Goal: Task Accomplishment & Management: Use online tool/utility

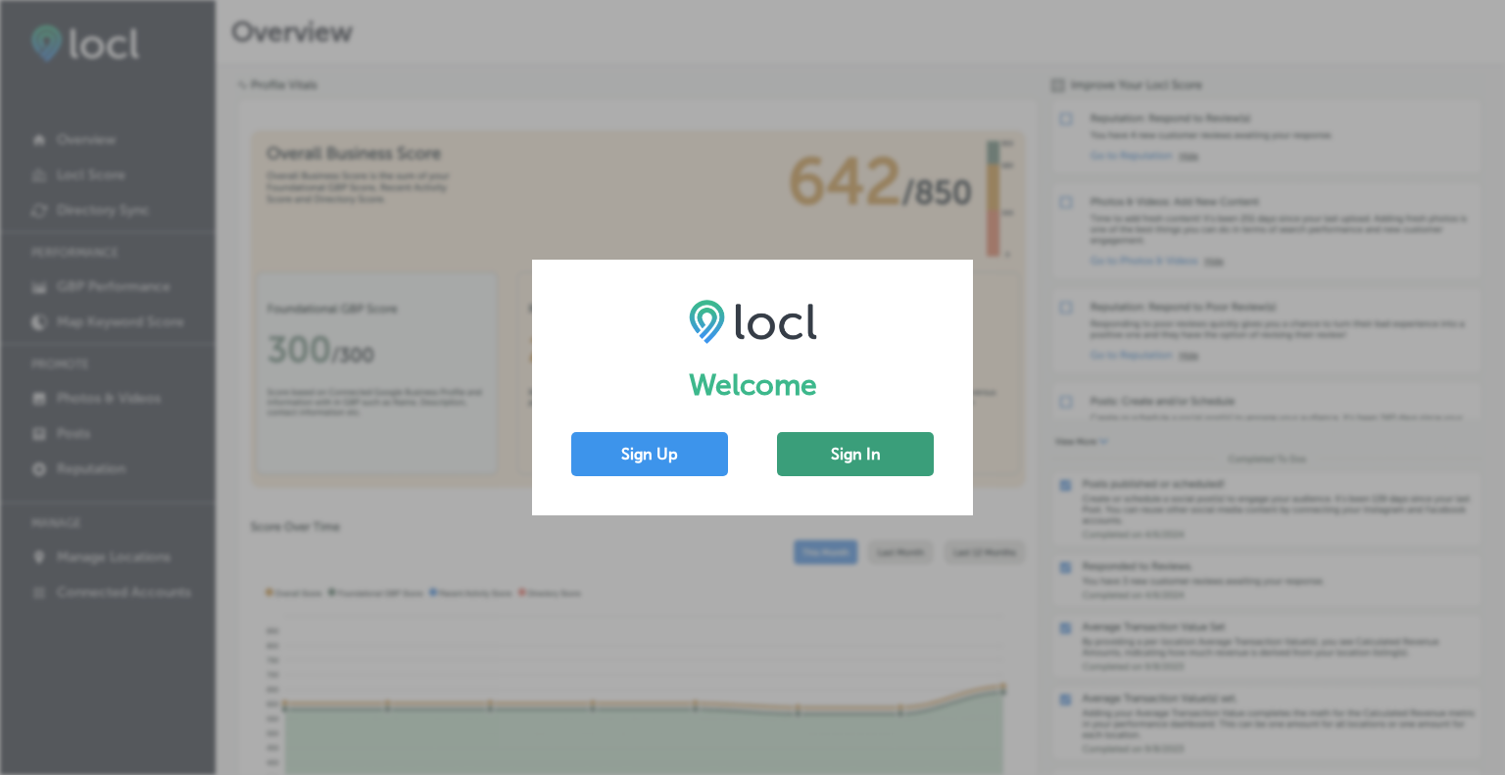
click at [847, 454] on button "Sign In" at bounding box center [855, 454] width 157 height 44
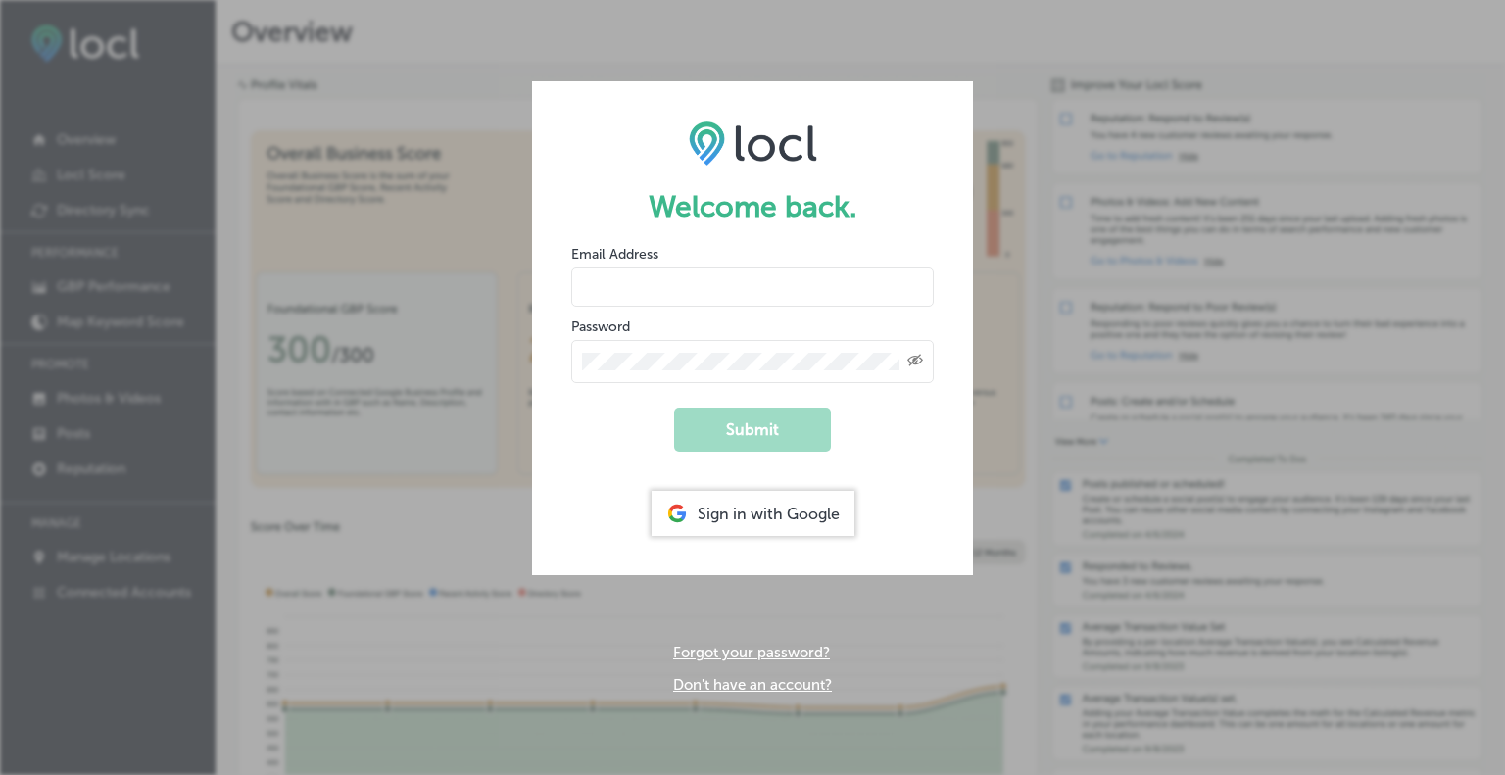
click at [742, 285] on input "email" at bounding box center [752, 287] width 363 height 39
type input "[PERSON_NAME]"
click at [749, 446] on button "Submit" at bounding box center [752, 430] width 157 height 44
drag, startPoint x: 623, startPoint y: 284, endPoint x: 584, endPoint y: 286, distance: 39.3
click at [584, 286] on input "[PERSON_NAME]" at bounding box center [752, 287] width 363 height 39
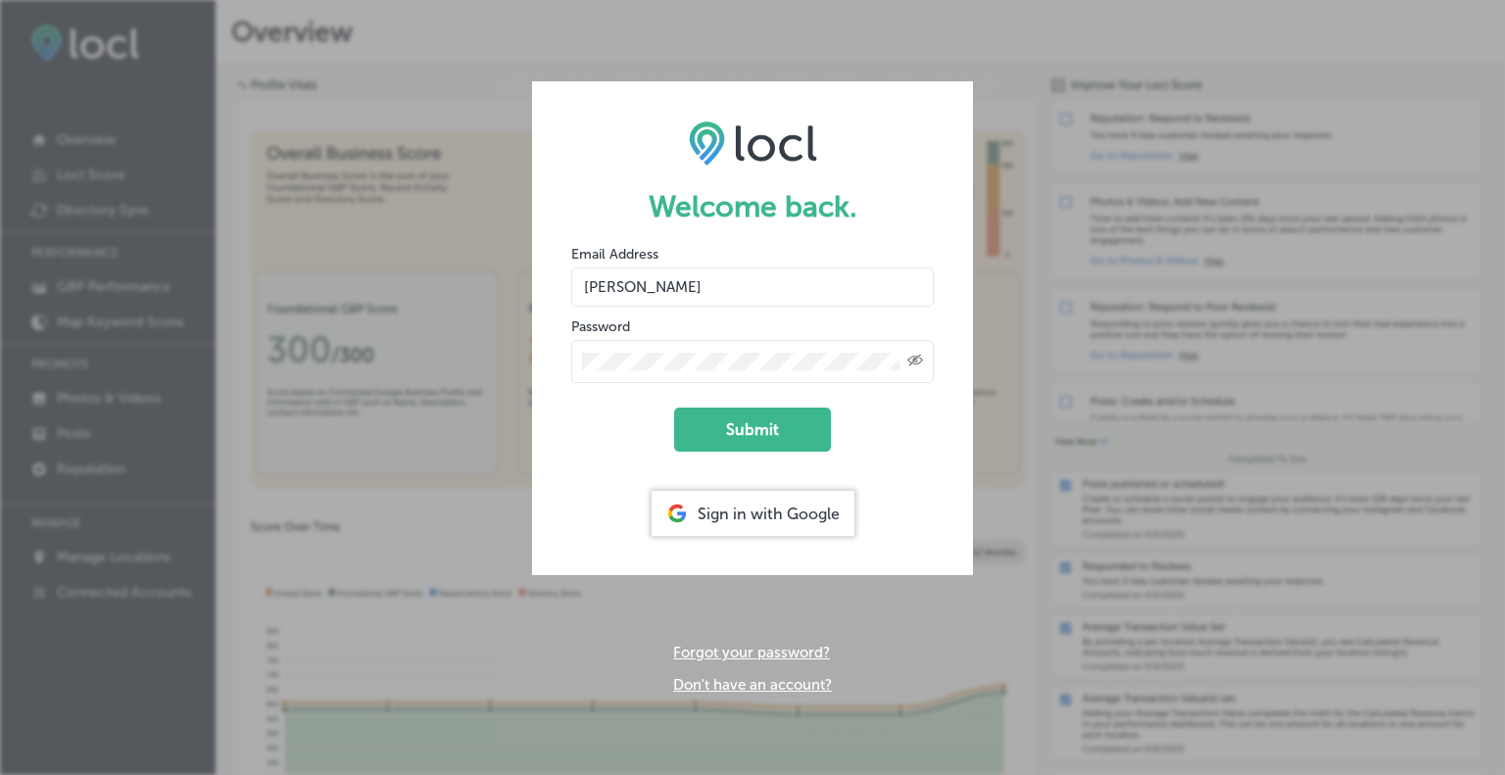
click at [732, 522] on div "Sign in with Google" at bounding box center [753, 513] width 203 height 45
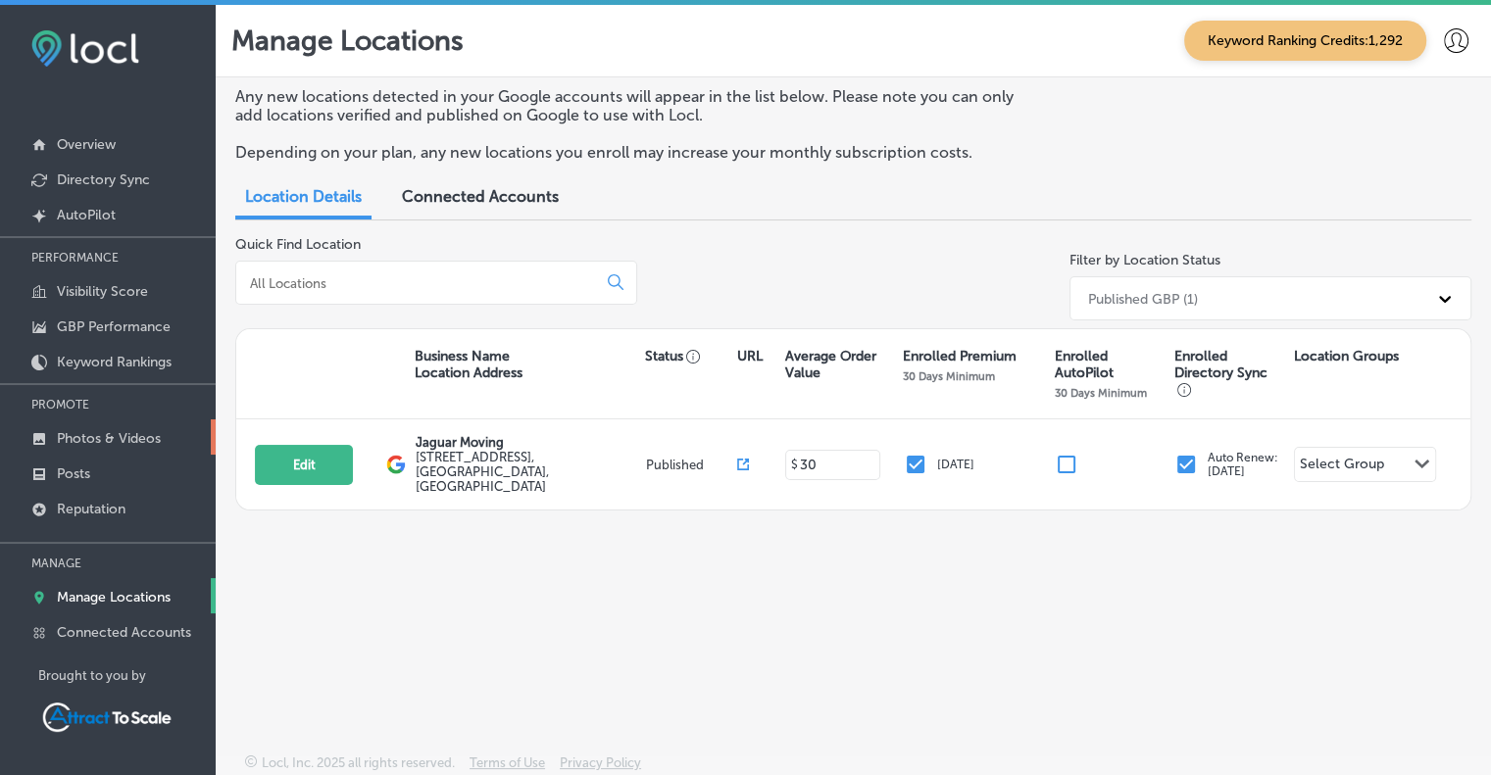
click at [110, 433] on p "Photos & Videos" at bounding box center [109, 438] width 104 height 17
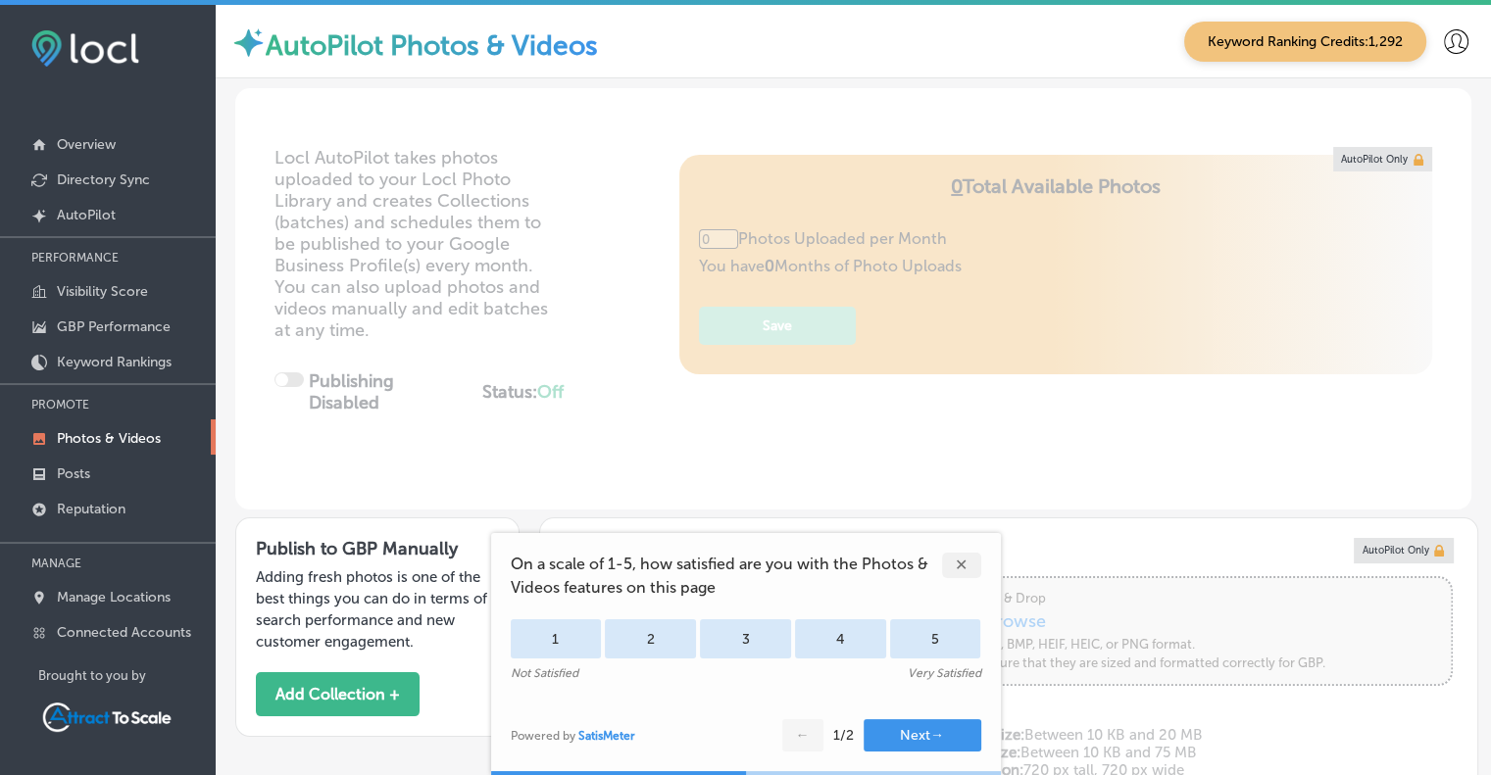
type input "5"
click at [962, 564] on div "✕" at bounding box center [961, 565] width 39 height 25
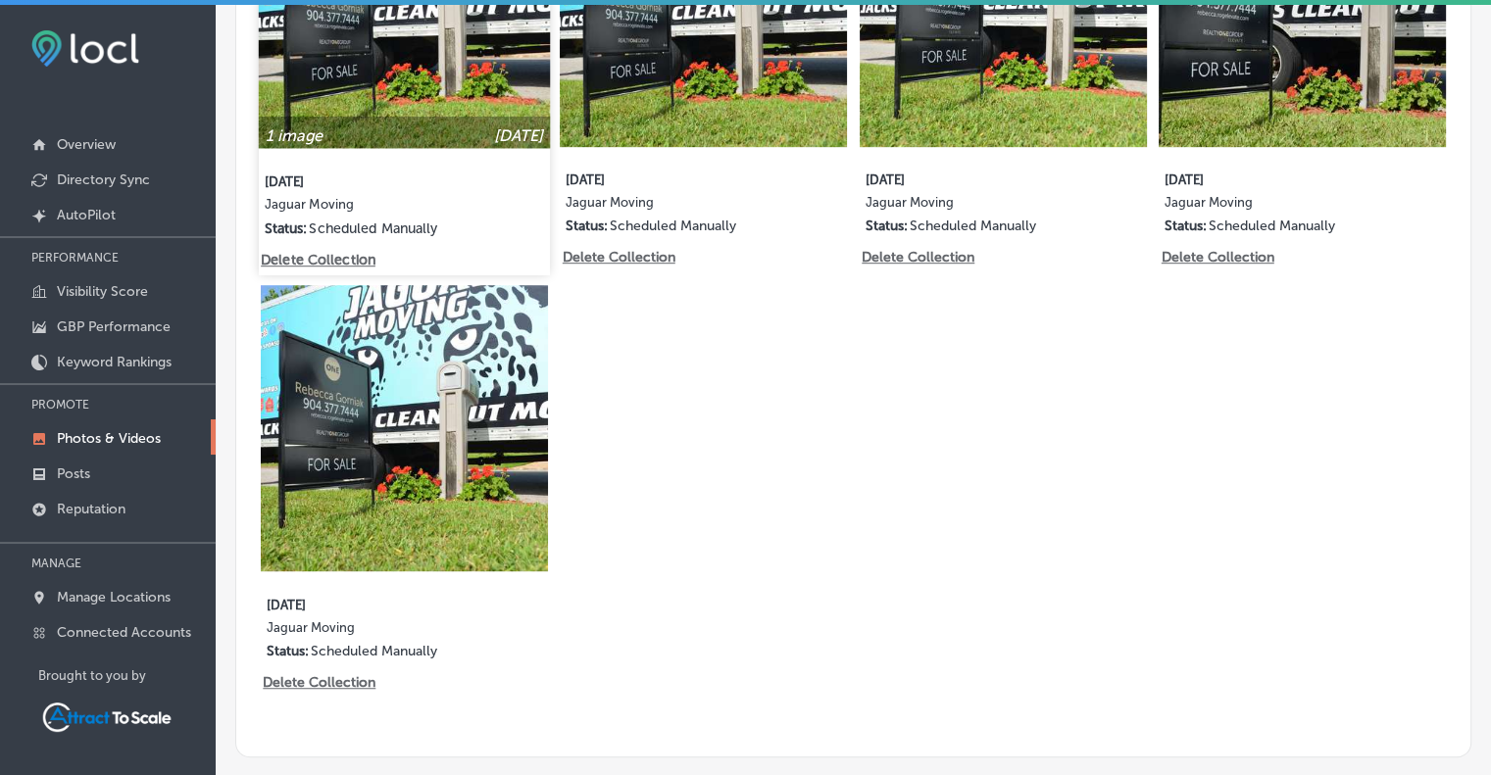
scroll to position [1254, 0]
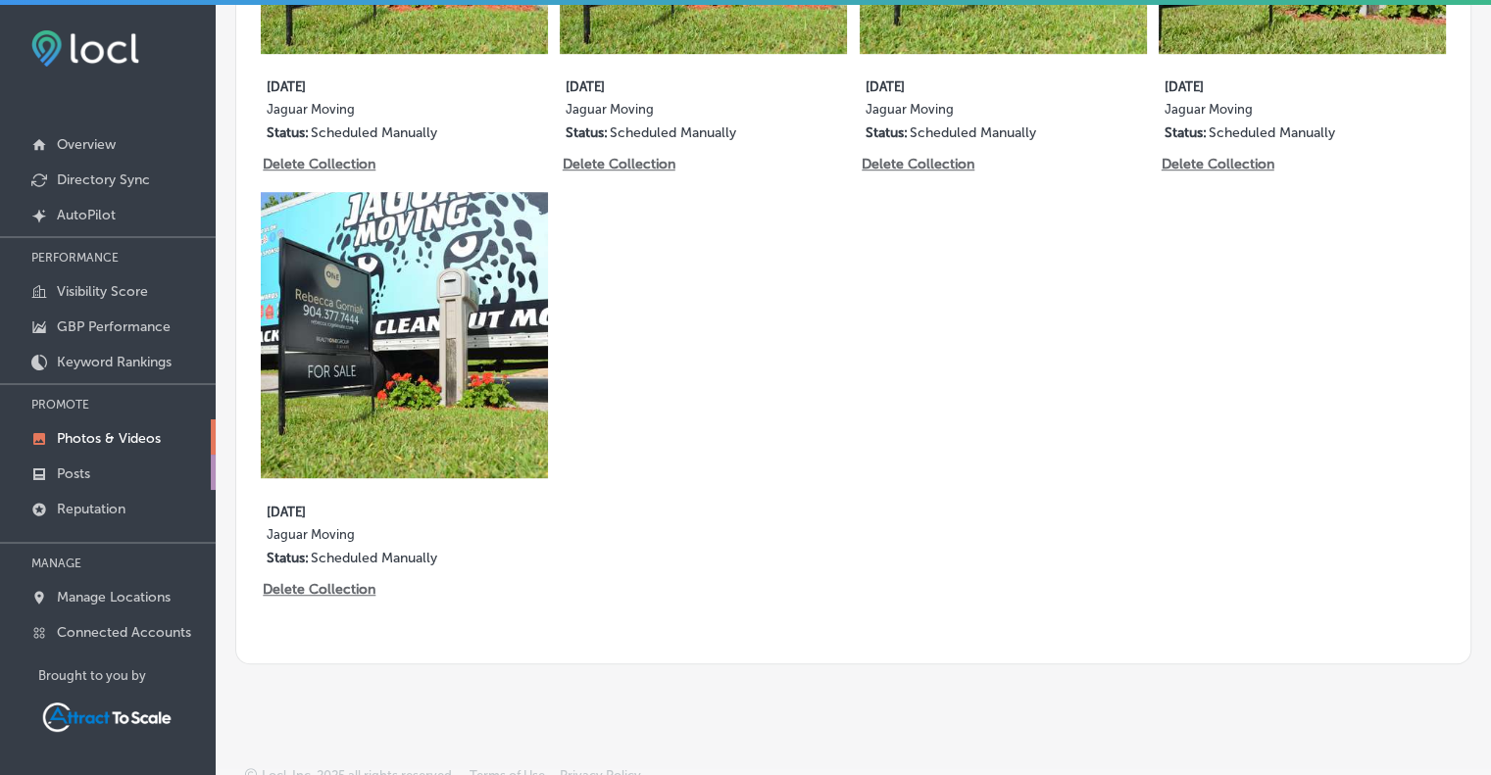
click at [98, 467] on link "Posts" at bounding box center [108, 472] width 216 height 35
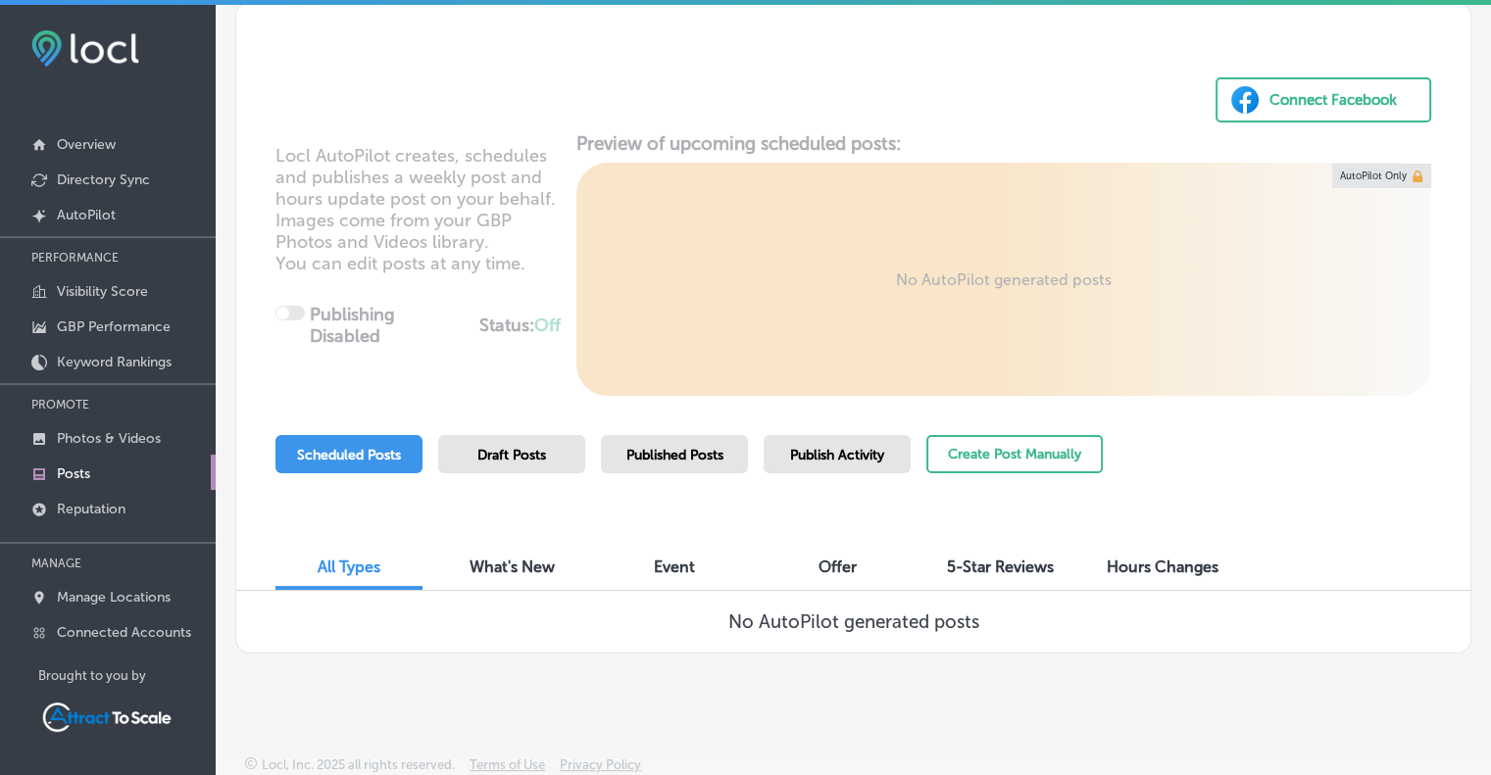
scroll to position [4, 0]
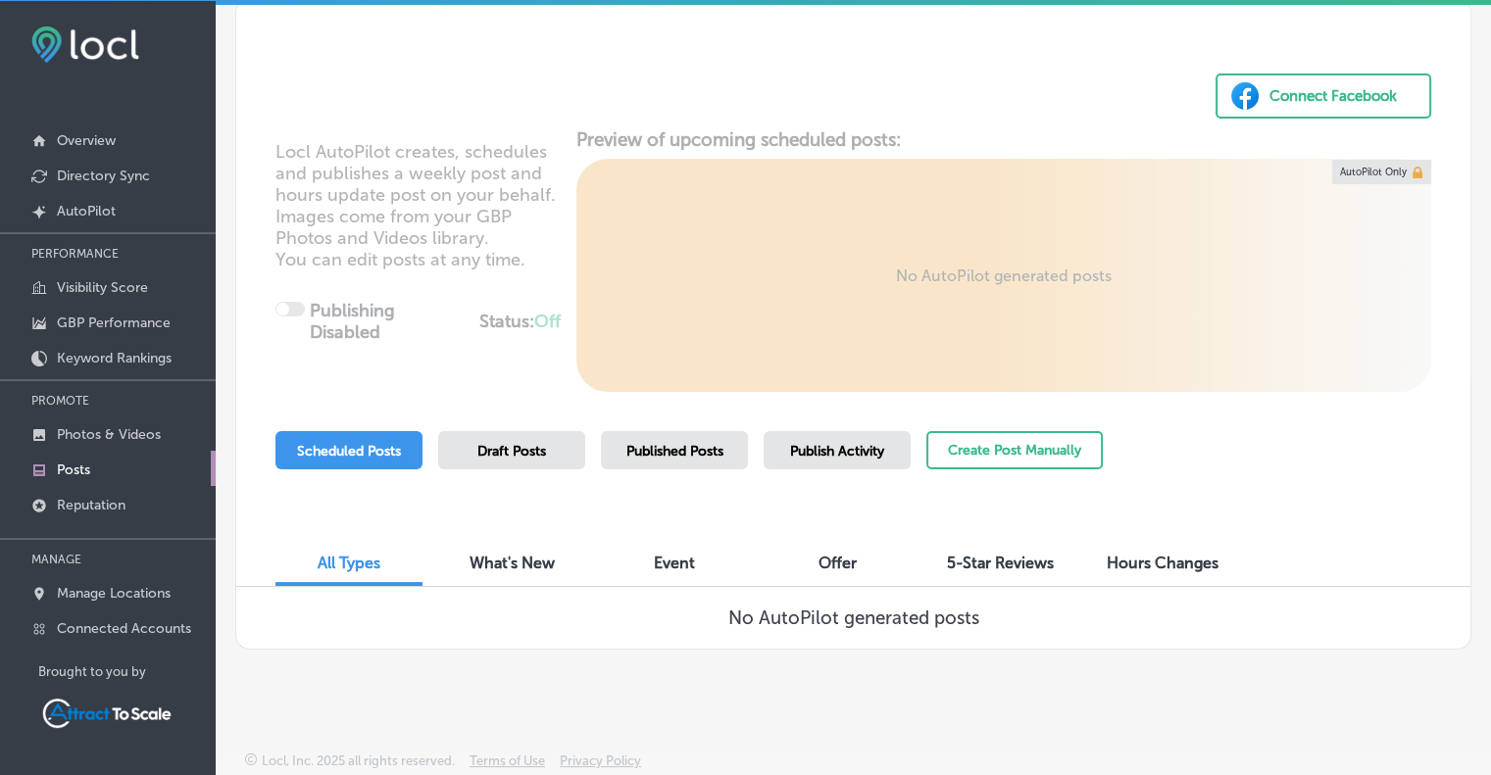
click at [391, 456] on span "Scheduled Posts" at bounding box center [349, 451] width 104 height 17
click at [353, 447] on span "Scheduled Posts" at bounding box center [349, 451] width 104 height 17
click at [688, 447] on span "Published Posts" at bounding box center [674, 451] width 97 height 17
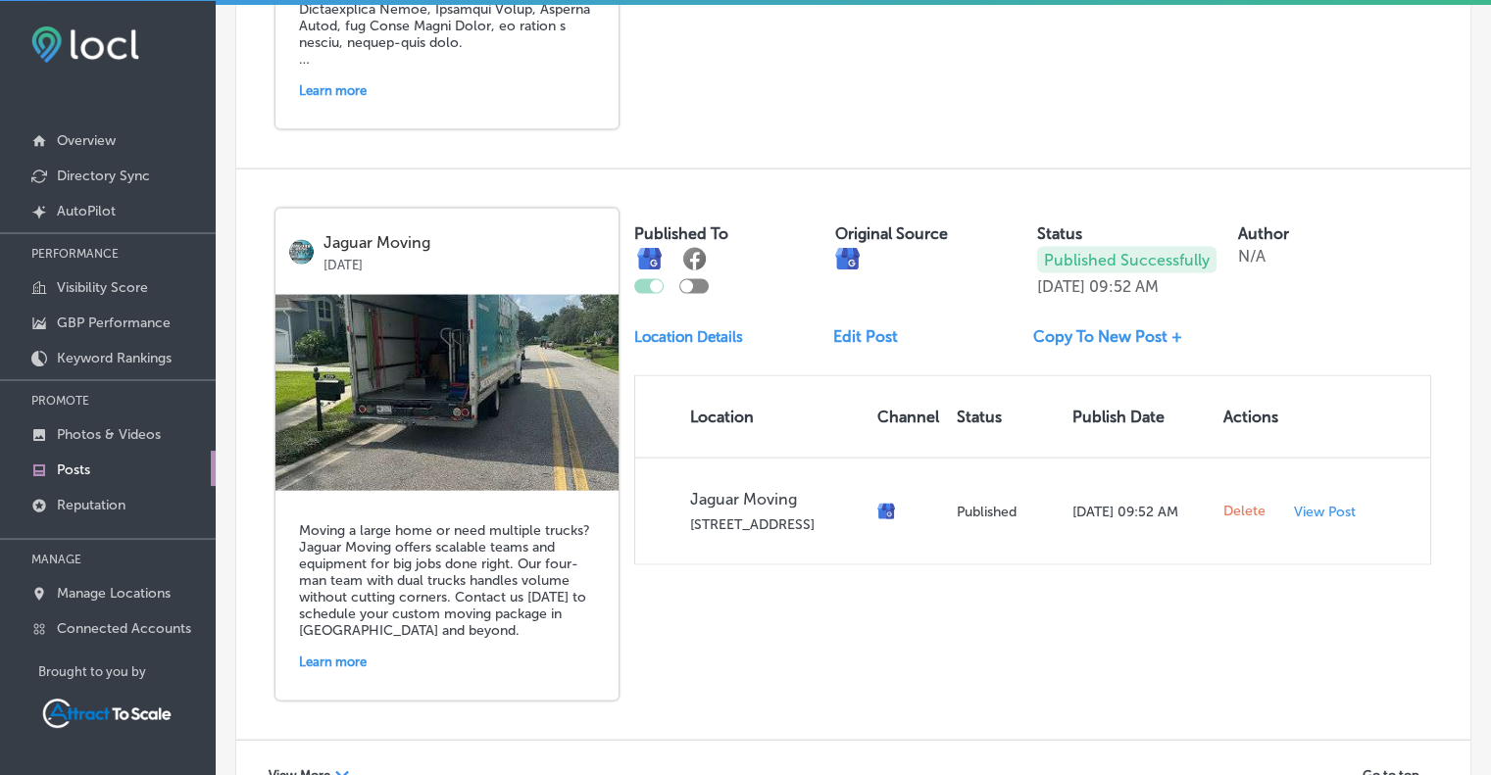
scroll to position [4181, 0]
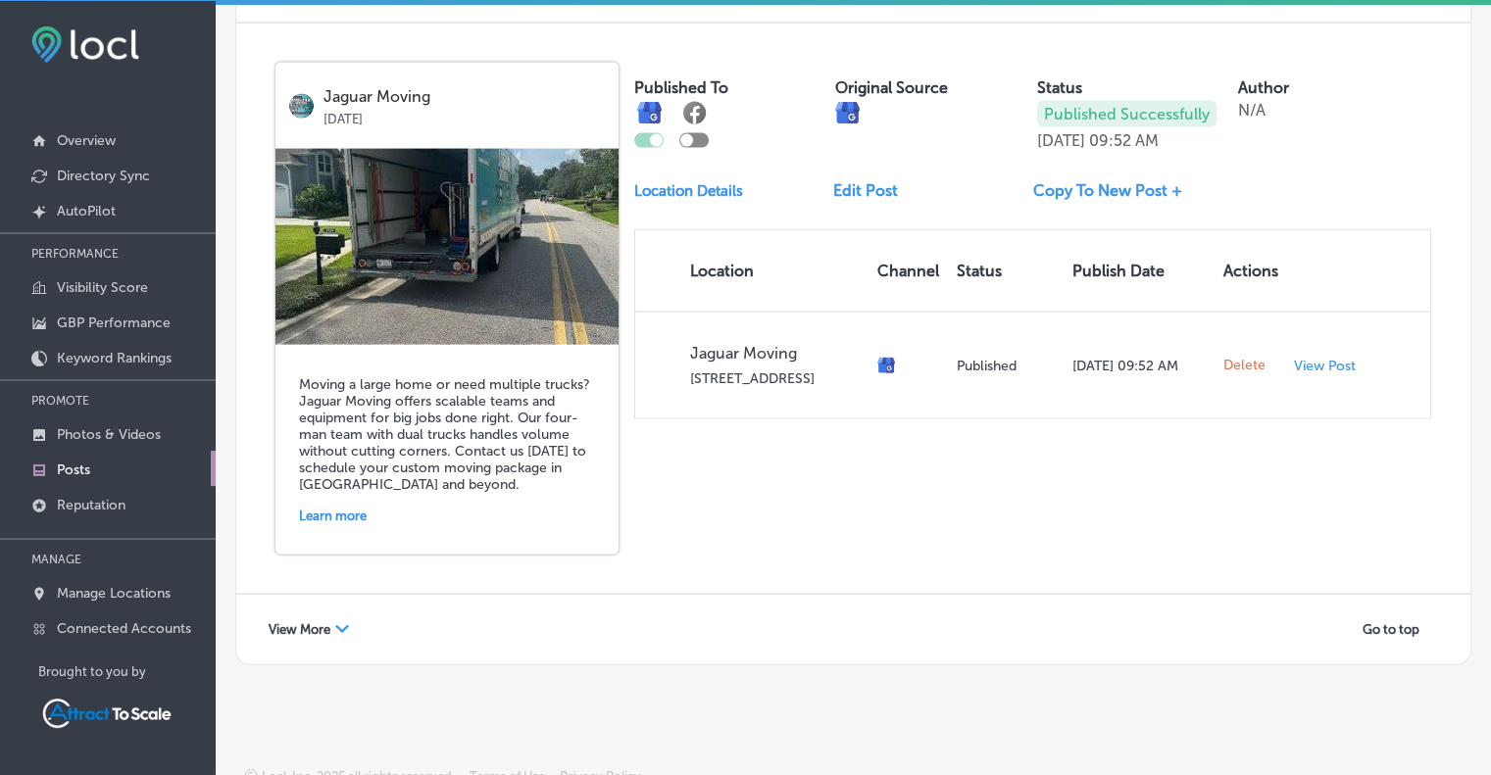
click at [1117, 181] on link "Copy To New Post +" at bounding box center [1115, 190] width 165 height 19
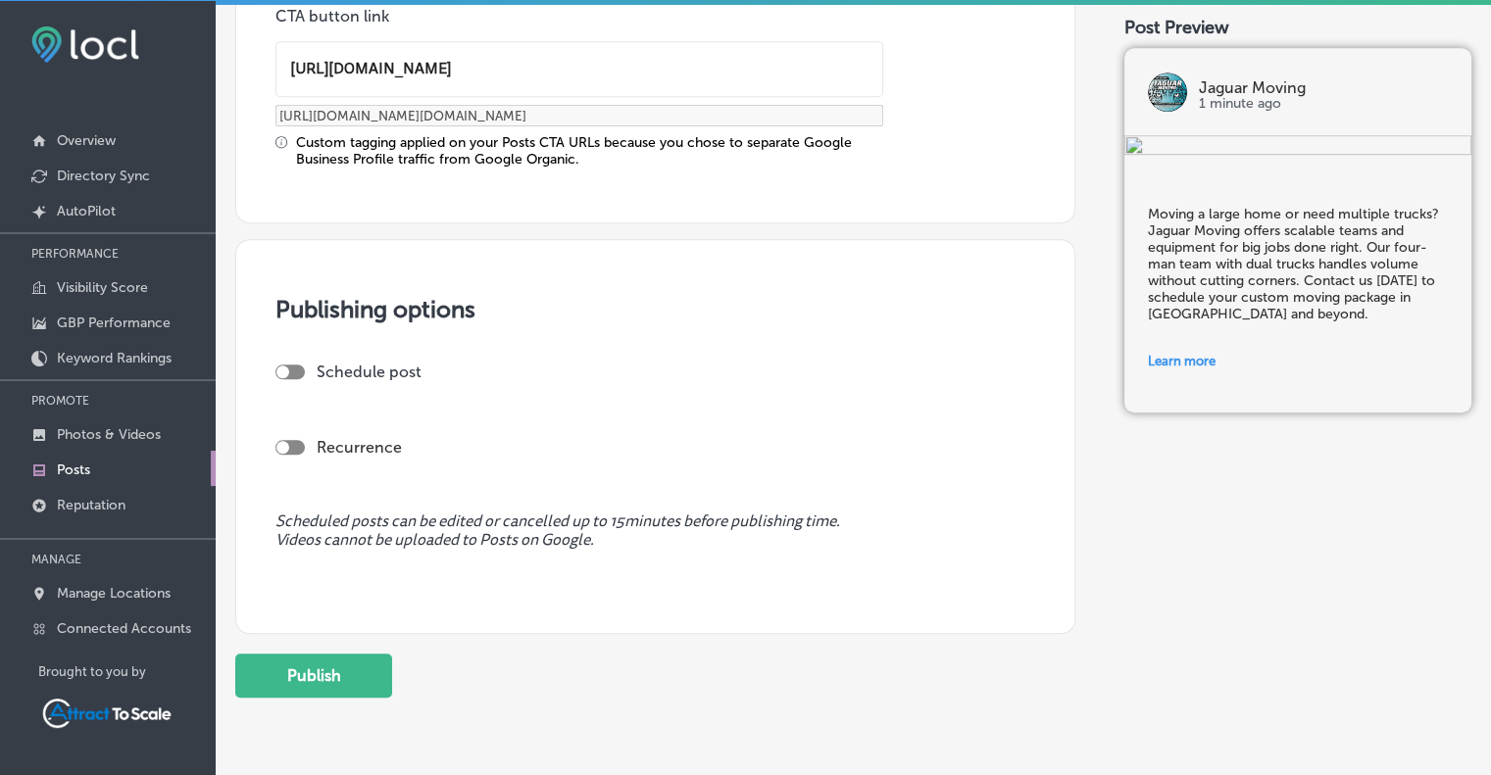
scroll to position [1447, 0]
click at [286, 366] on div at bounding box center [282, 372] width 13 height 13
checkbox input "true"
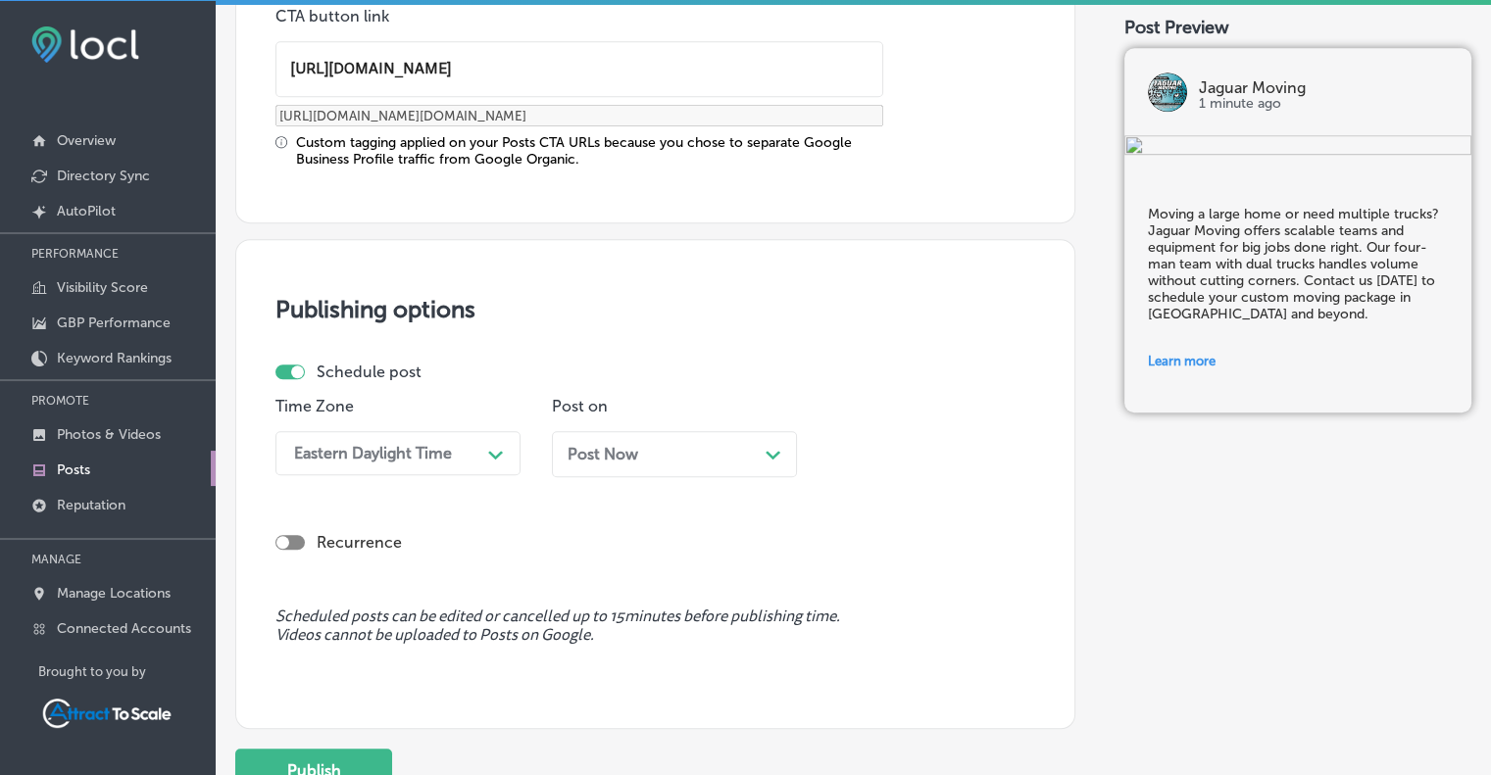
click at [701, 458] on div "Post Now Path Created with Sketch." at bounding box center [674, 454] width 214 height 19
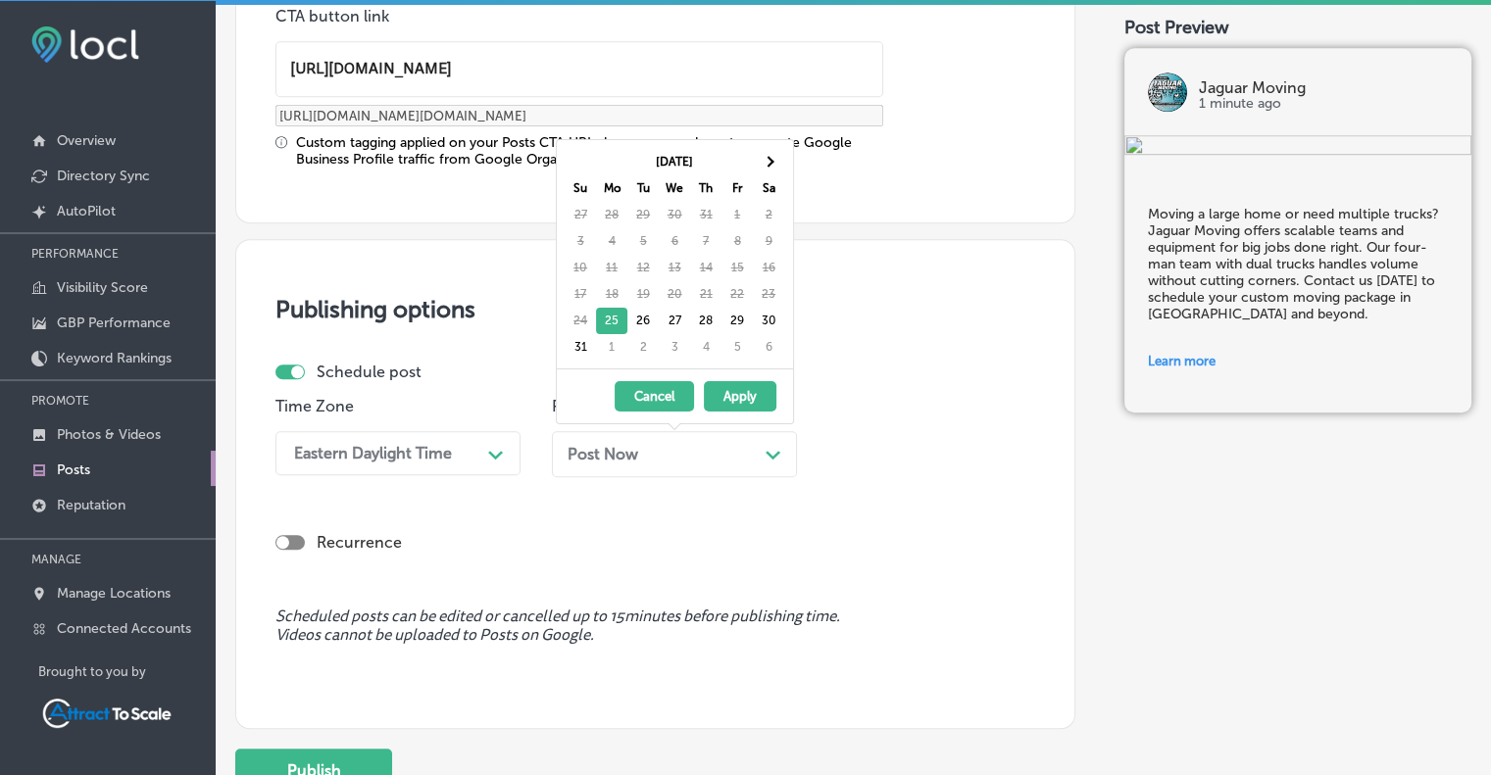
click at [735, 387] on button "Apply" at bounding box center [740, 396] width 73 height 30
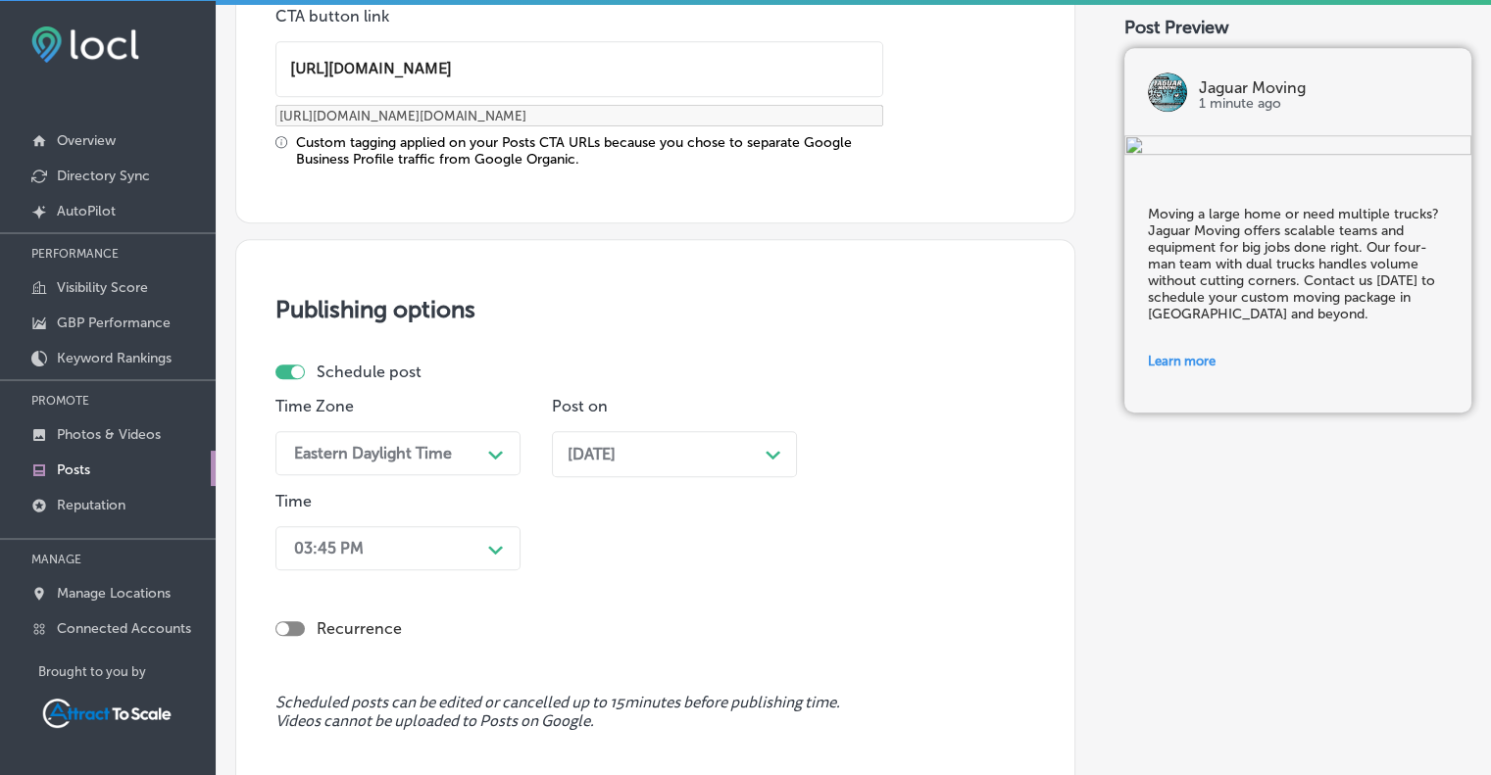
click at [291, 627] on div at bounding box center [289, 628] width 29 height 15
checkbox input "true"
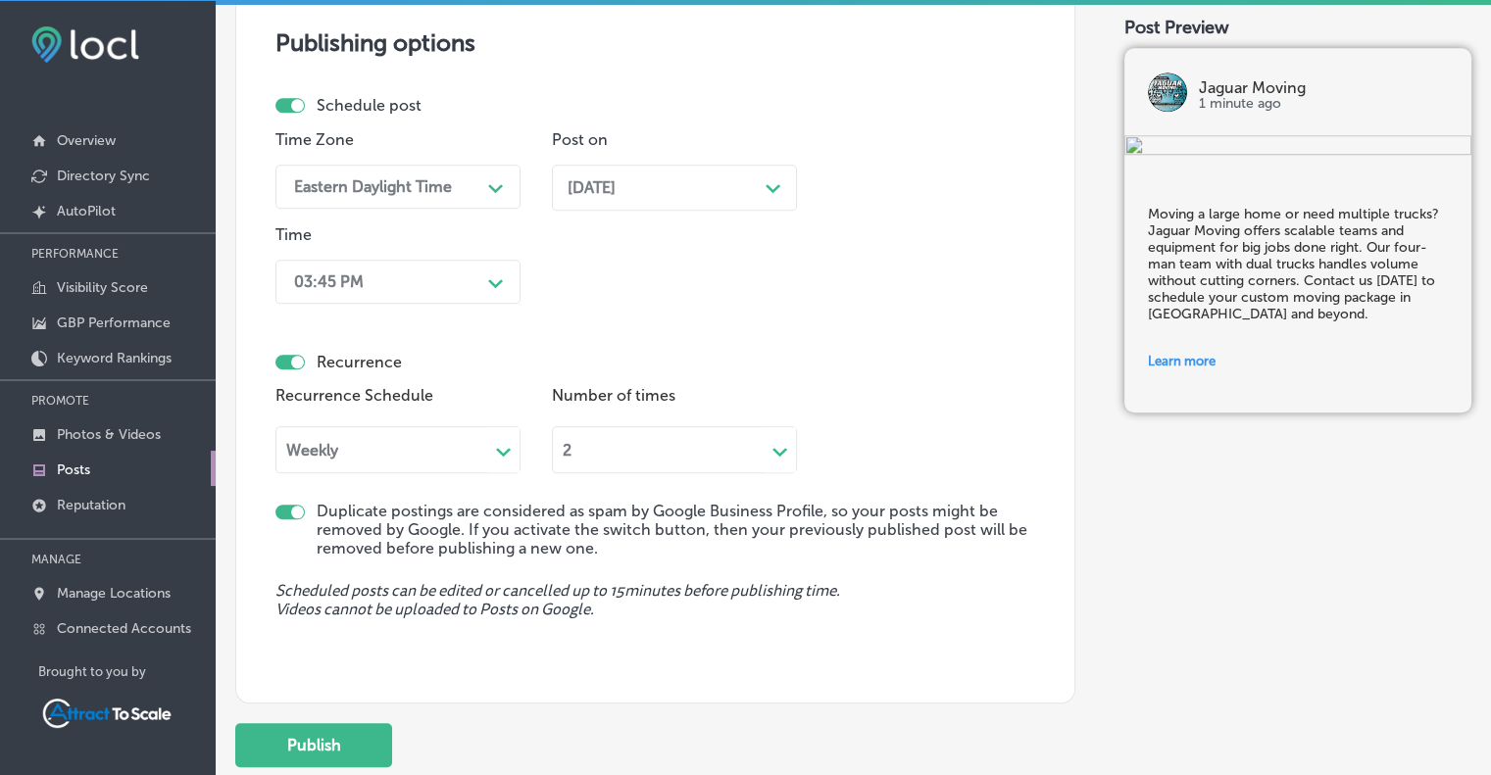
scroll to position [1717, 0]
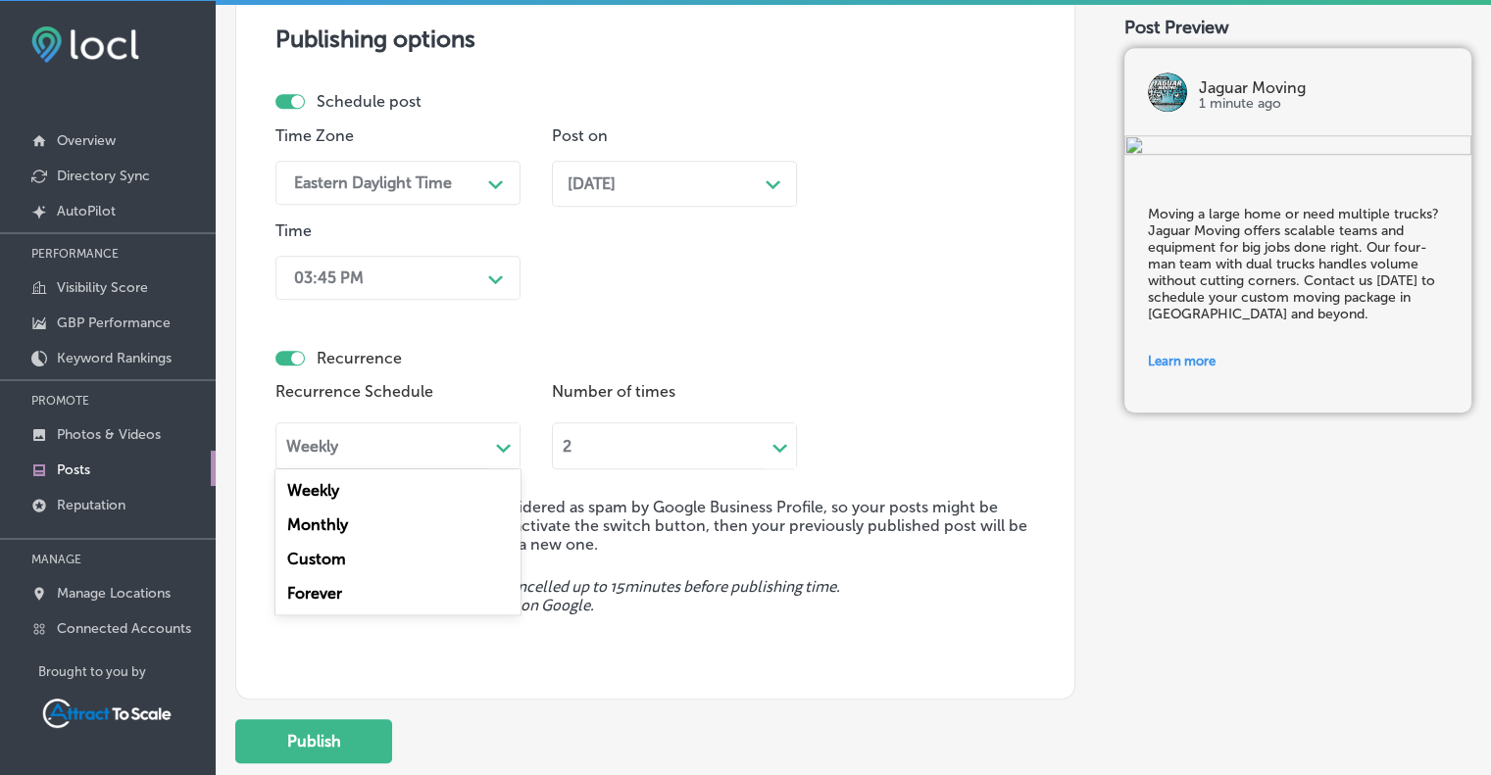
click at [506, 446] on polygon at bounding box center [503, 448] width 15 height 9
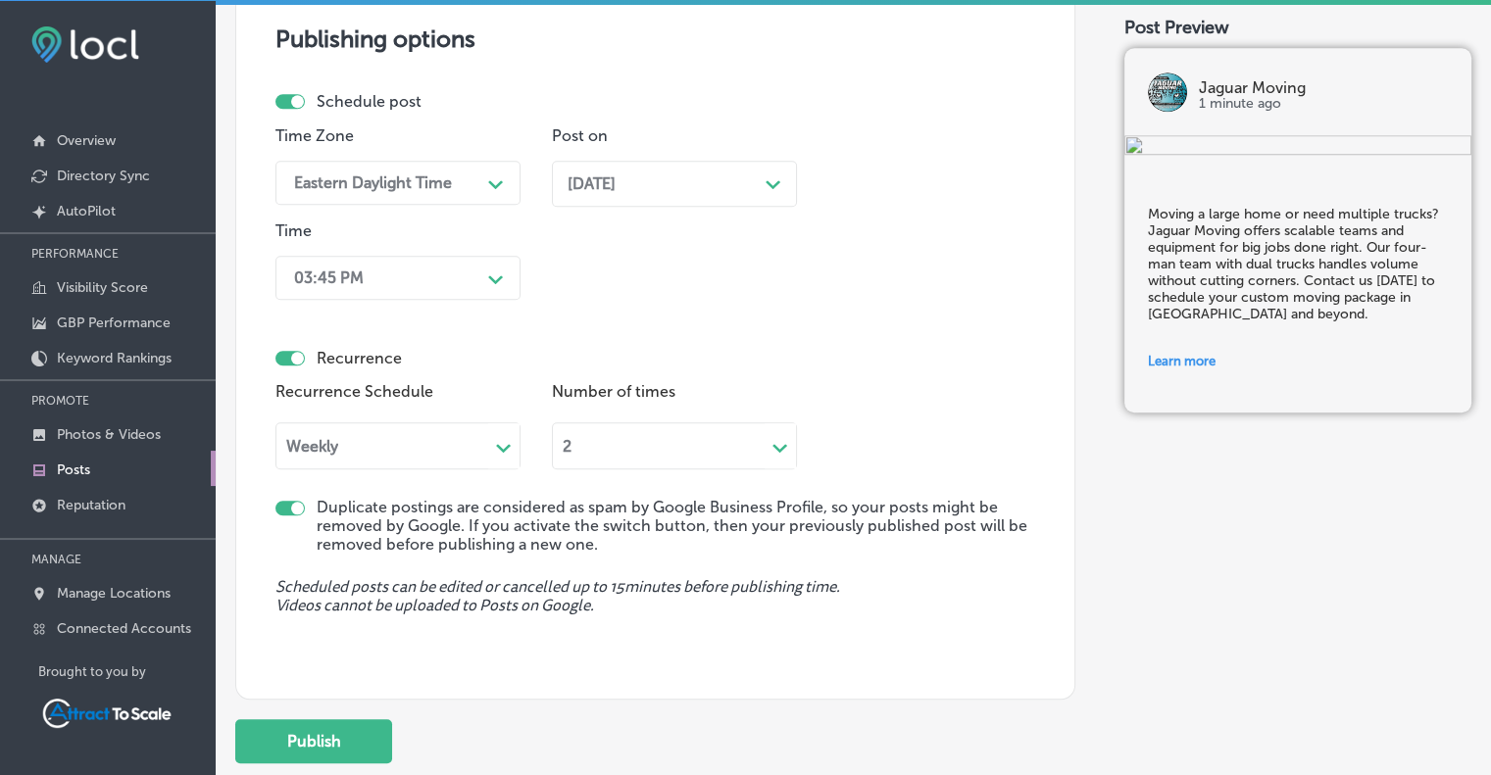
click at [506, 446] on polygon at bounding box center [503, 448] width 15 height 9
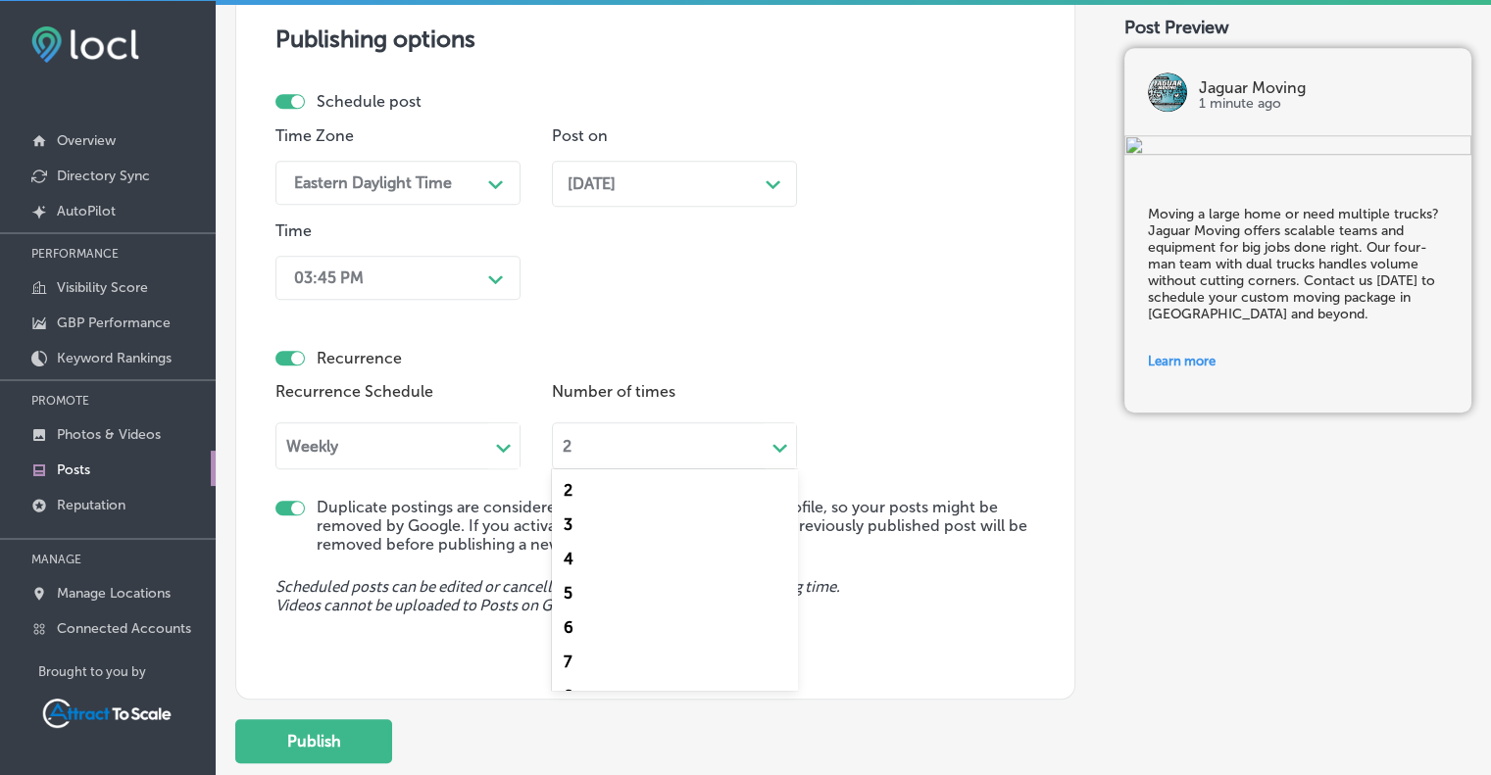
click at [776, 445] on polygon at bounding box center [779, 448] width 15 height 9
click at [584, 486] on div "2" at bounding box center [674, 490] width 245 height 34
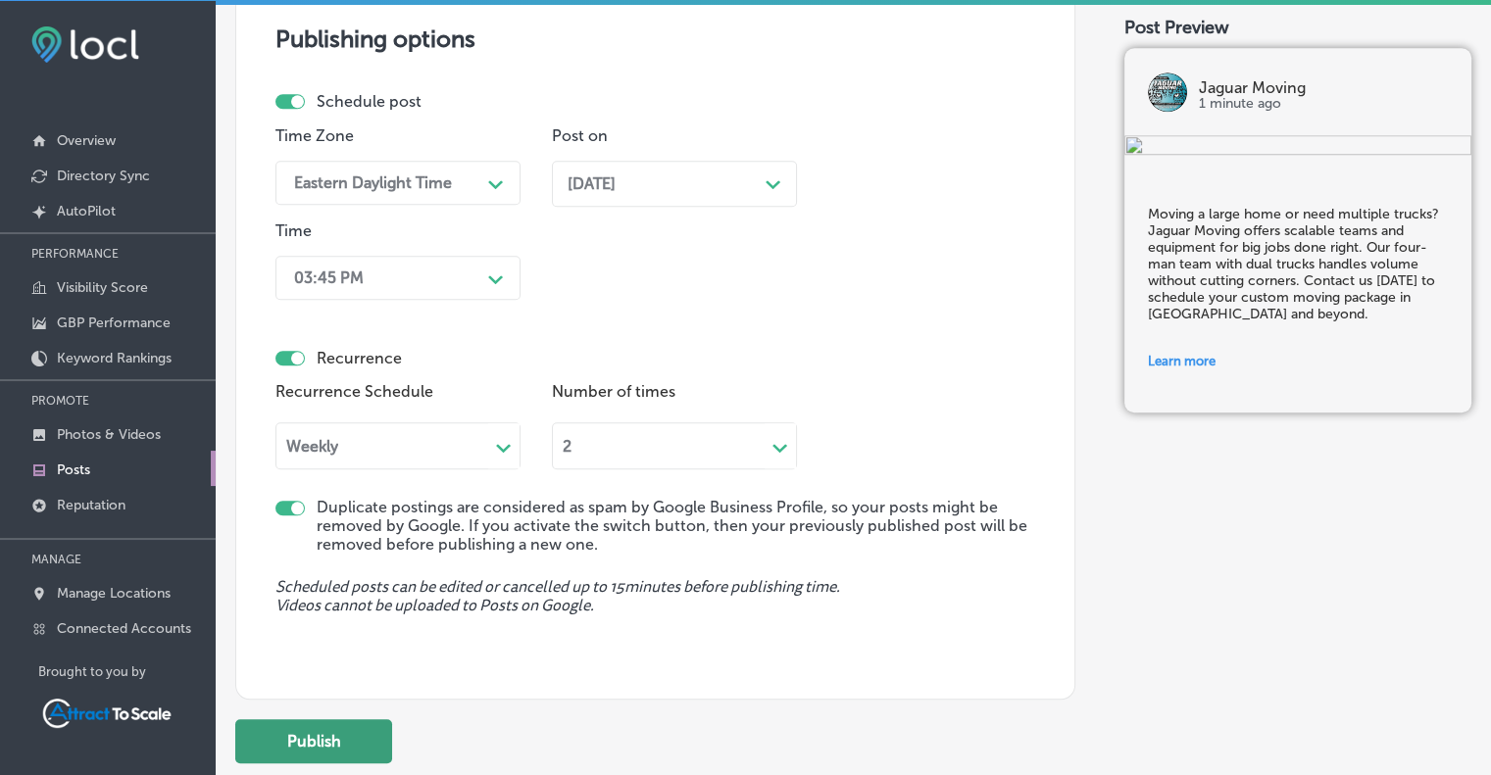
click at [352, 738] on button "Publish" at bounding box center [313, 741] width 157 height 44
checkbox input "false"
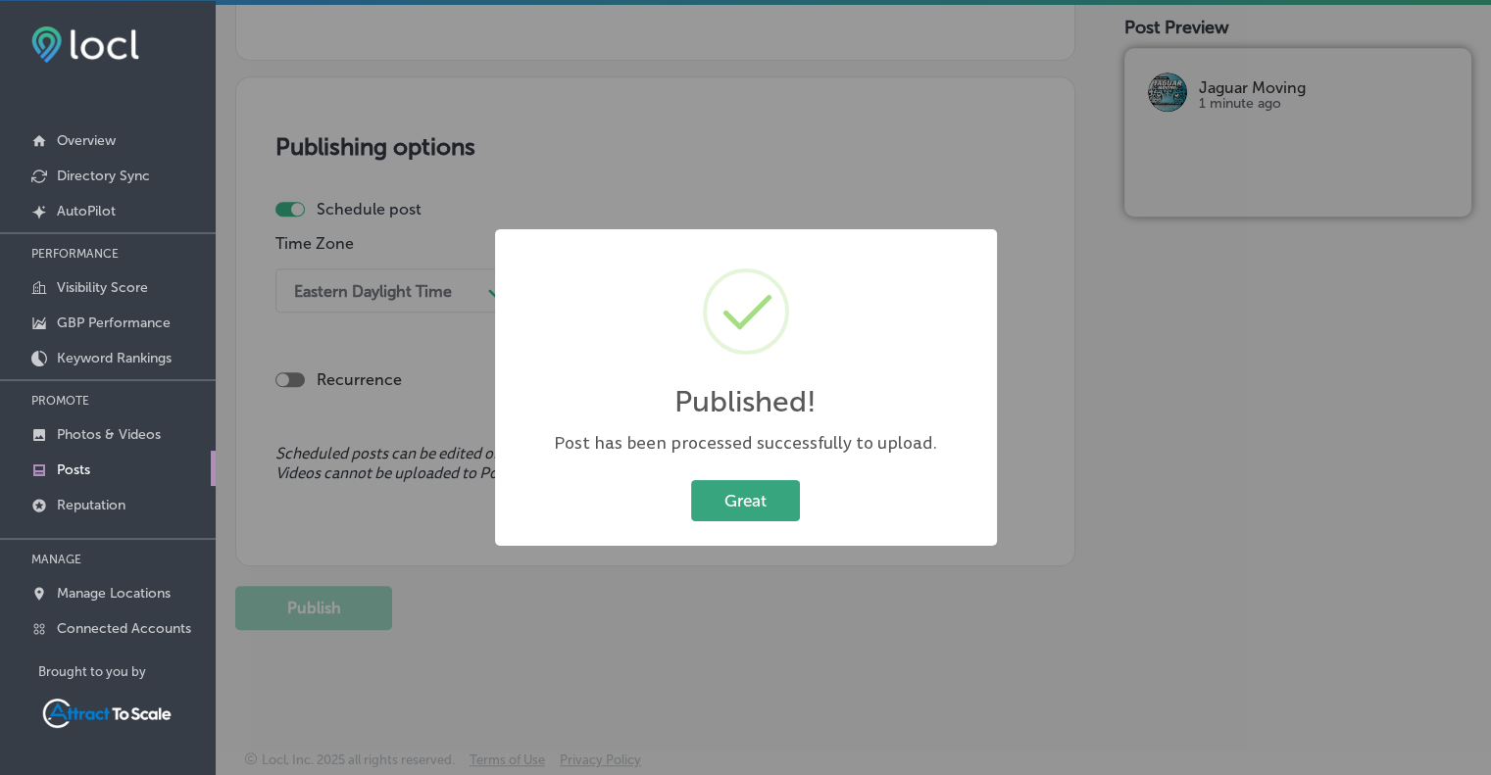
click at [740, 497] on button "Great" at bounding box center [745, 500] width 109 height 40
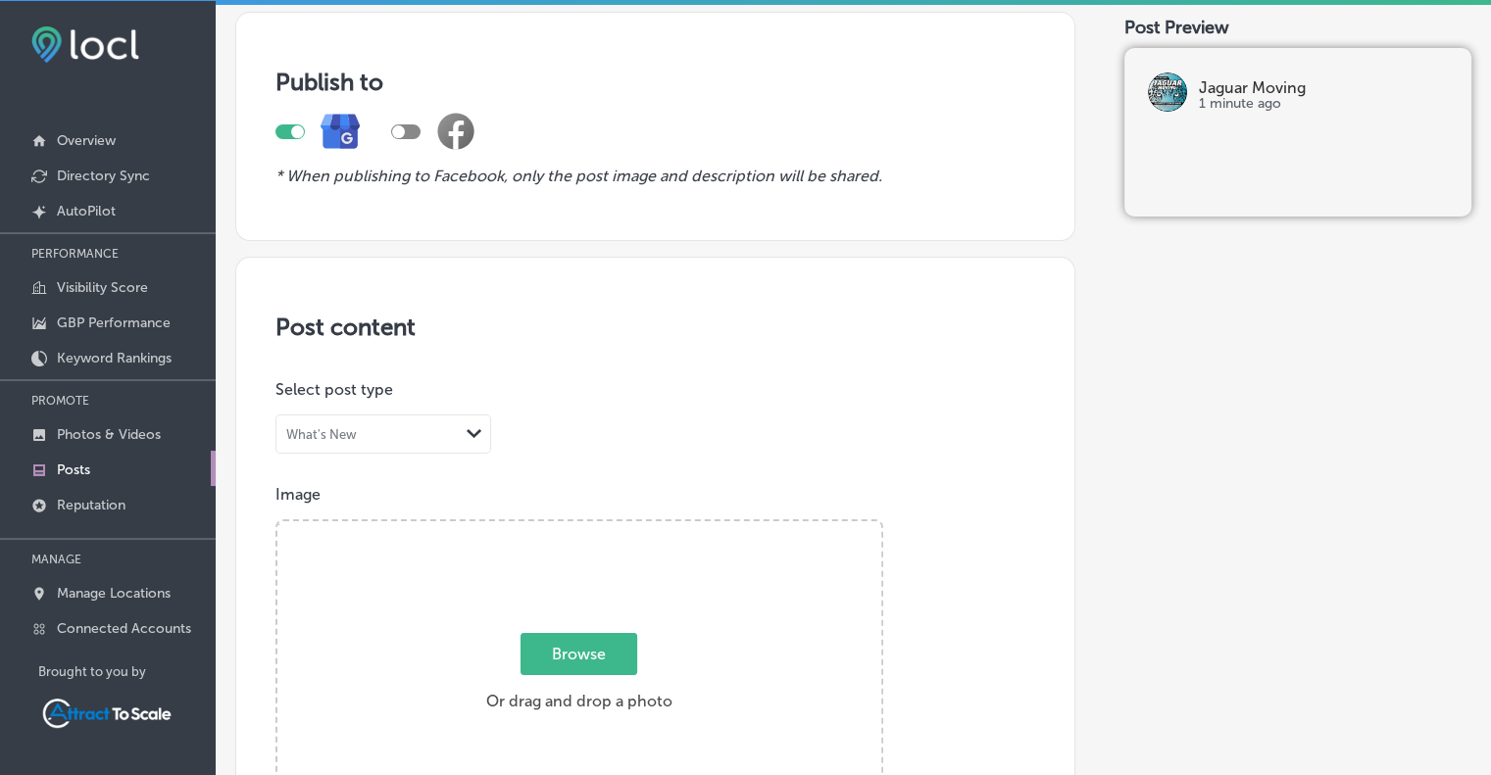
scroll to position [0, 0]
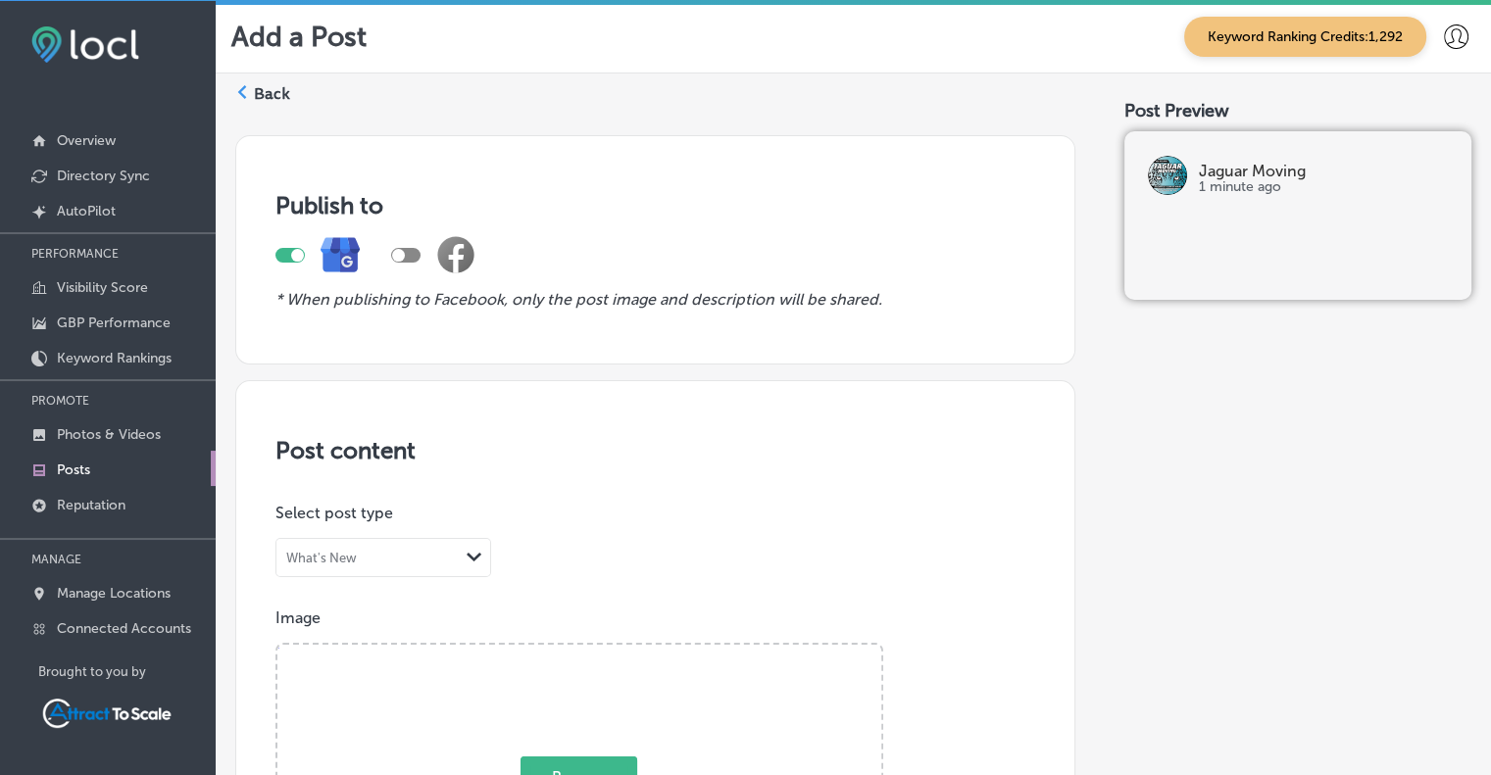
click at [267, 90] on label "Back" at bounding box center [272, 94] width 36 height 22
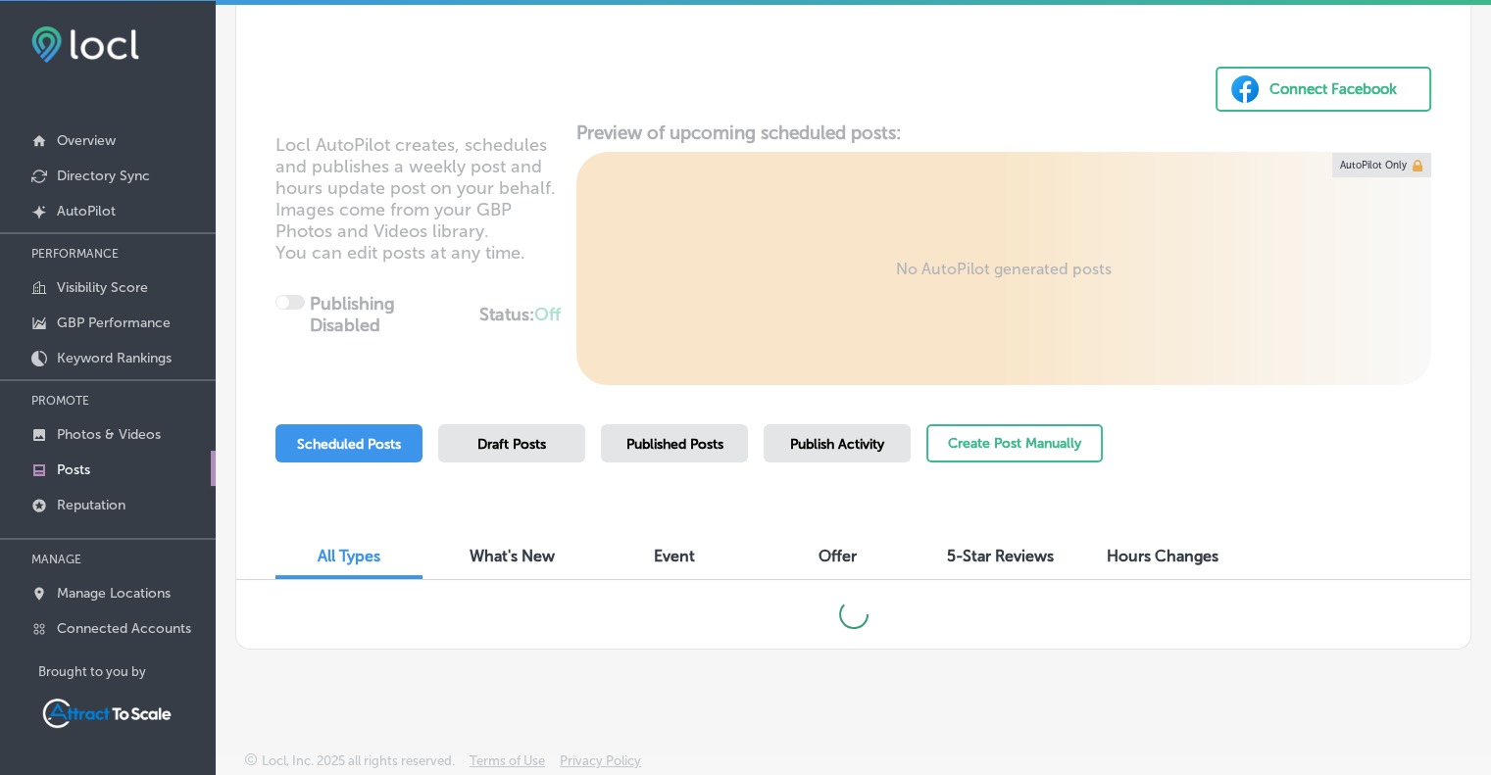
scroll to position [100, 0]
click at [697, 440] on span "Published Posts" at bounding box center [674, 445] width 97 height 17
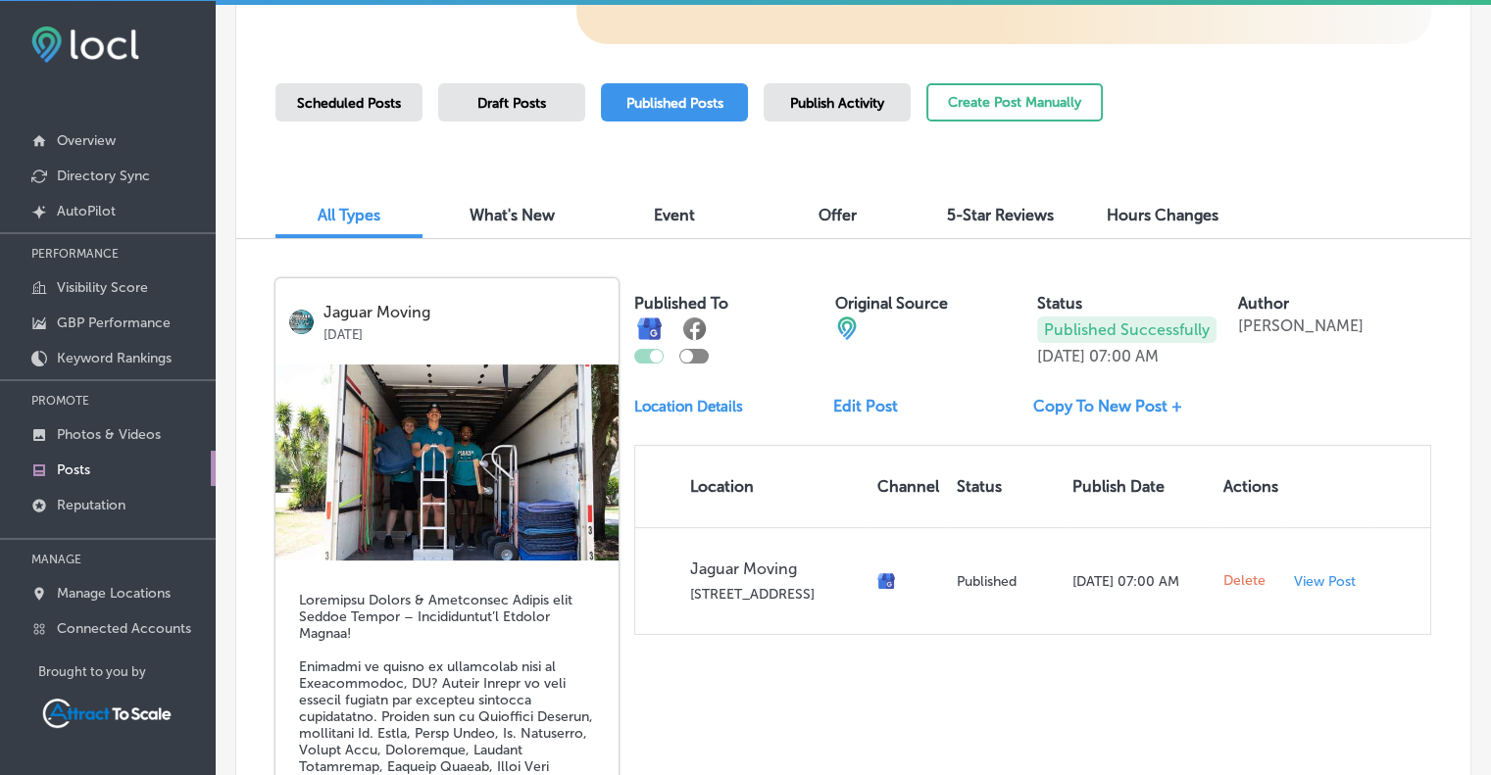
scroll to position [466, 0]
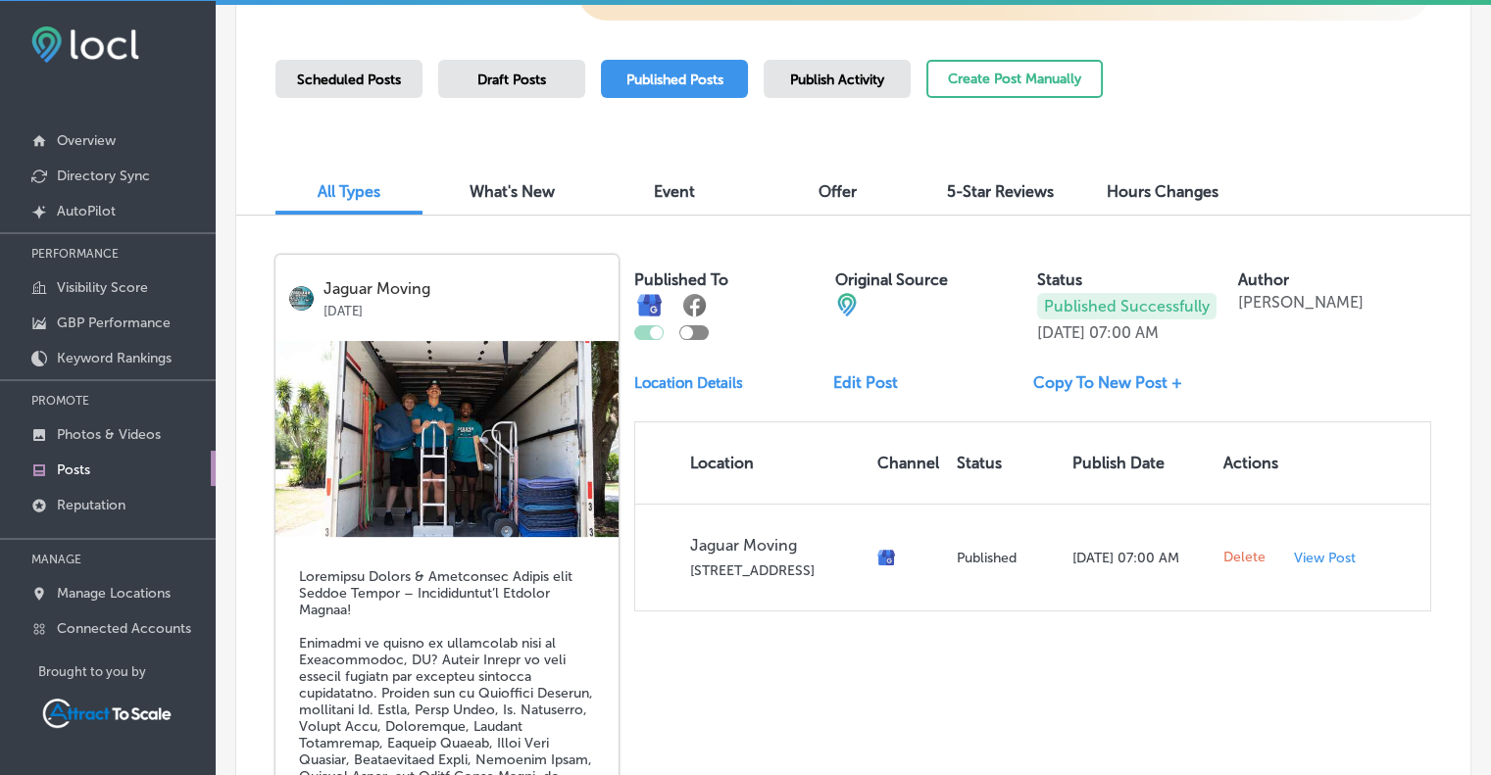
click at [1086, 380] on link "Copy To New Post +" at bounding box center [1115, 382] width 165 height 19
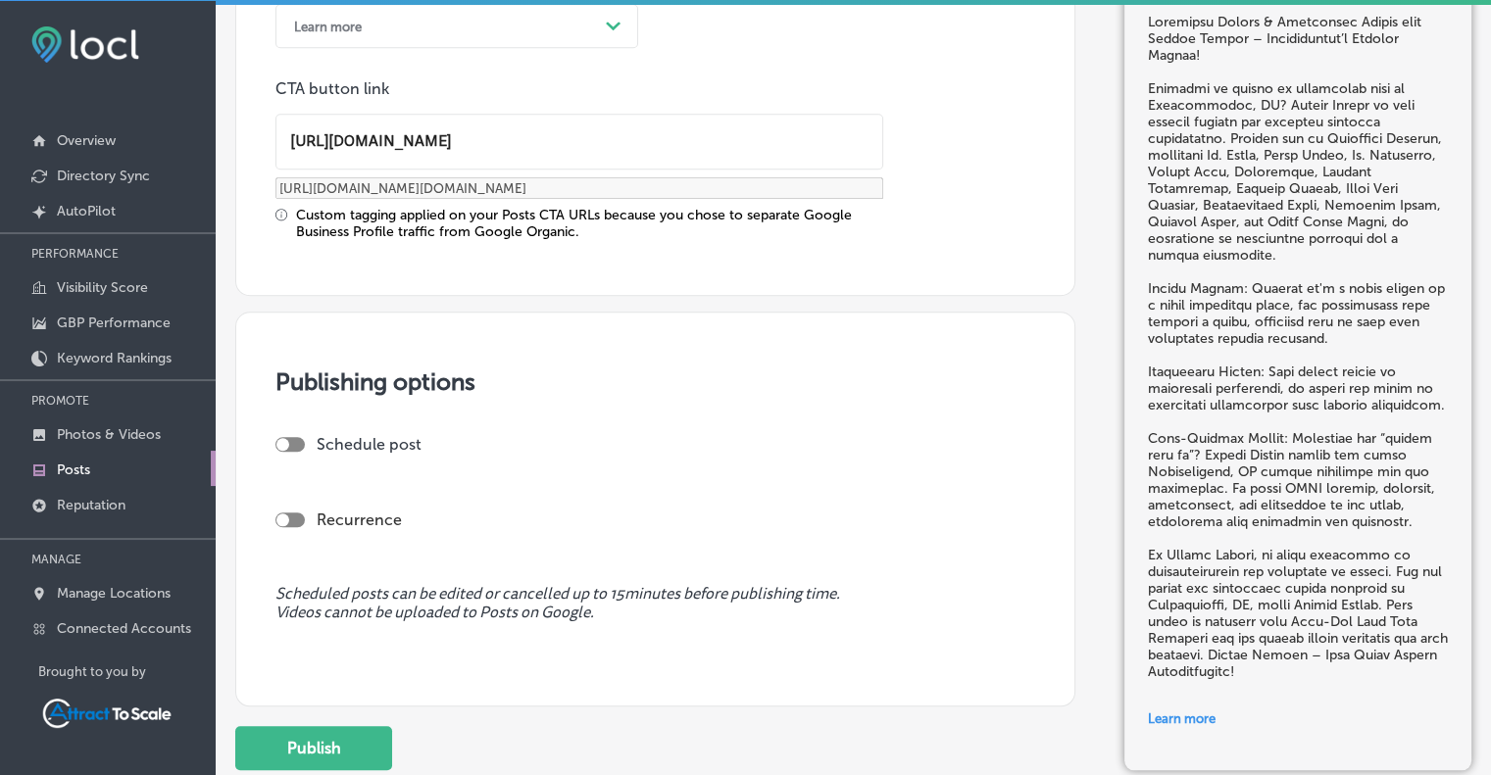
scroll to position [1607, 0]
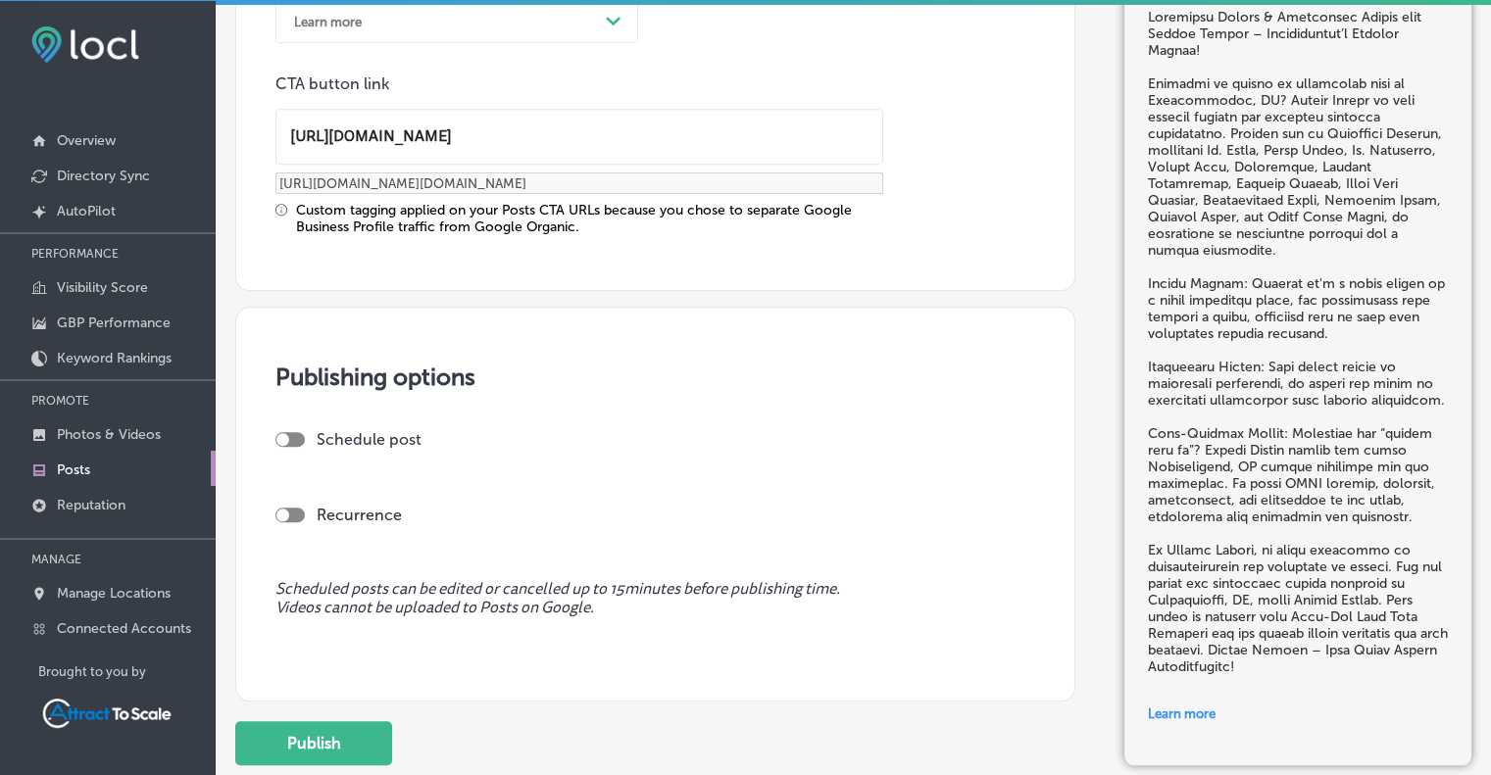
click at [294, 434] on div at bounding box center [289, 439] width 29 height 15
checkbox input "true"
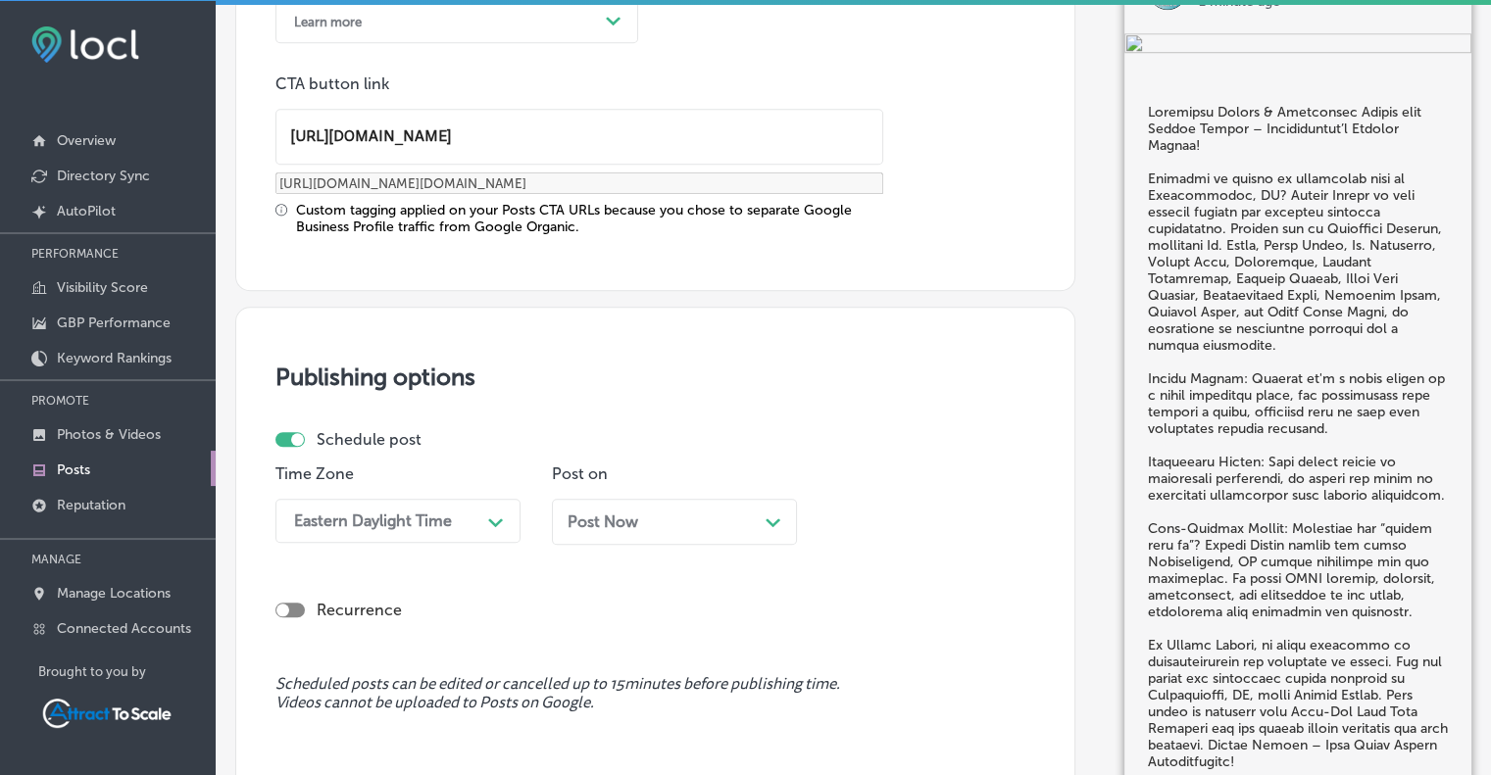
click at [772, 524] on div "Path Created with Sketch." at bounding box center [773, 521] width 16 height 16
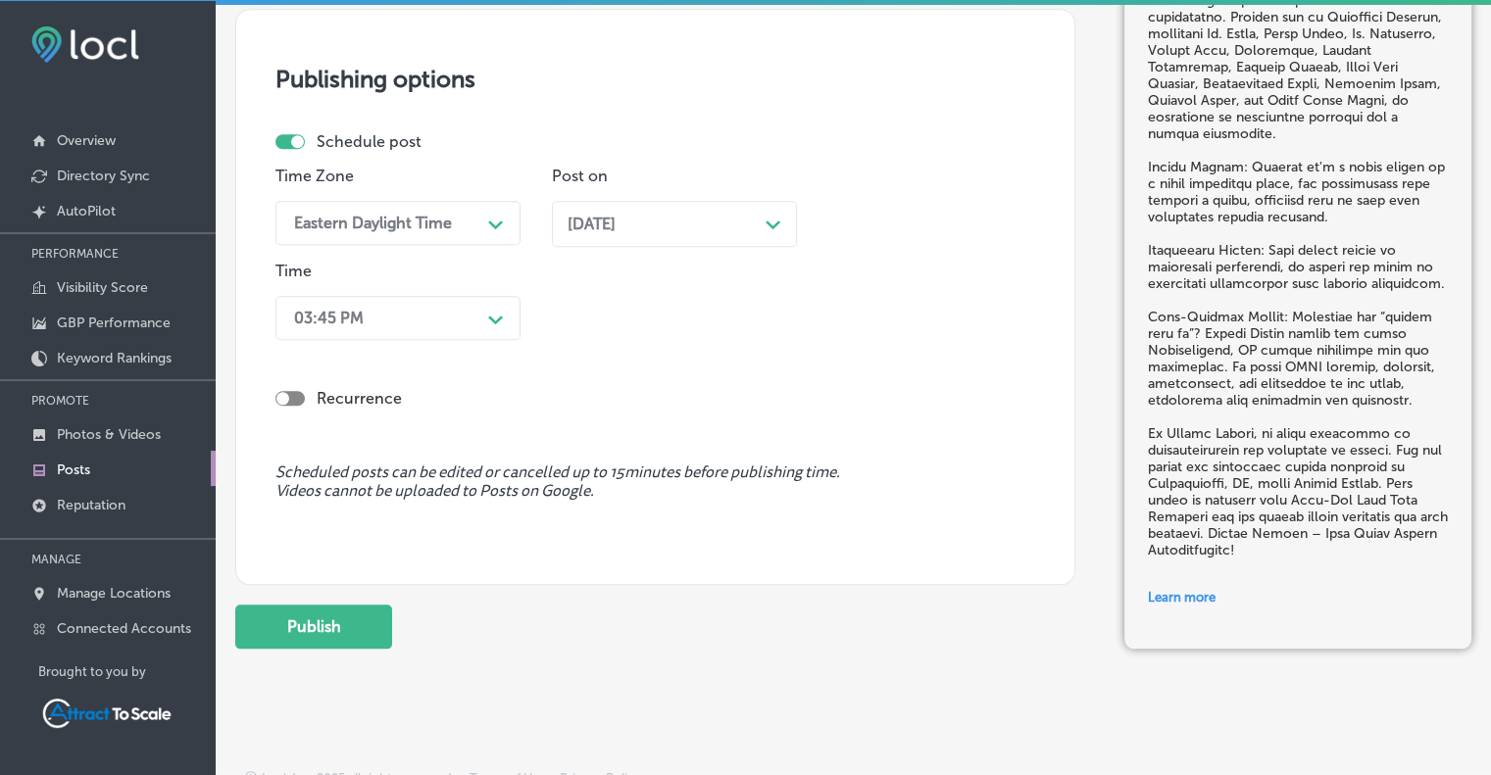
scroll to position [1905, 0]
click at [276, 394] on div at bounding box center [282, 398] width 13 height 13
checkbox input "true"
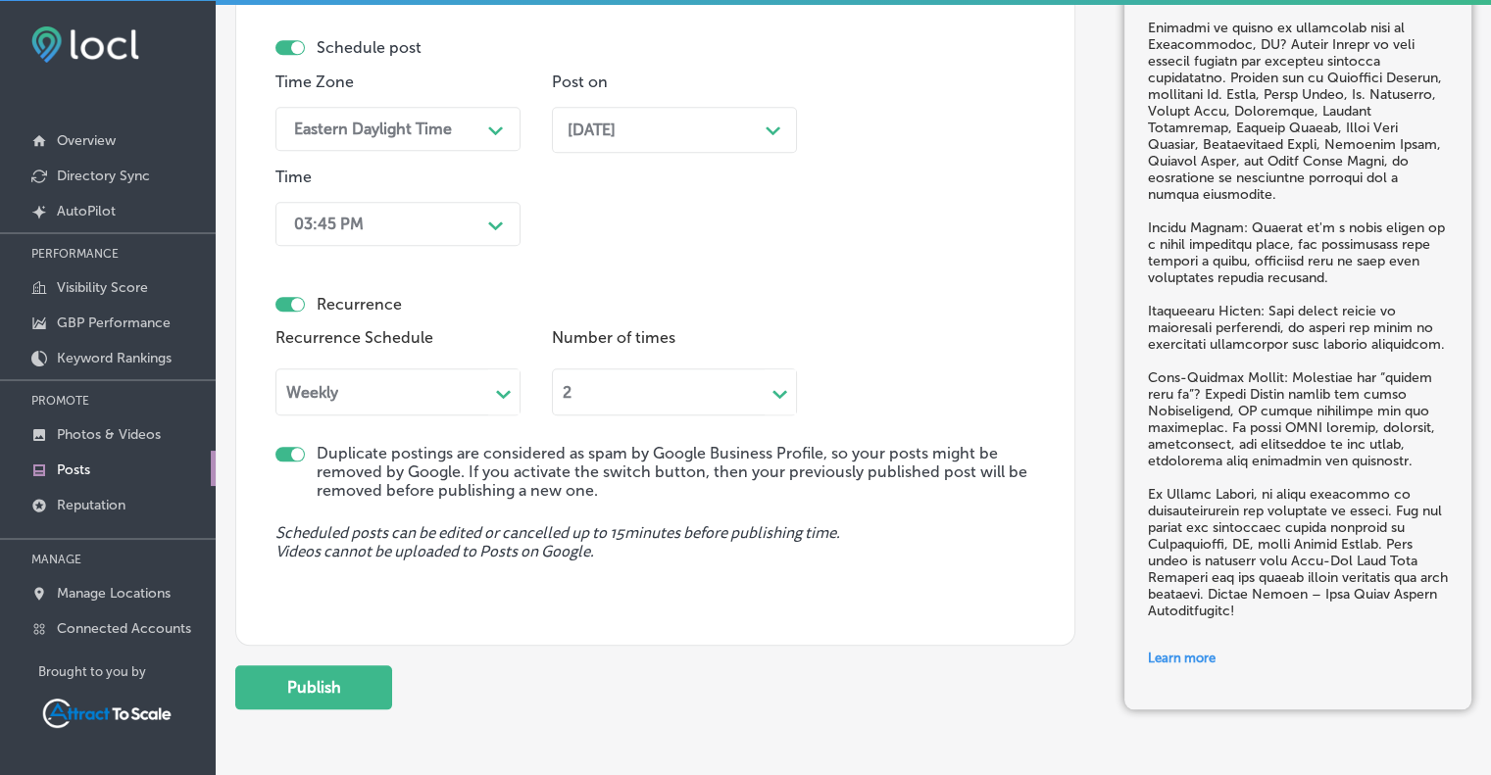
scroll to position [2078, 0]
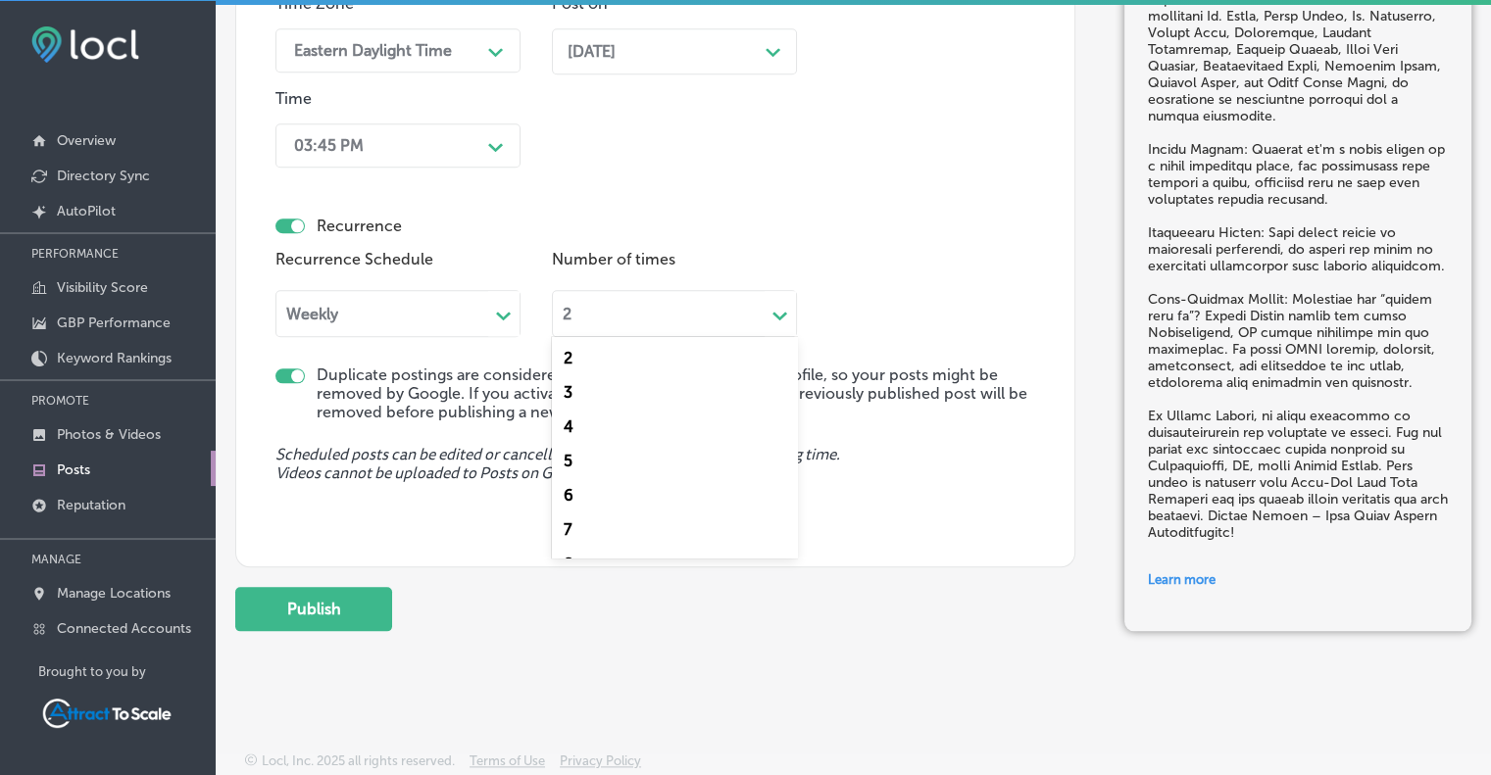
click at [782, 316] on icon "Path Created with Sketch." at bounding box center [779, 316] width 15 height 9
click at [612, 355] on div "2" at bounding box center [674, 358] width 245 height 34
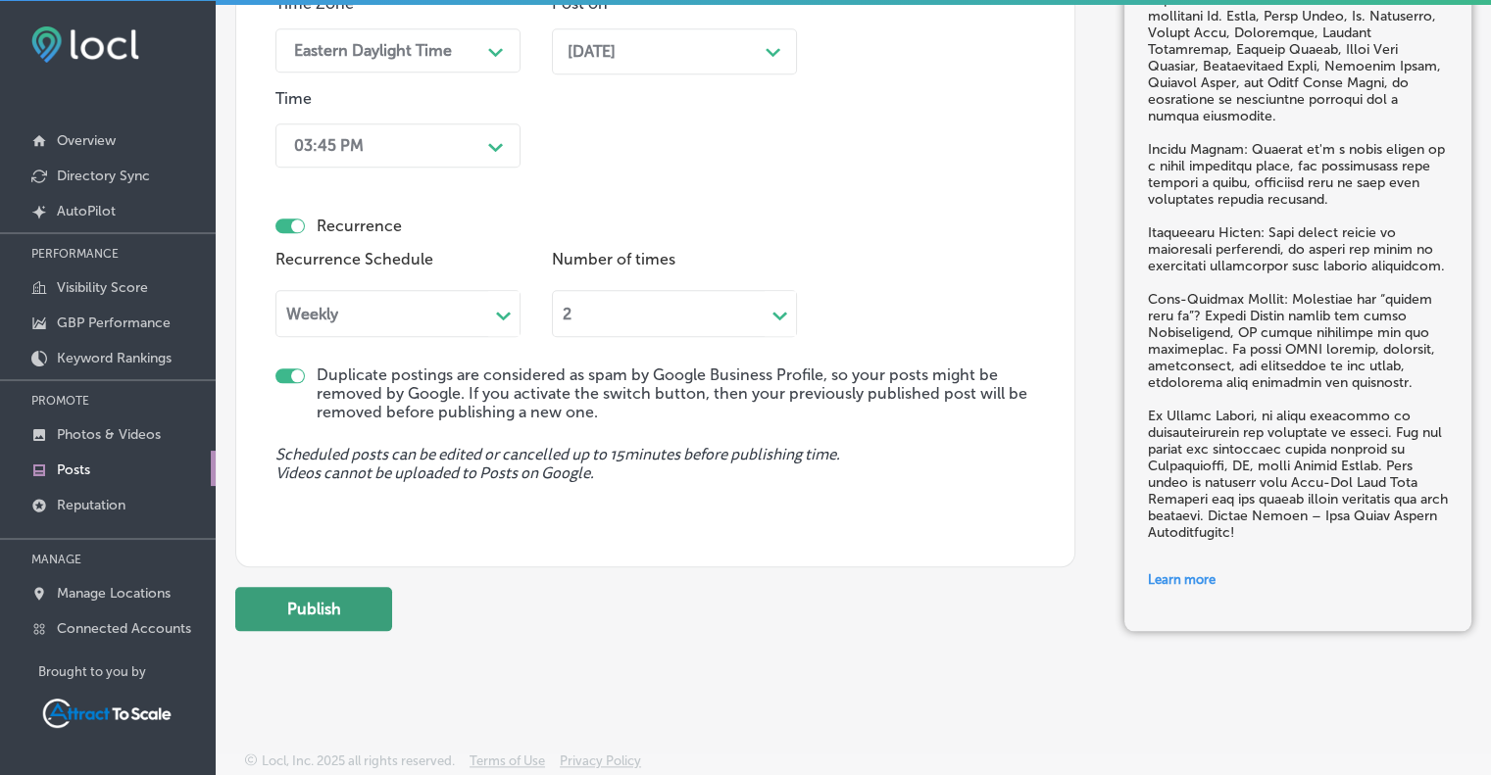
click at [328, 602] on button "Publish" at bounding box center [313, 609] width 157 height 44
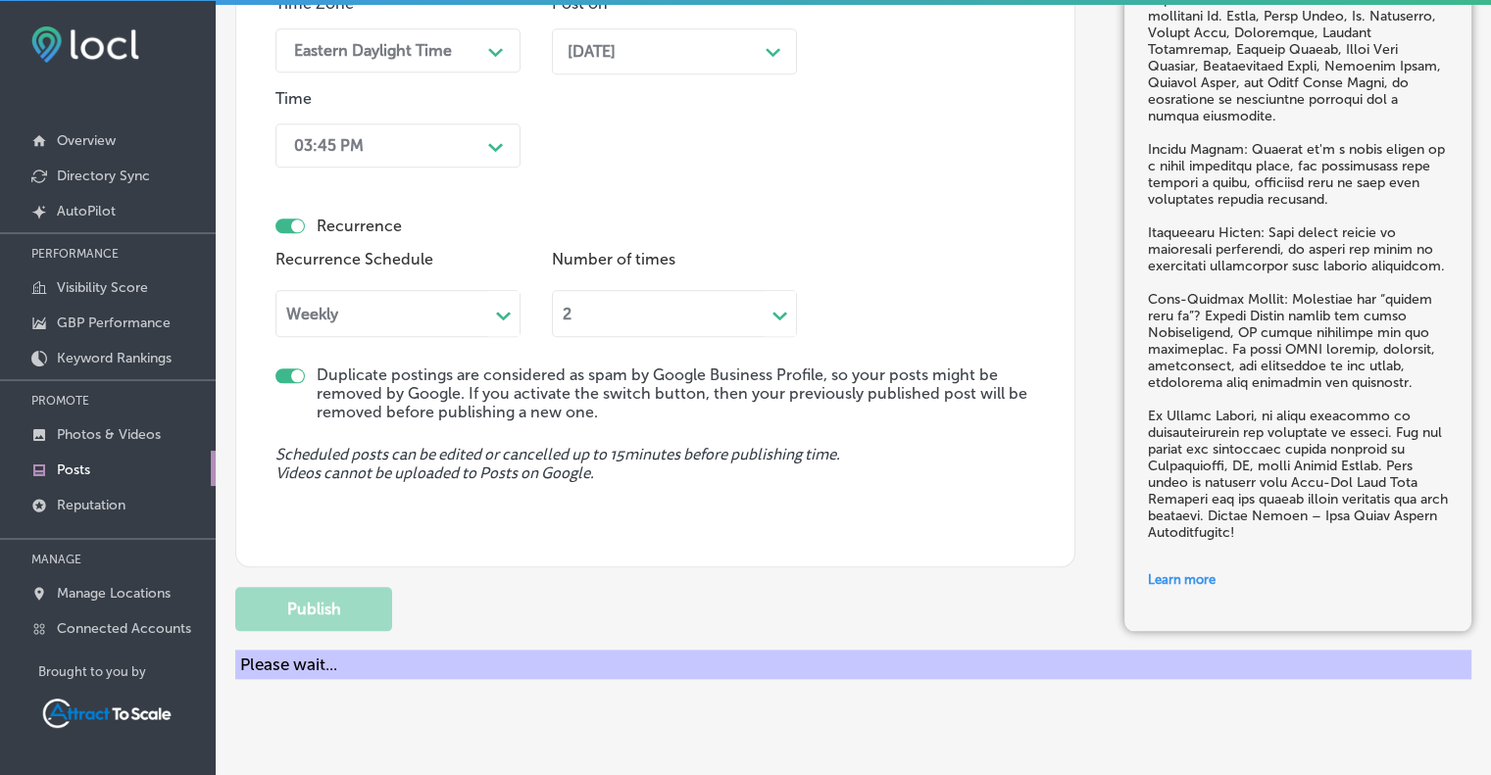
checkbox input "false"
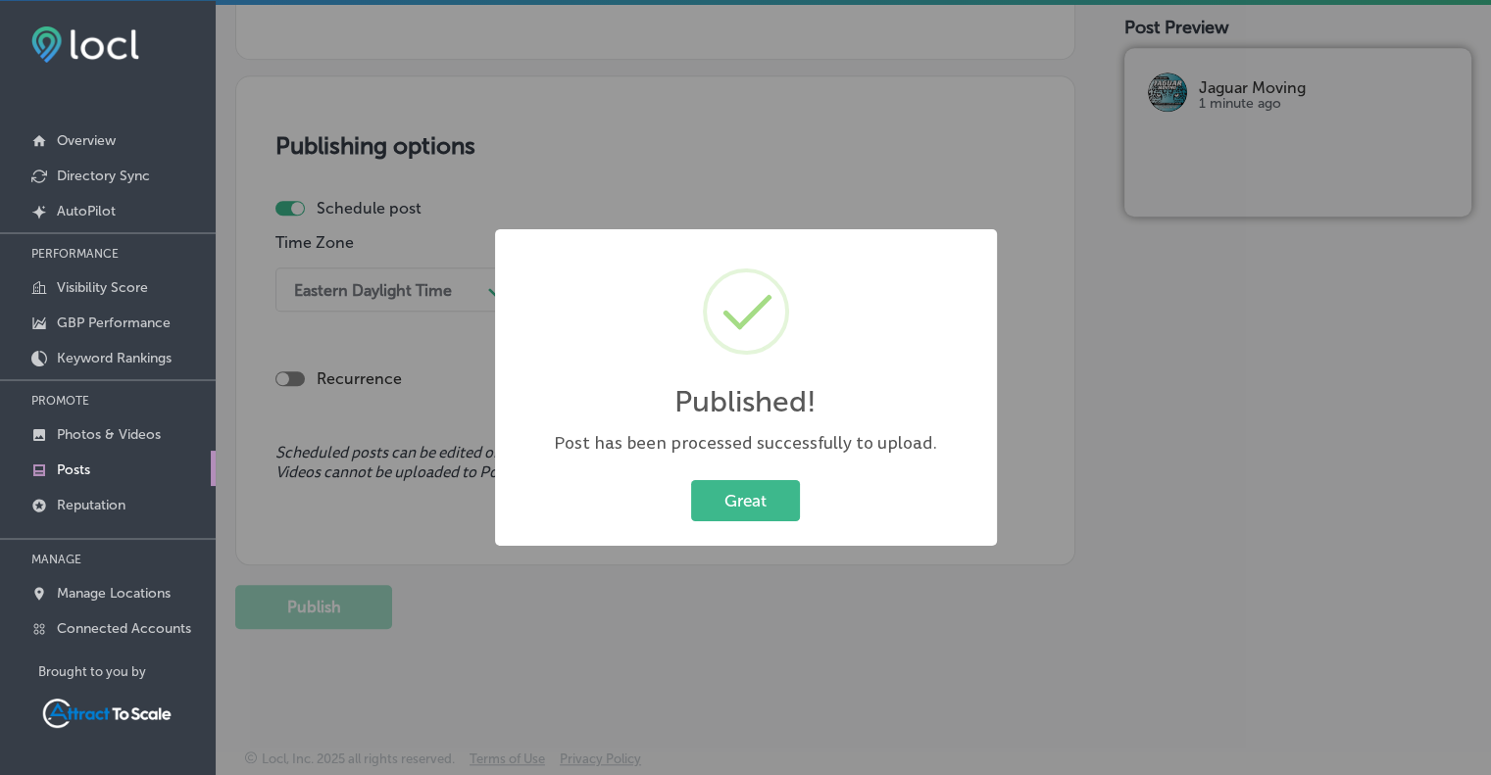
scroll to position [1660, 0]
click at [768, 502] on button "Great" at bounding box center [745, 500] width 109 height 40
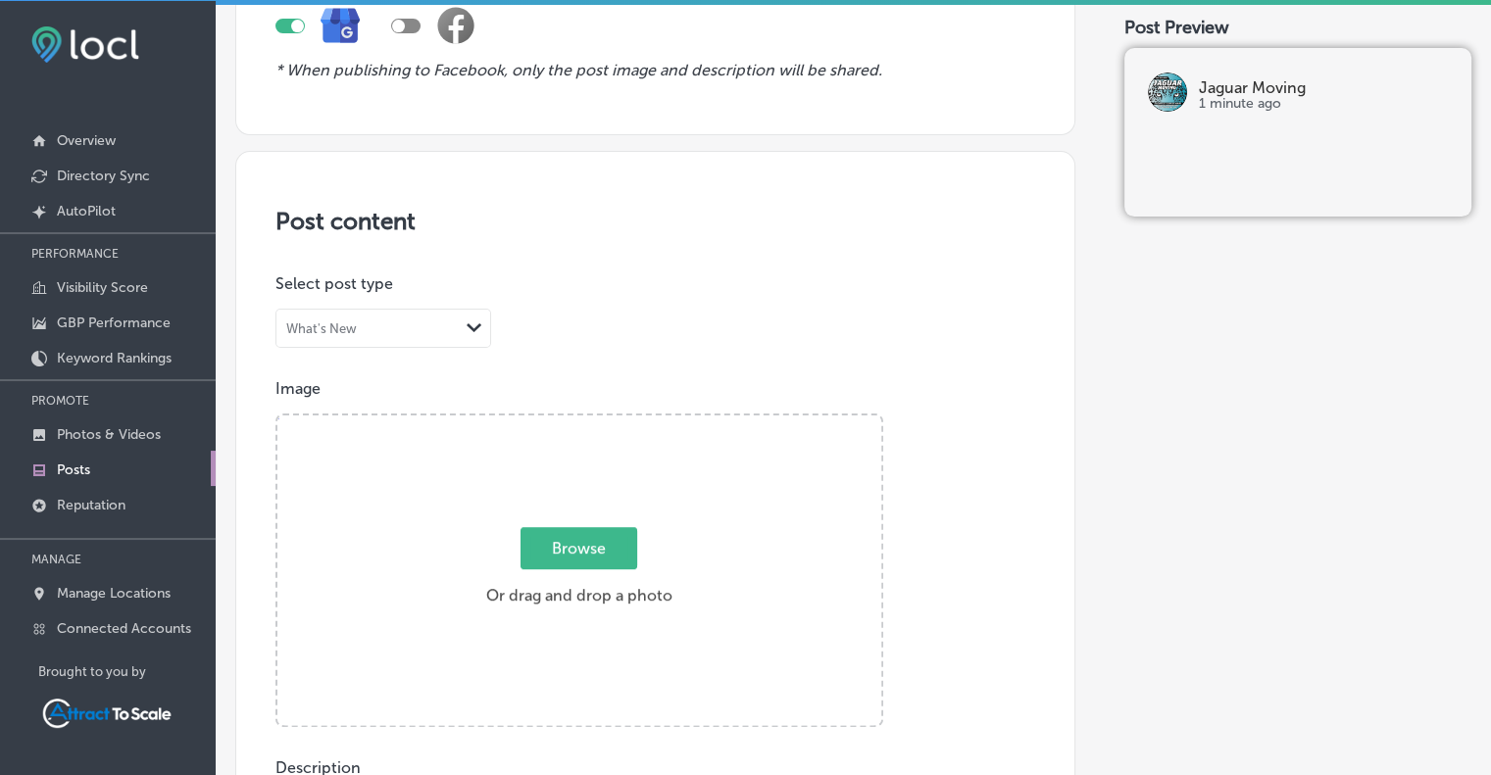
scroll to position [0, 0]
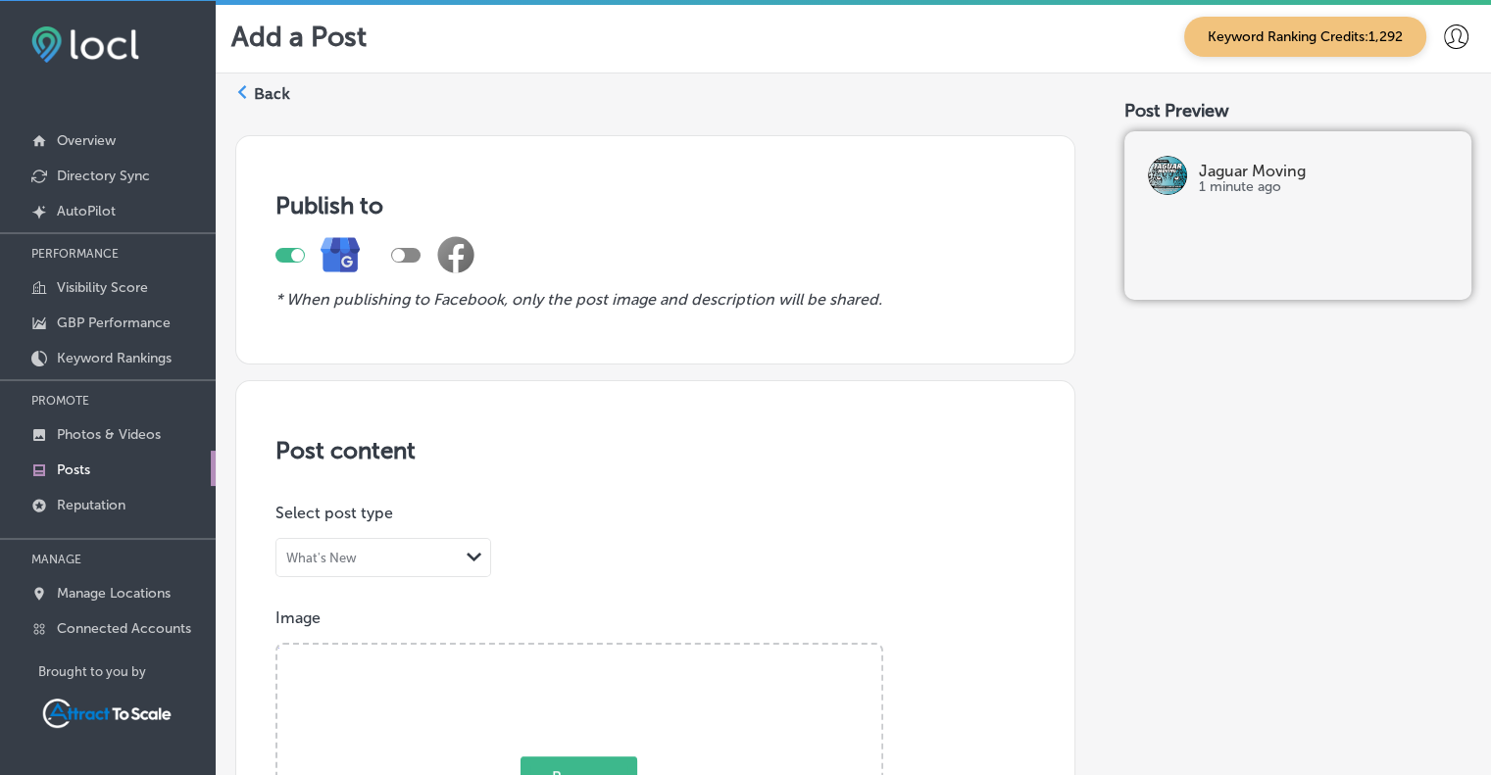
click at [261, 96] on label "Back" at bounding box center [272, 94] width 36 height 22
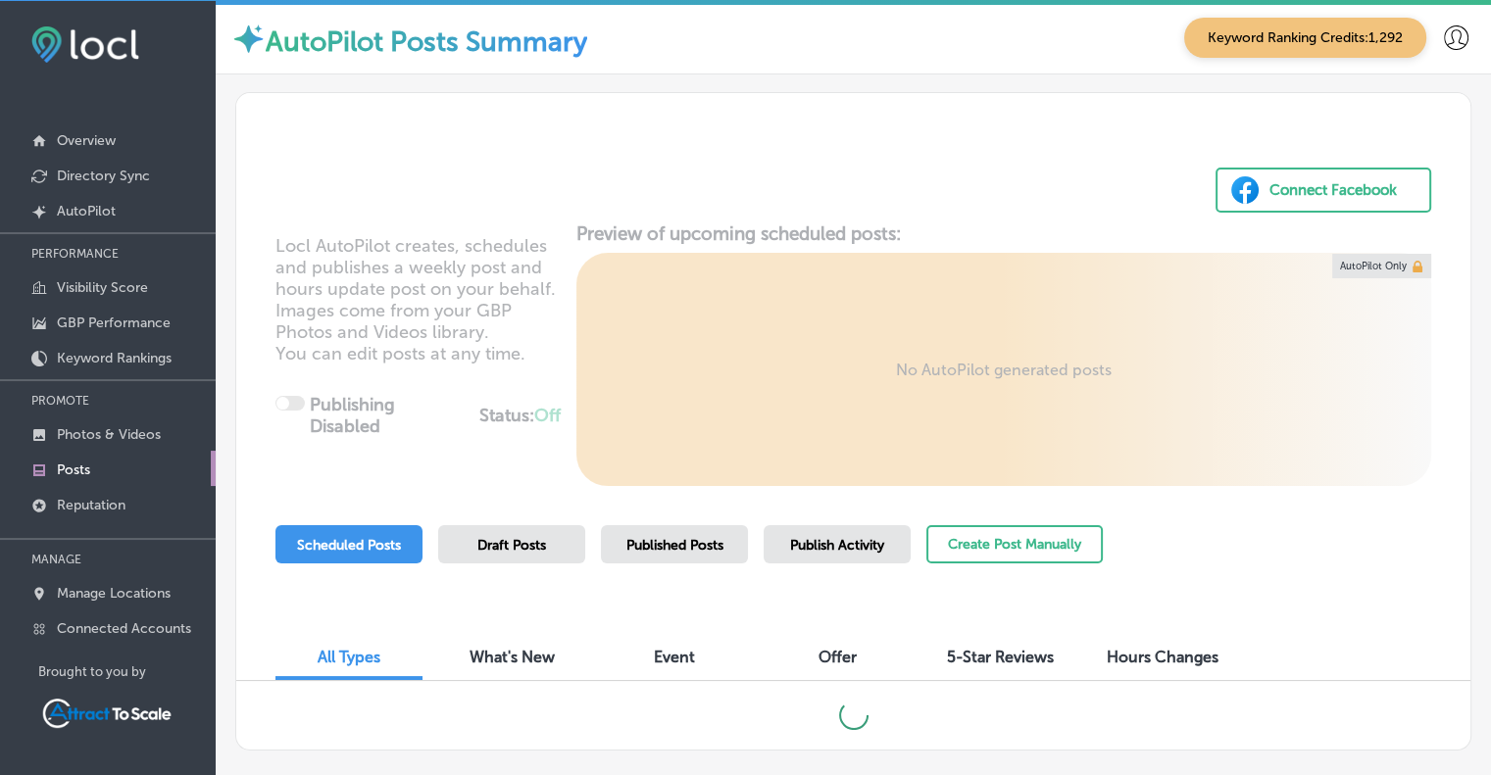
scroll to position [101, 0]
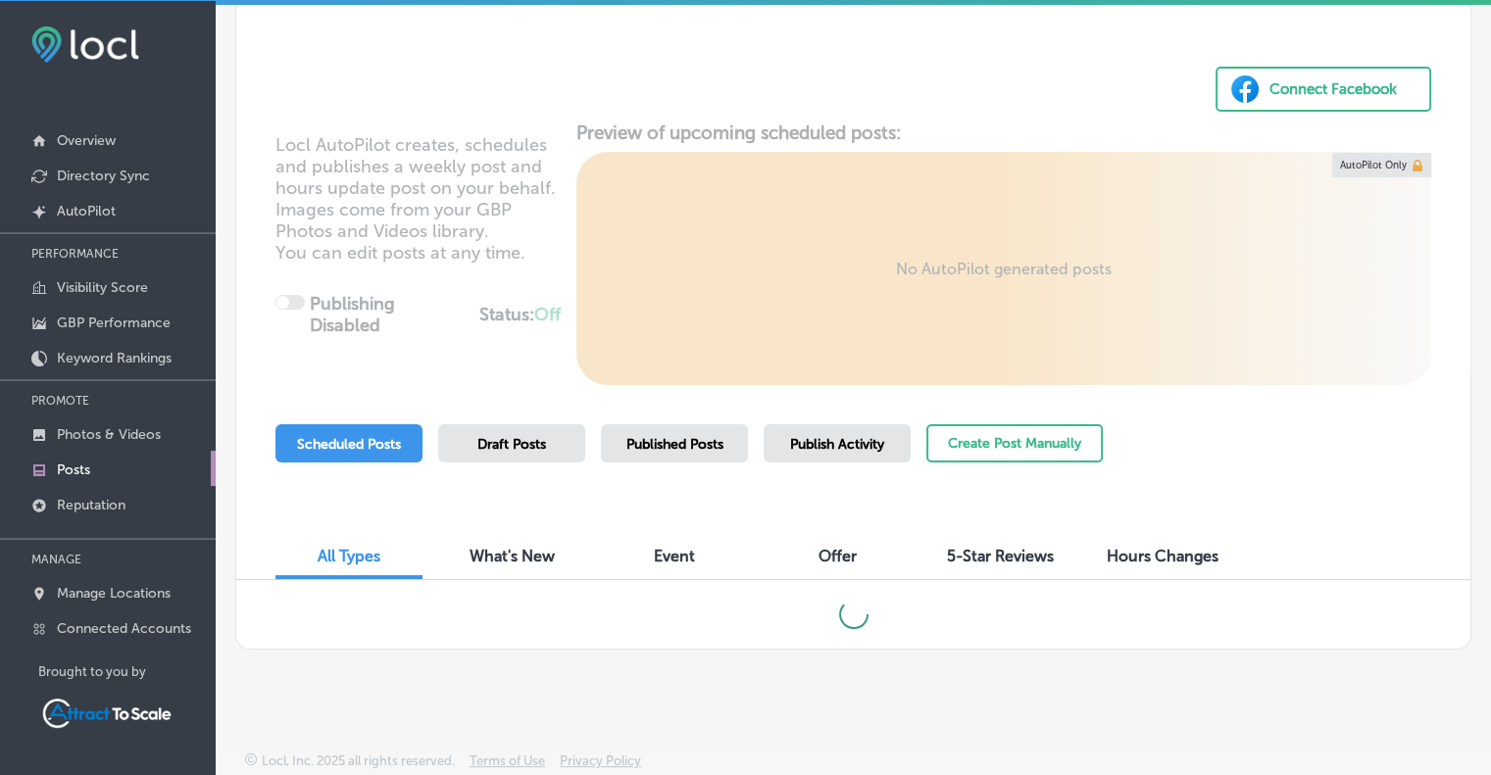
click at [674, 443] on span "Published Posts" at bounding box center [674, 444] width 97 height 17
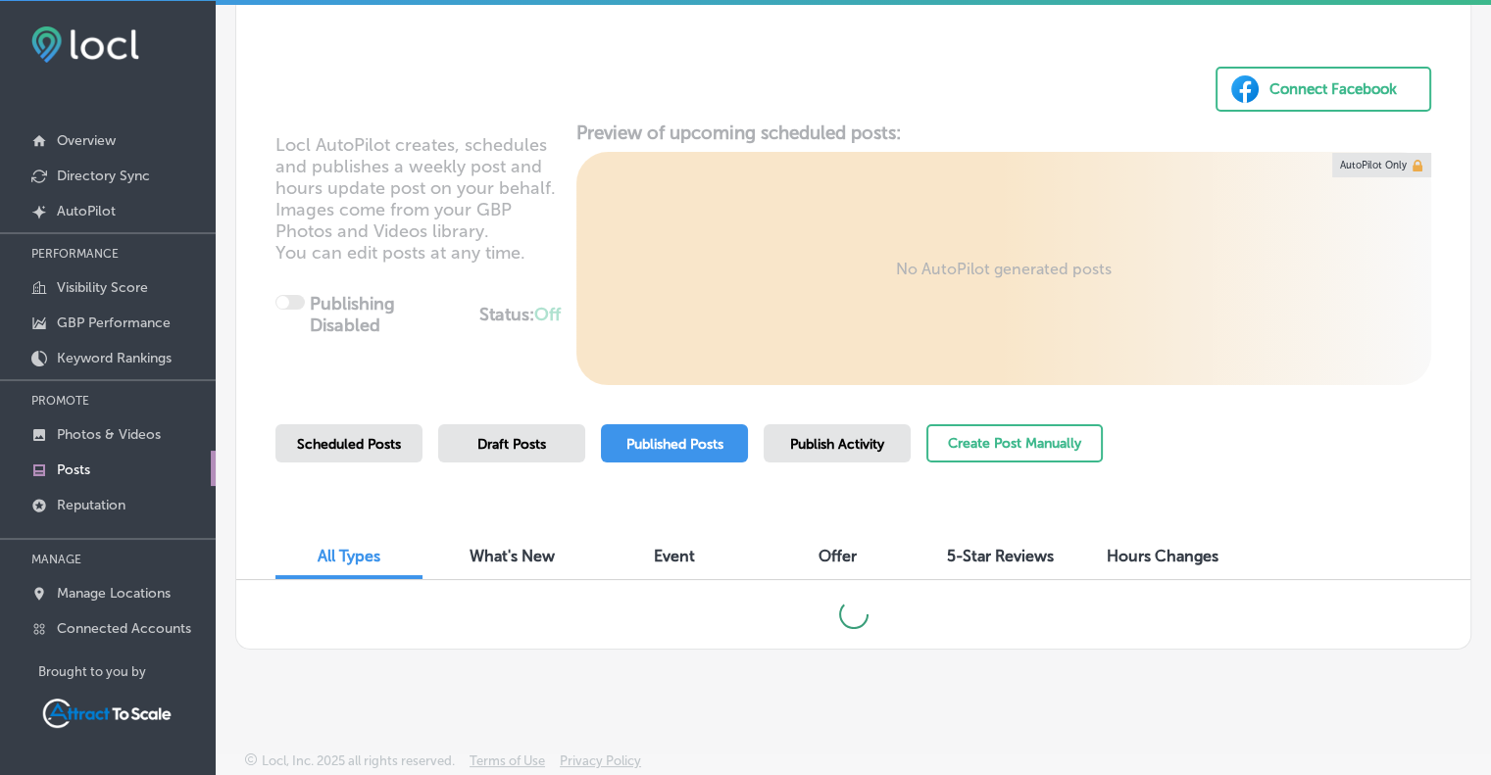
click at [673, 445] on span "Published Posts" at bounding box center [674, 444] width 97 height 17
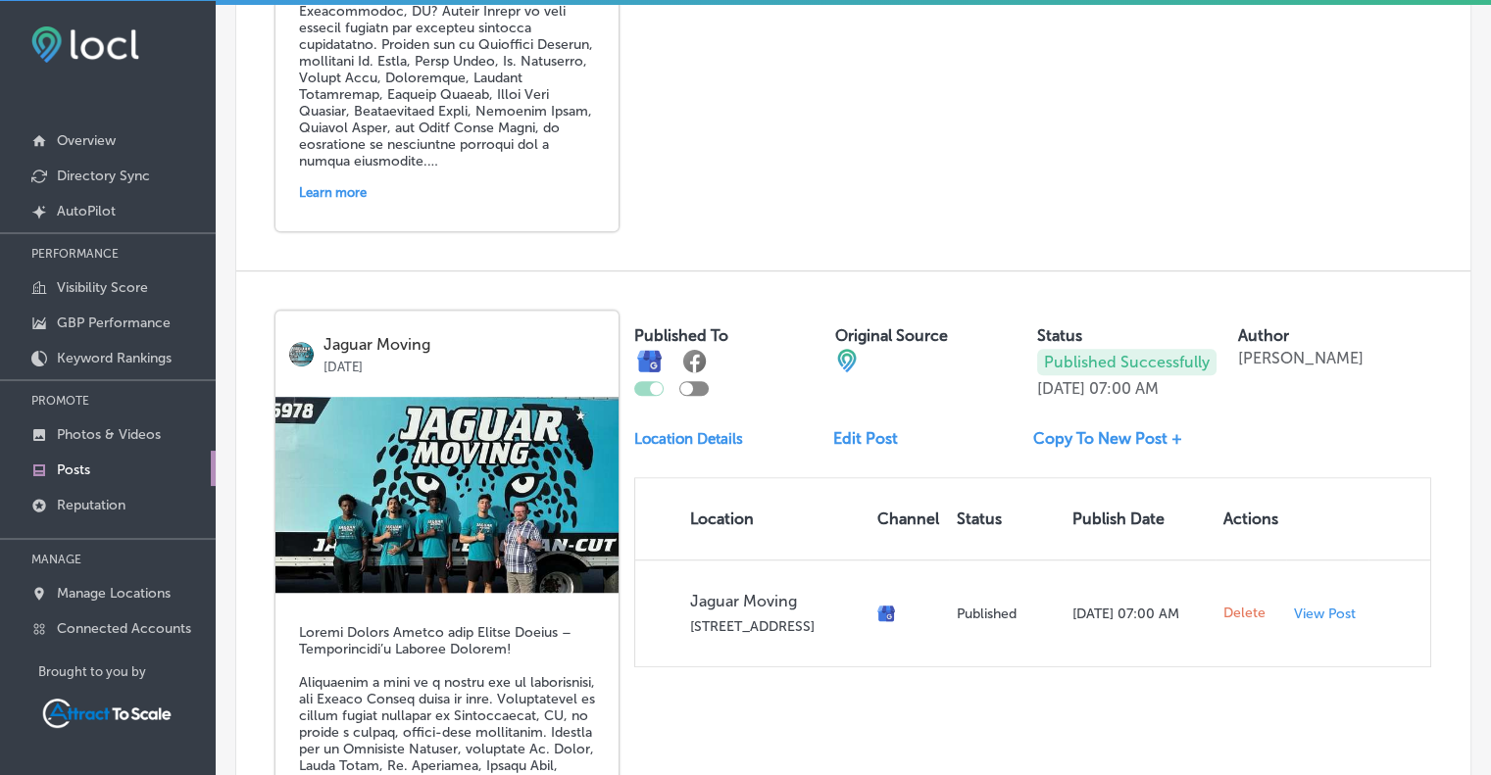
scroll to position [1280, 0]
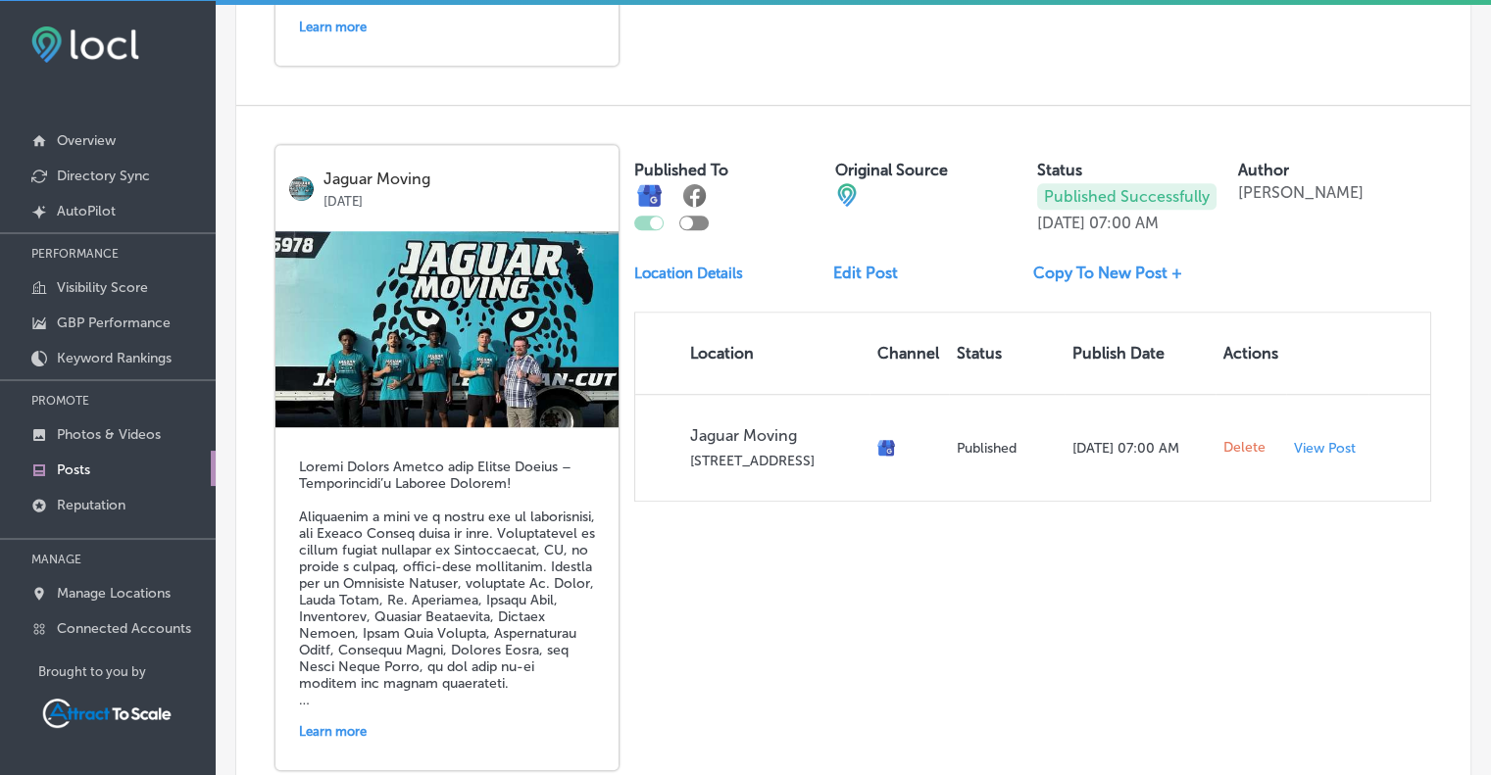
click at [1100, 266] on link "Copy To New Post +" at bounding box center [1115, 273] width 165 height 19
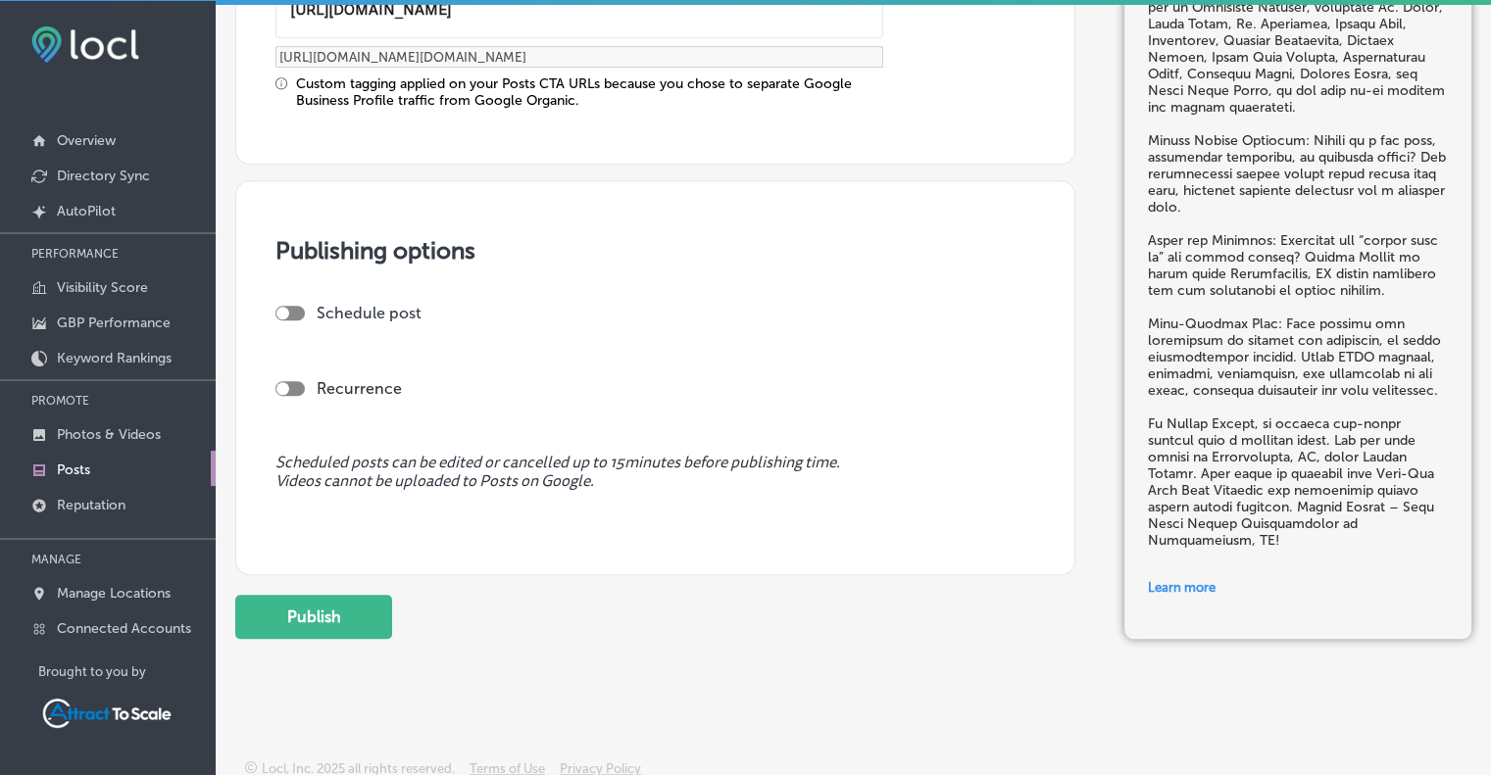
scroll to position [1705, 0]
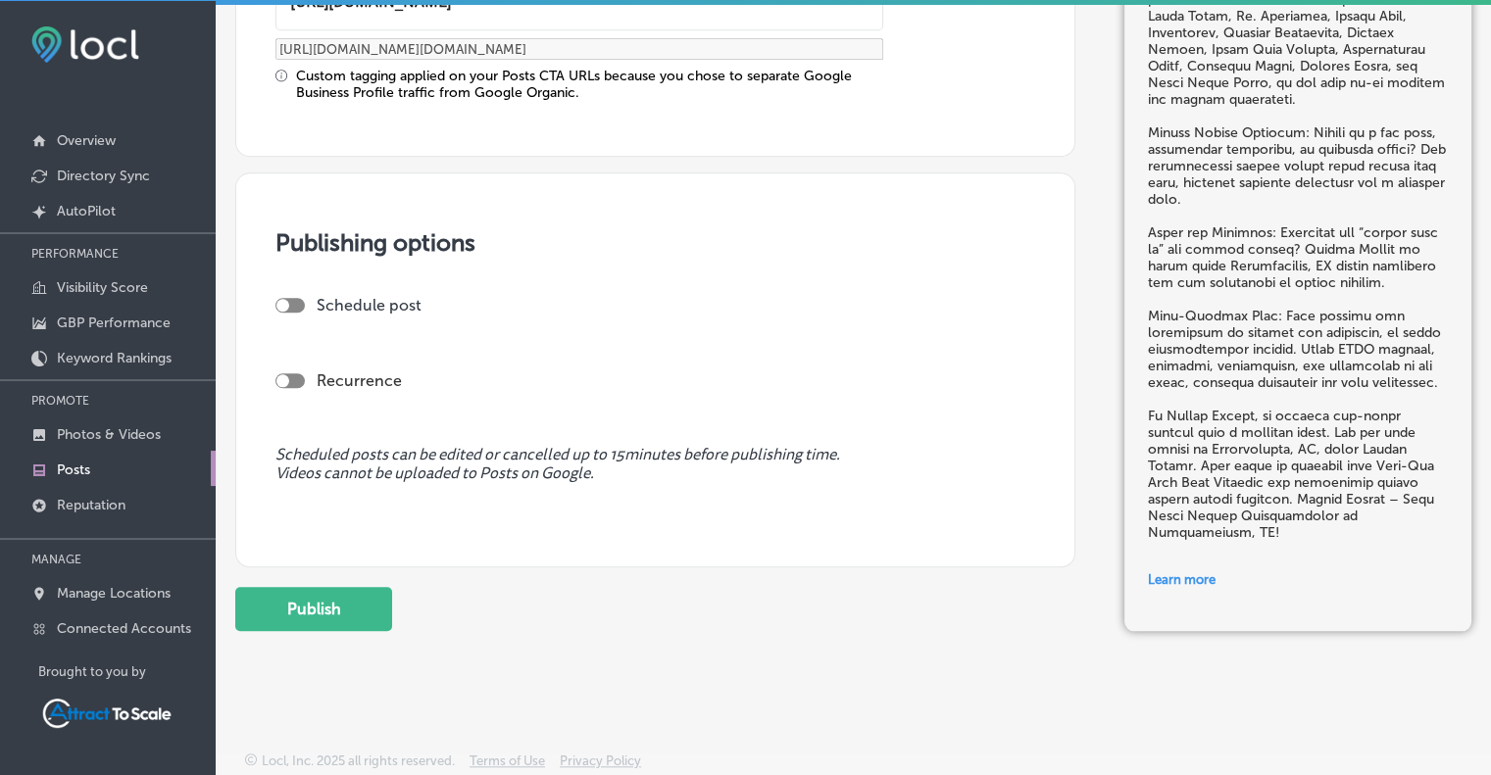
click at [295, 298] on div at bounding box center [289, 305] width 29 height 15
checkbox input "true"
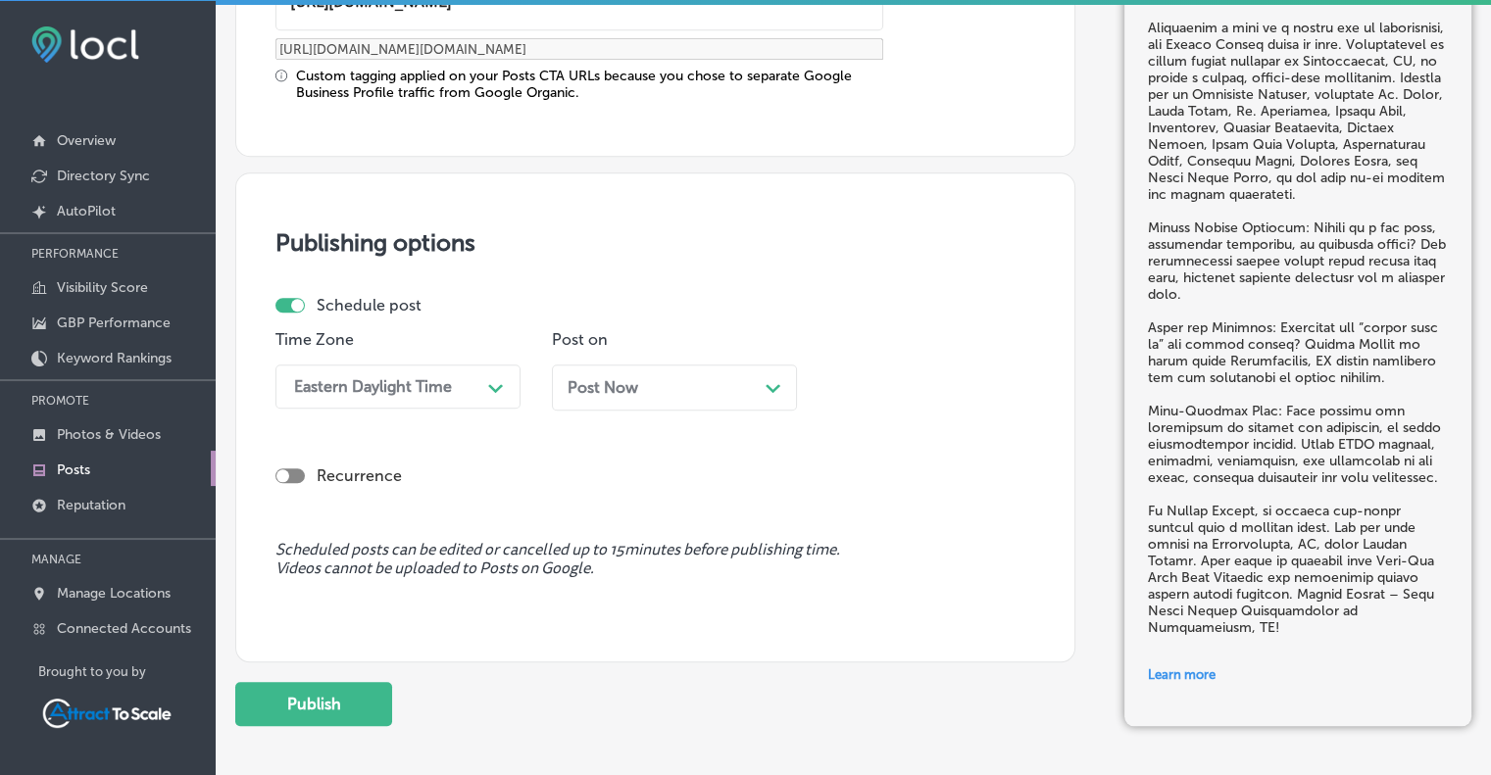
click at [780, 386] on div "Path Created with Sketch." at bounding box center [773, 386] width 16 height 16
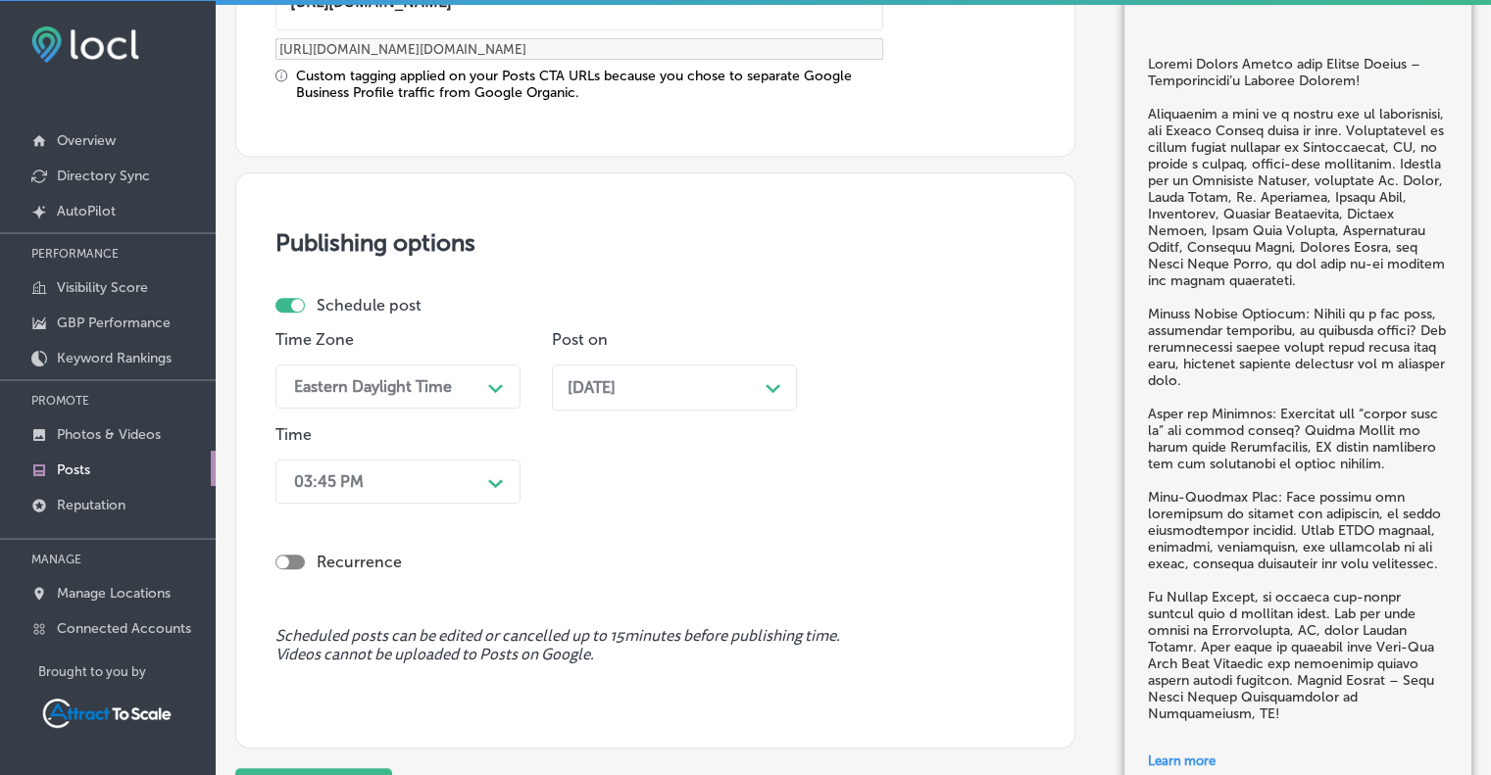
click at [294, 561] on div at bounding box center [289, 562] width 29 height 15
checkbox input "true"
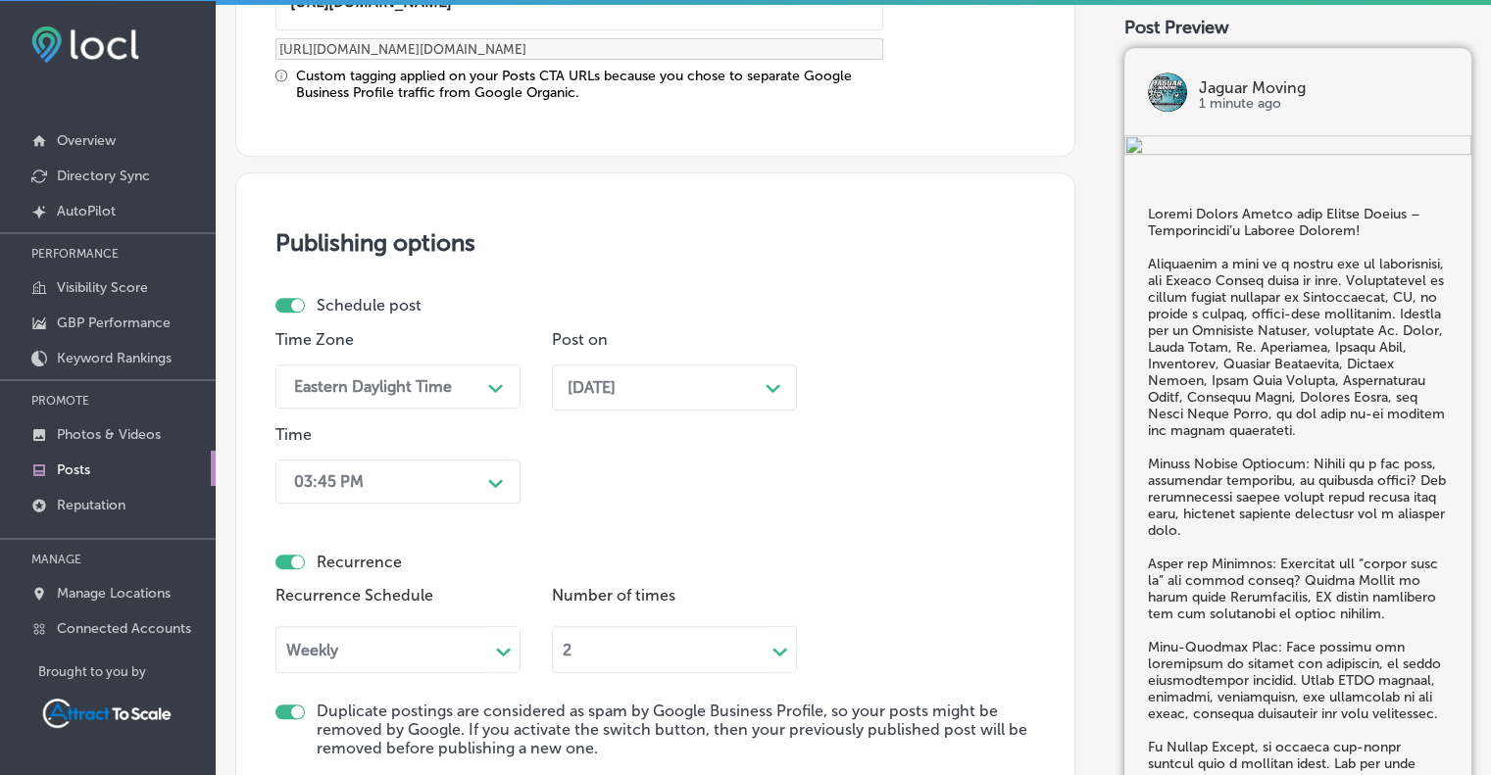
scroll to position [2043, 0]
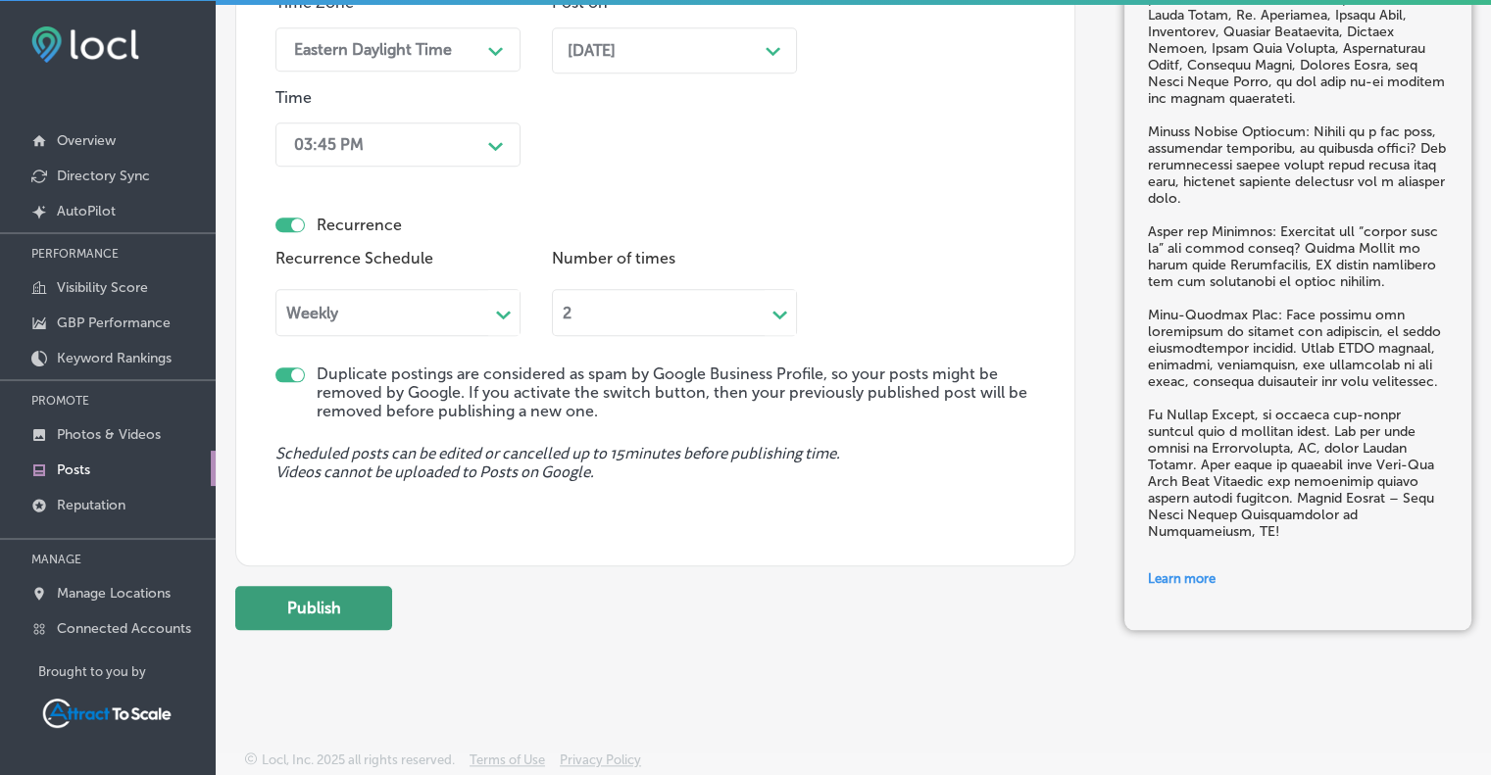
click at [323, 607] on button "Publish" at bounding box center [313, 608] width 157 height 44
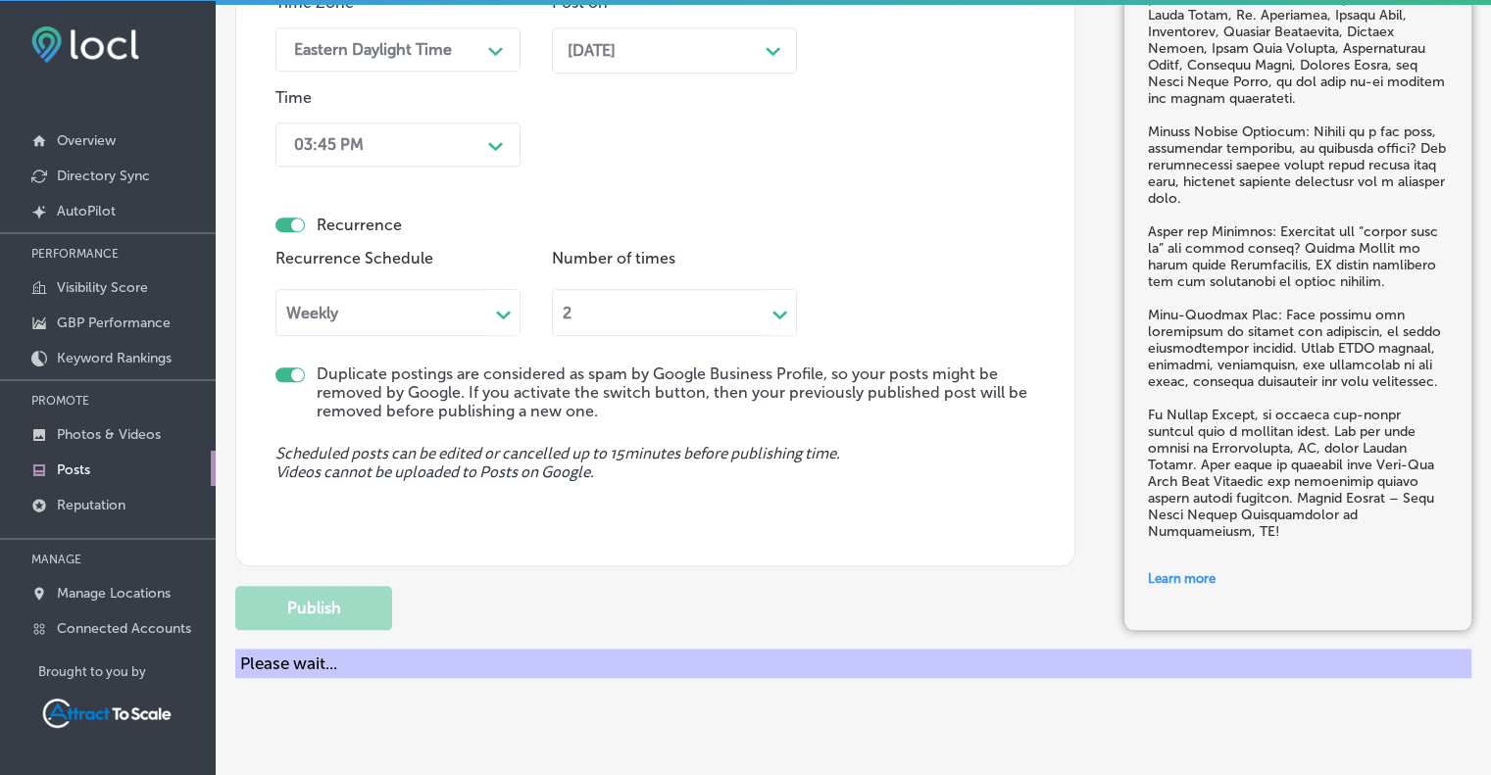
checkbox input "false"
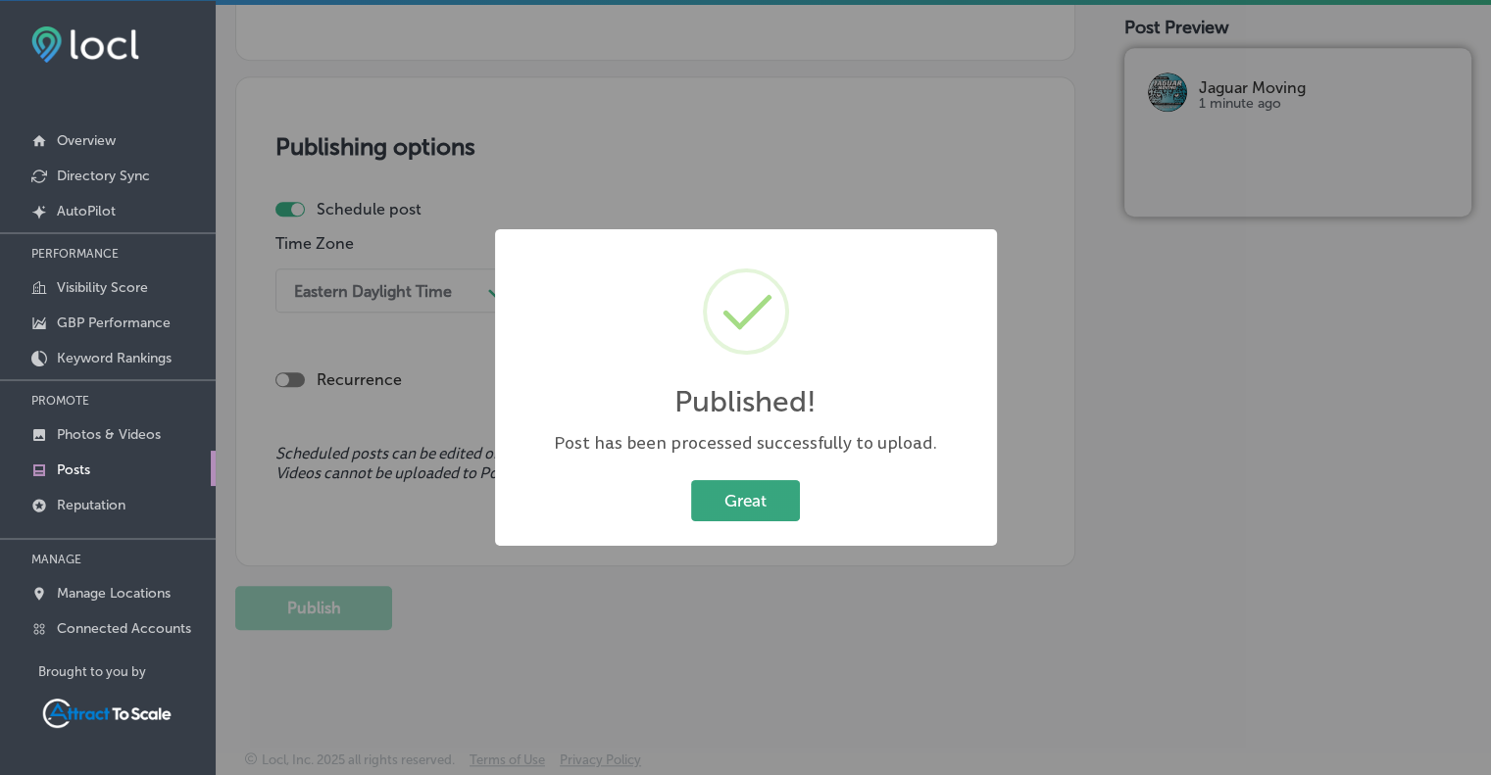
click at [763, 489] on button "Great" at bounding box center [745, 500] width 109 height 40
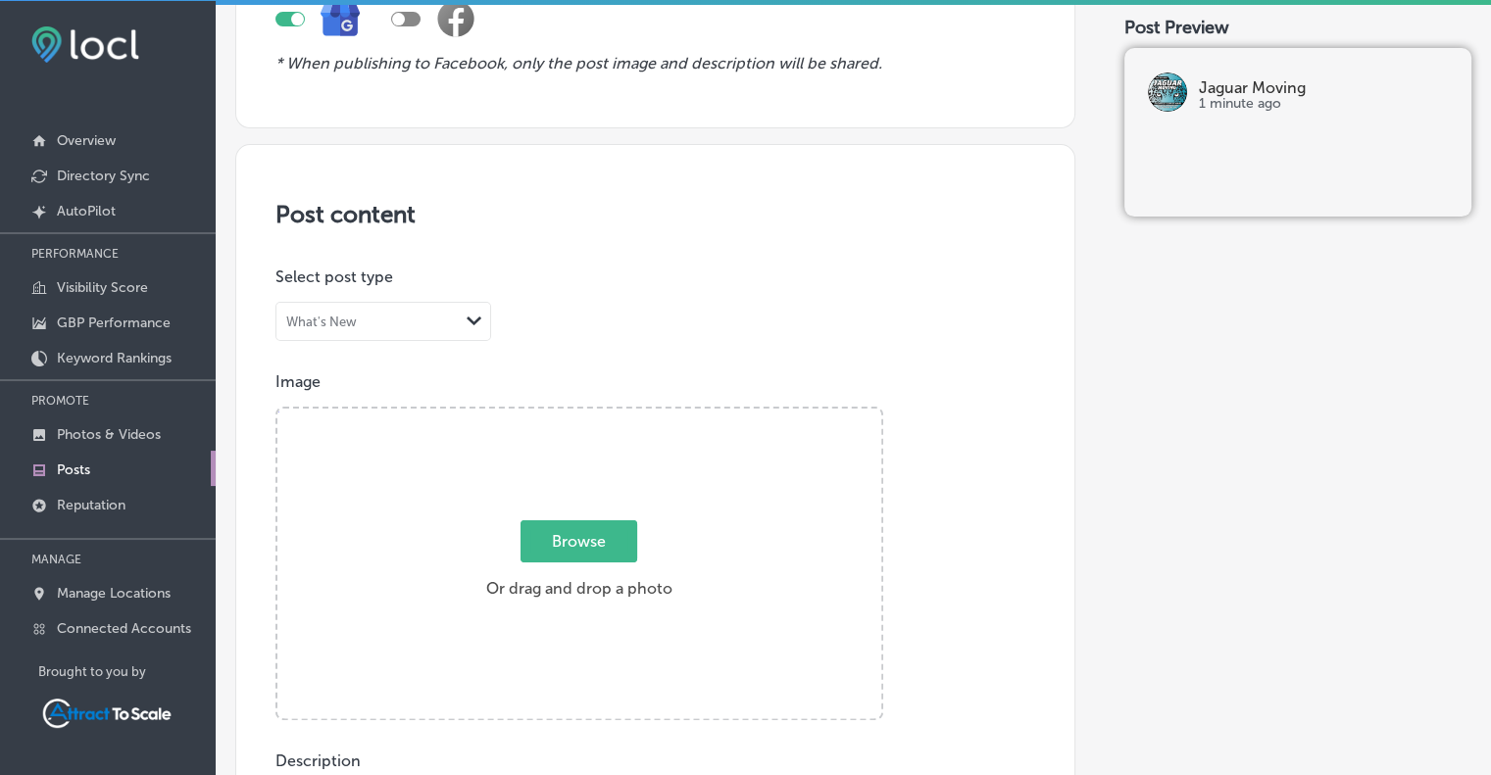
scroll to position [0, 0]
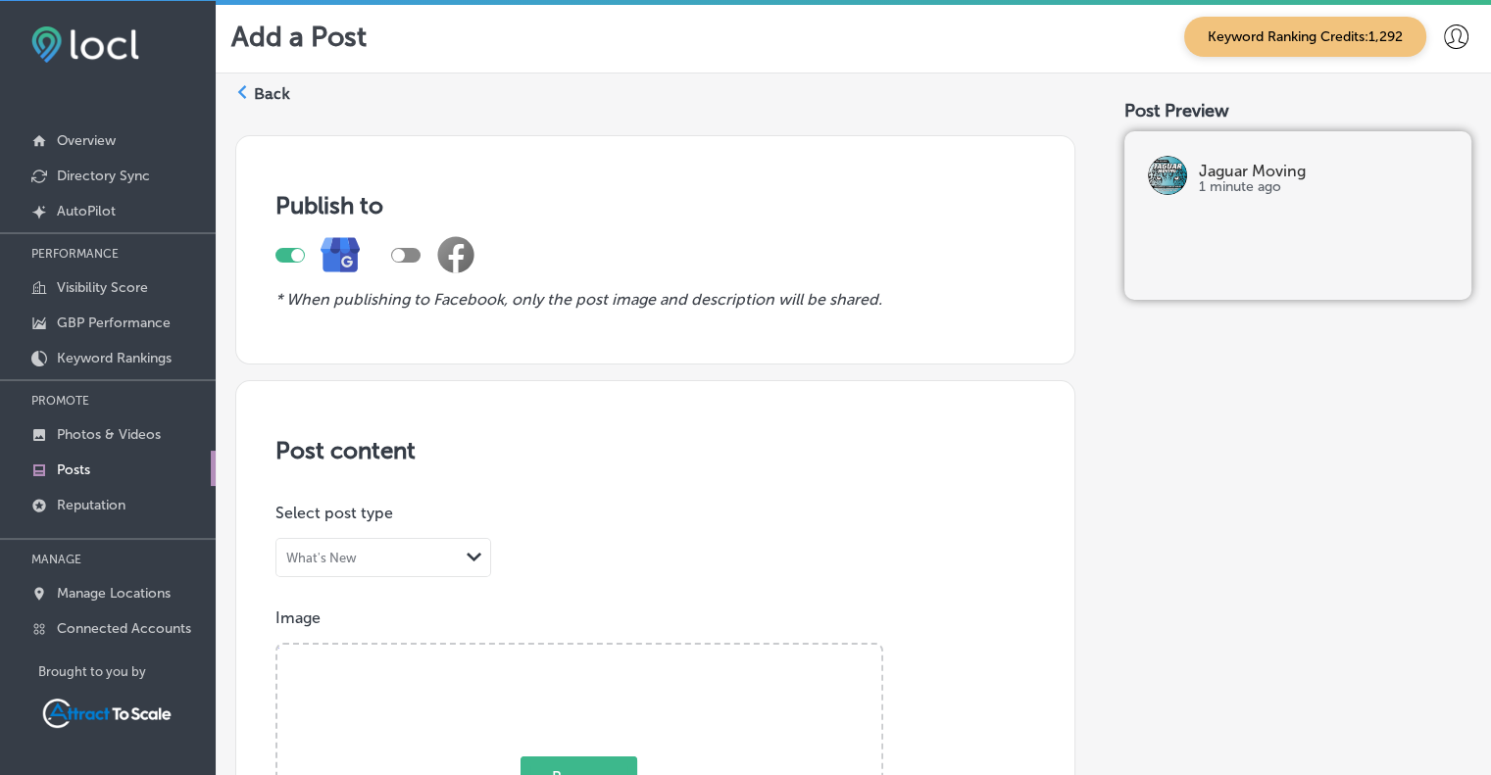
click at [272, 94] on label "Back" at bounding box center [272, 94] width 36 height 22
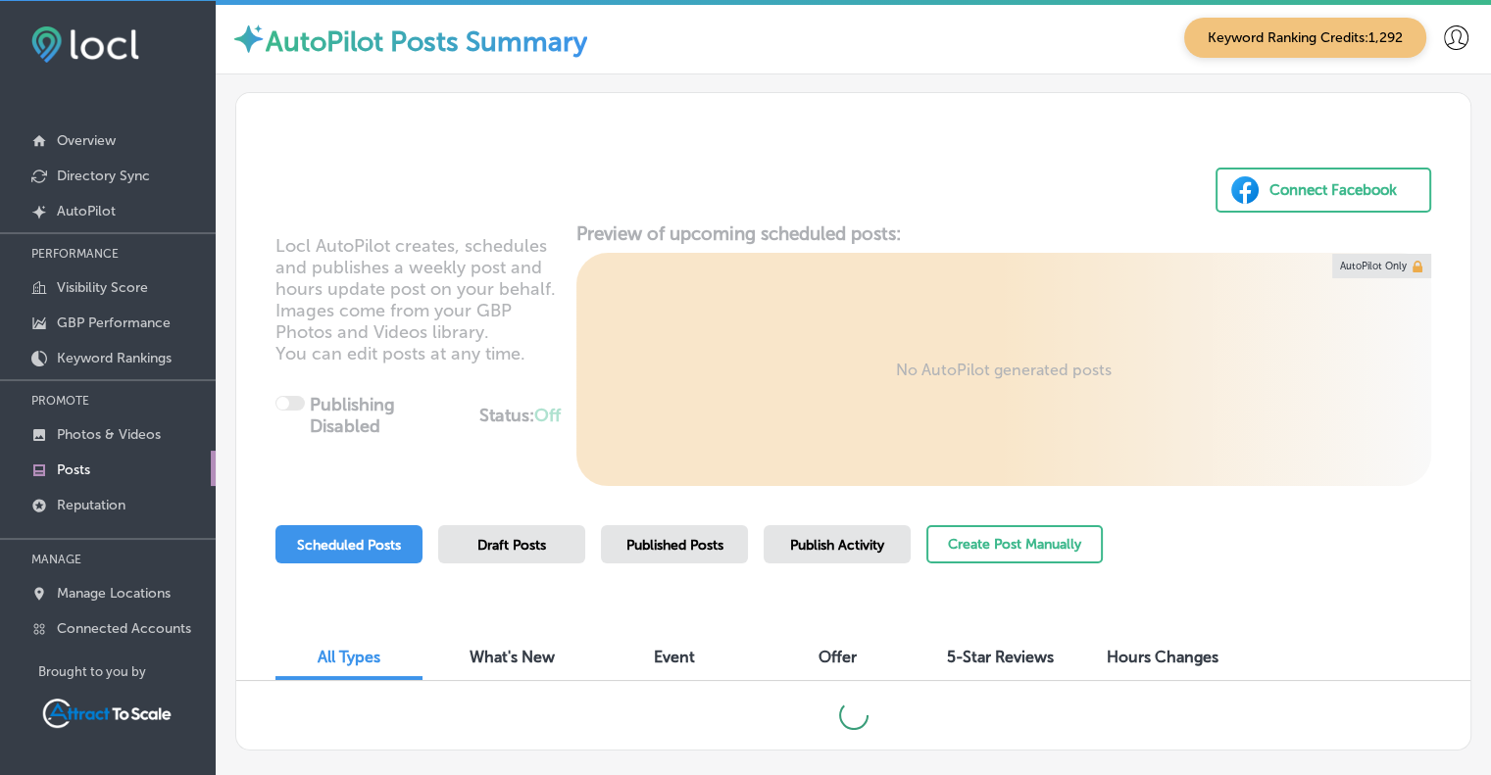
scroll to position [101, 0]
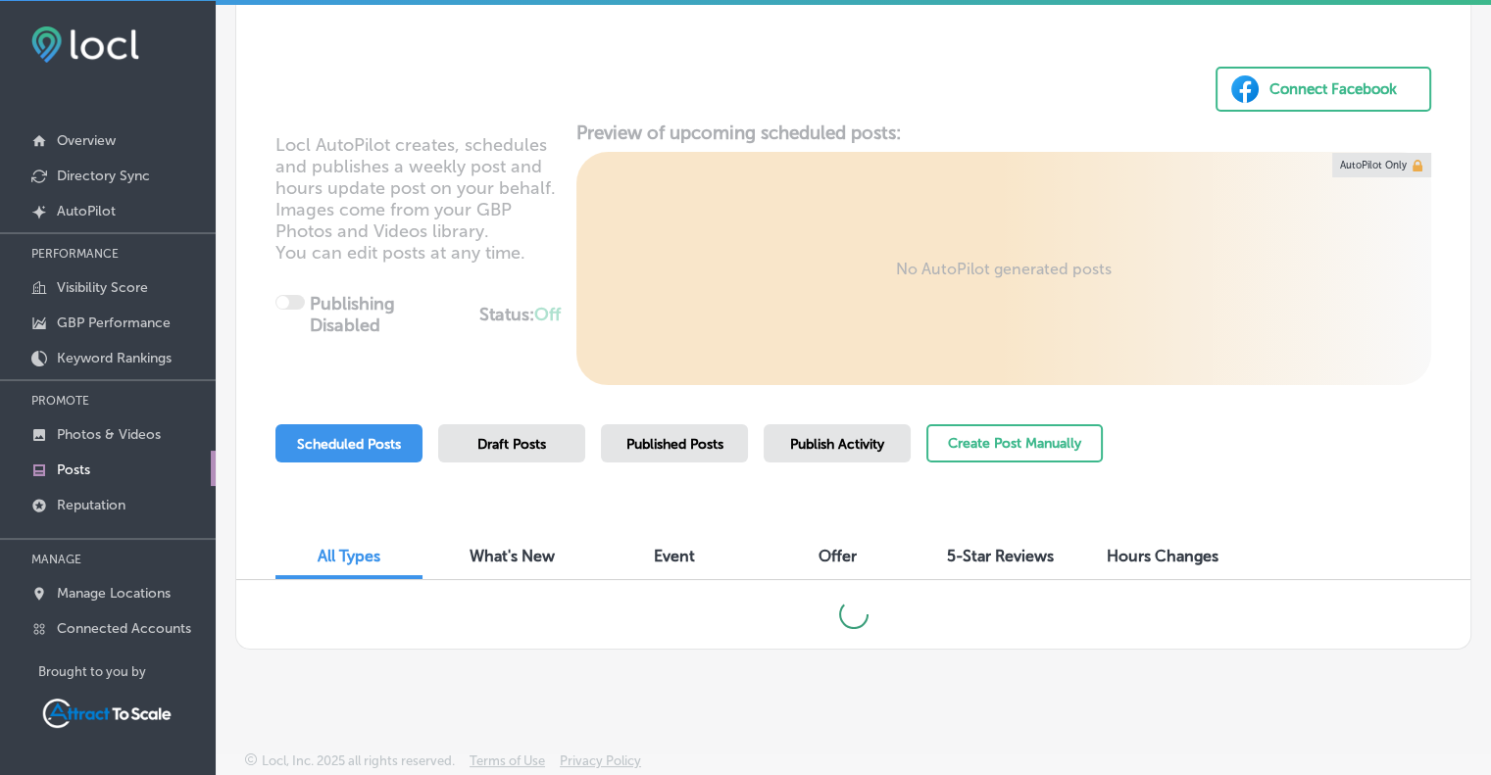
click at [683, 443] on span "Published Posts" at bounding box center [674, 444] width 97 height 17
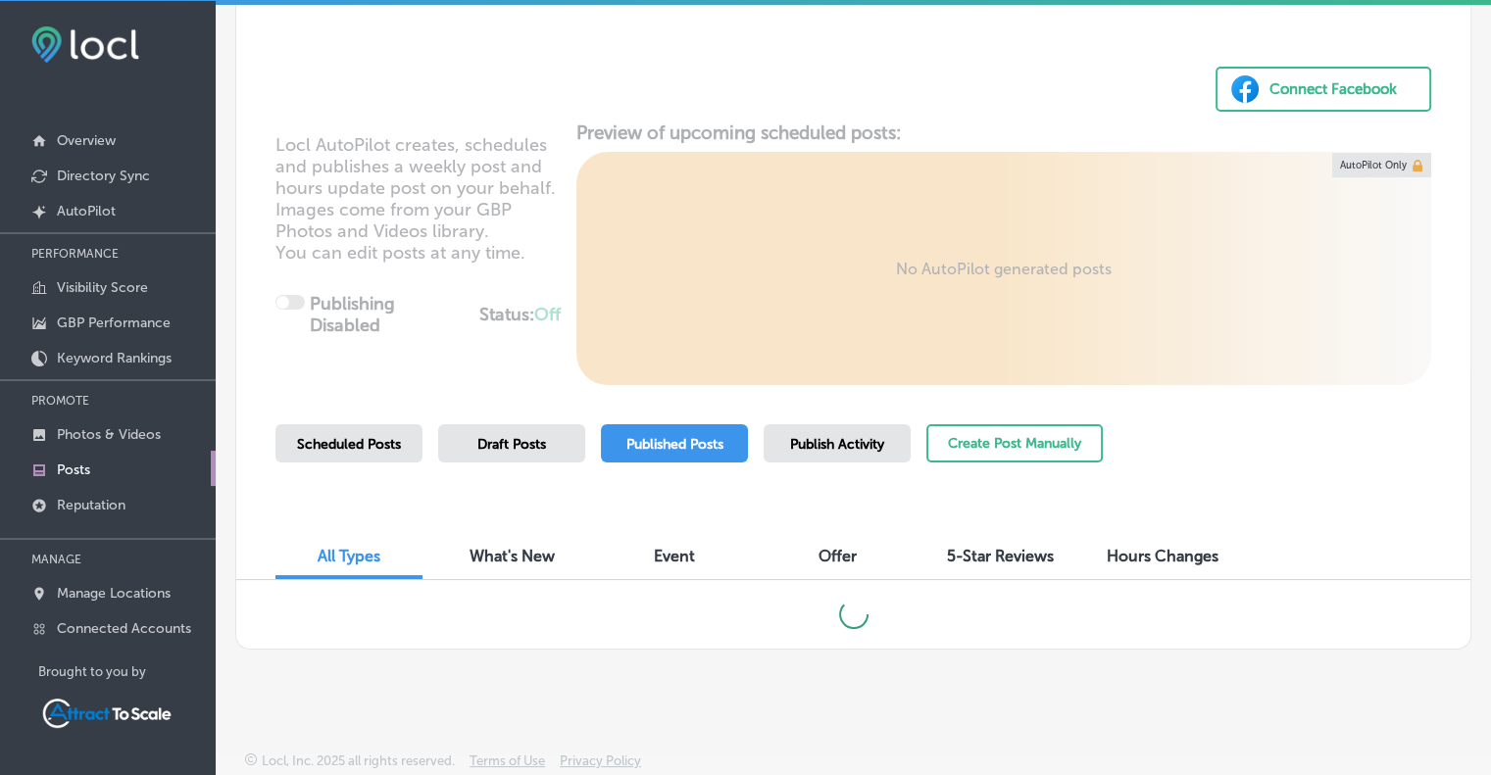
click at [652, 442] on span "Published Posts" at bounding box center [674, 444] width 97 height 17
click at [651, 442] on span "Published Posts" at bounding box center [674, 444] width 97 height 17
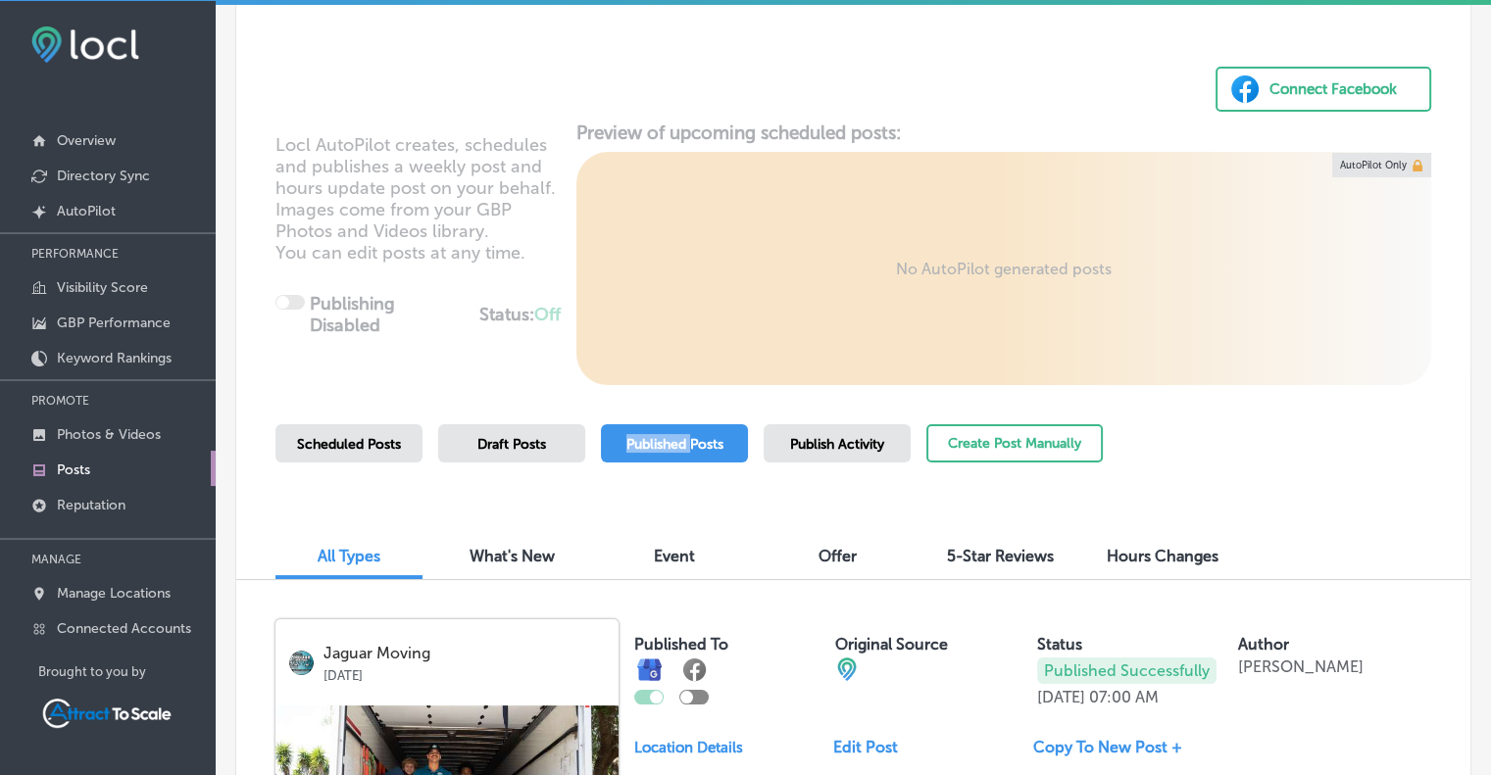
click at [651, 442] on span "Published Posts" at bounding box center [674, 444] width 97 height 17
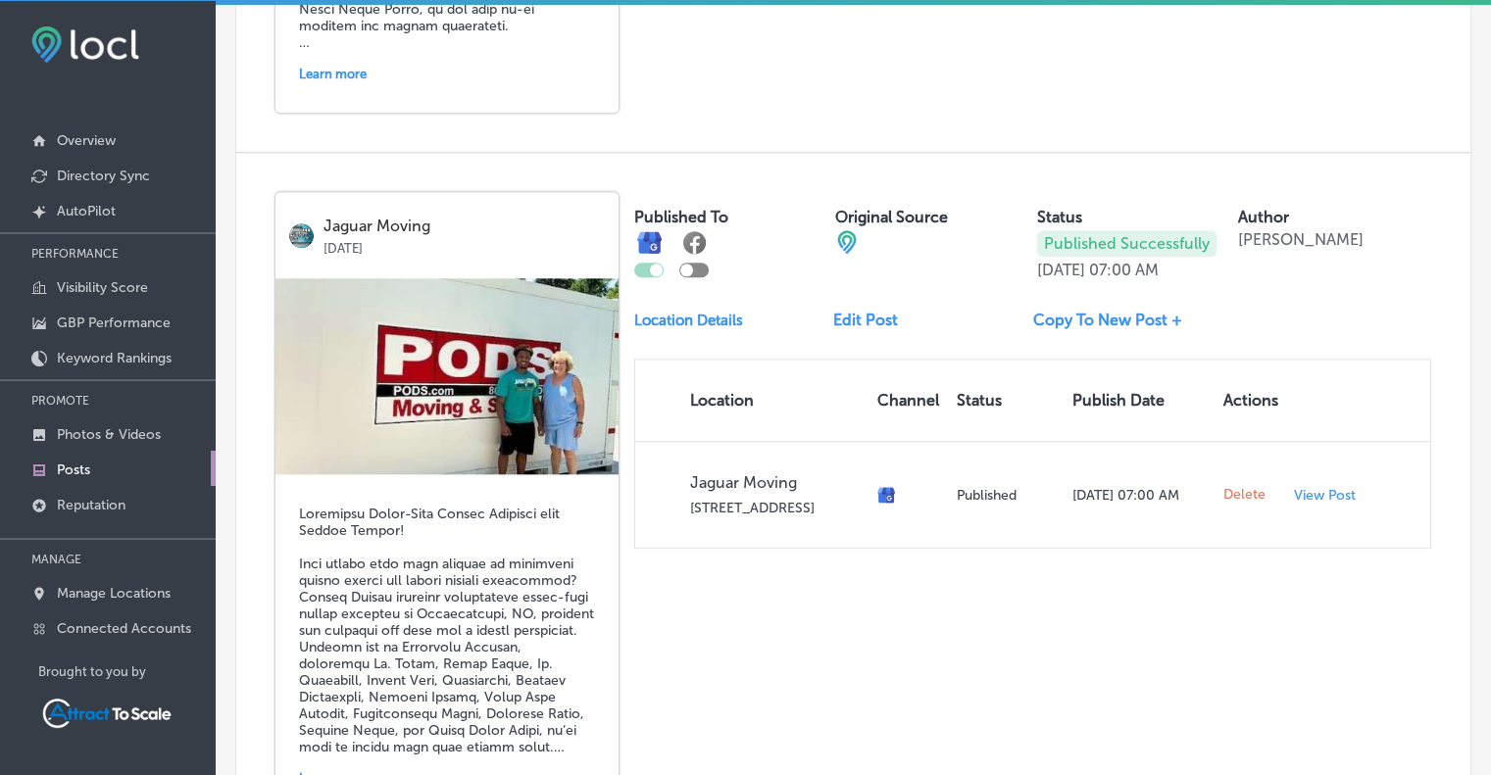
scroll to position [1940, 0]
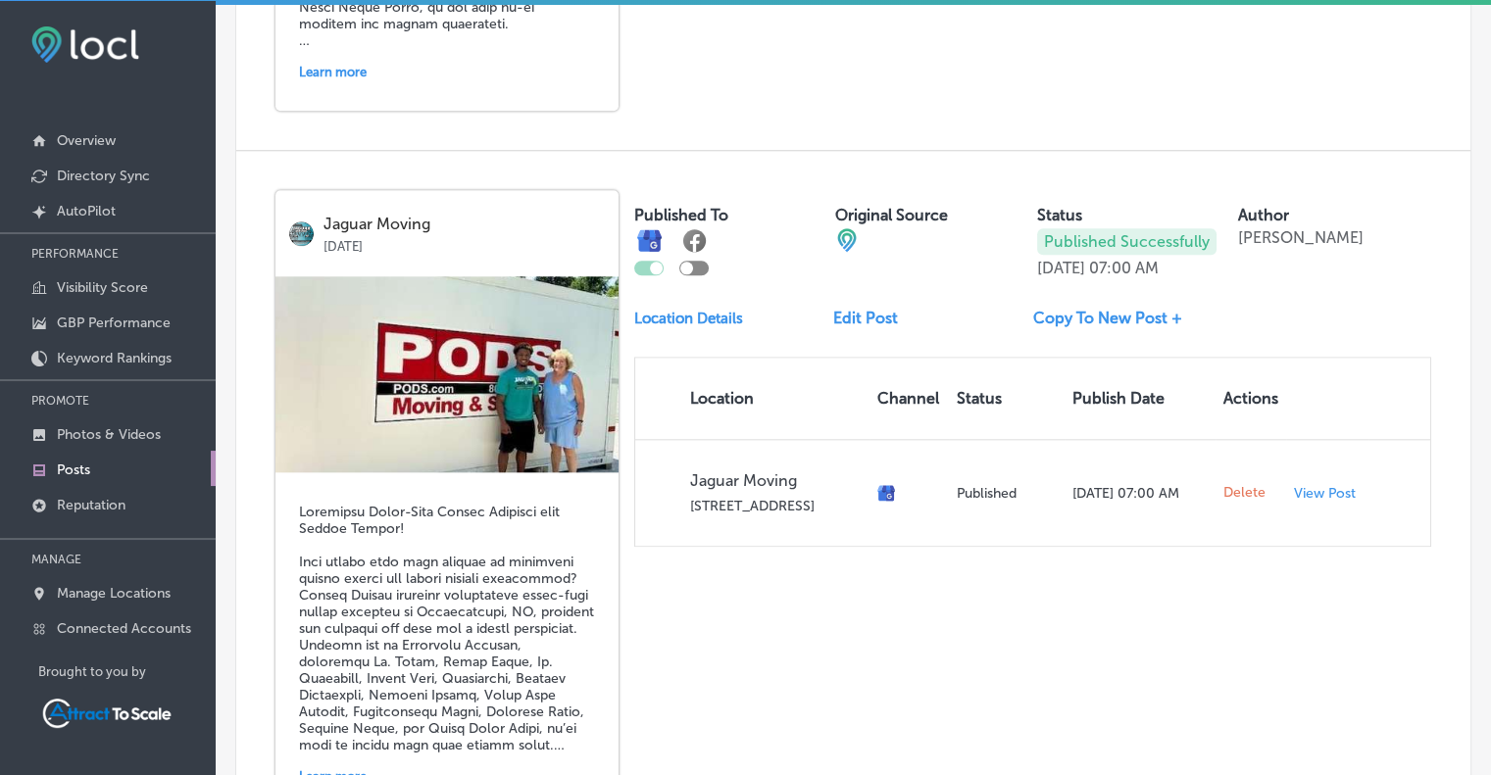
click at [1090, 309] on link "Copy To New Post +" at bounding box center [1115, 318] width 165 height 19
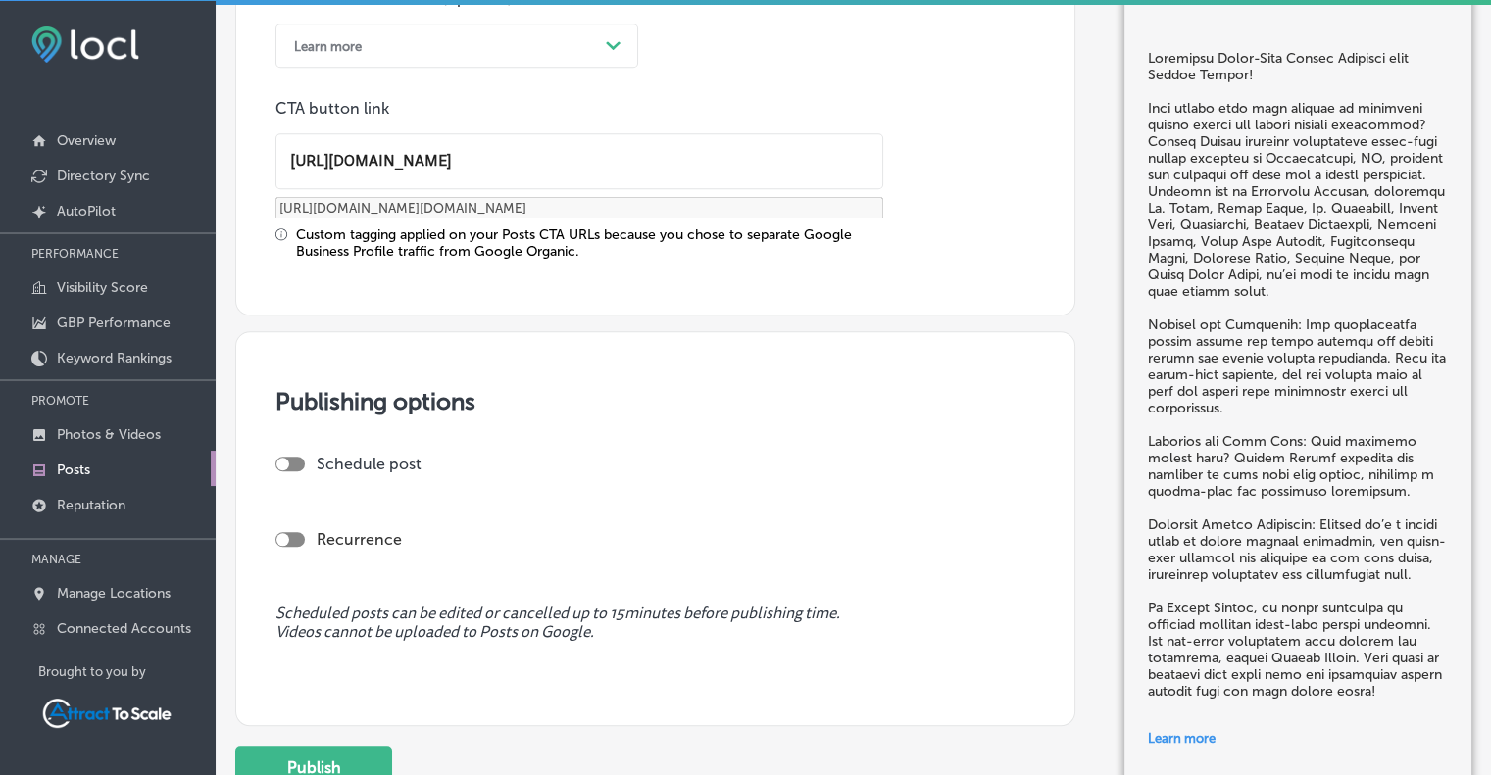
scroll to position [1583, 0]
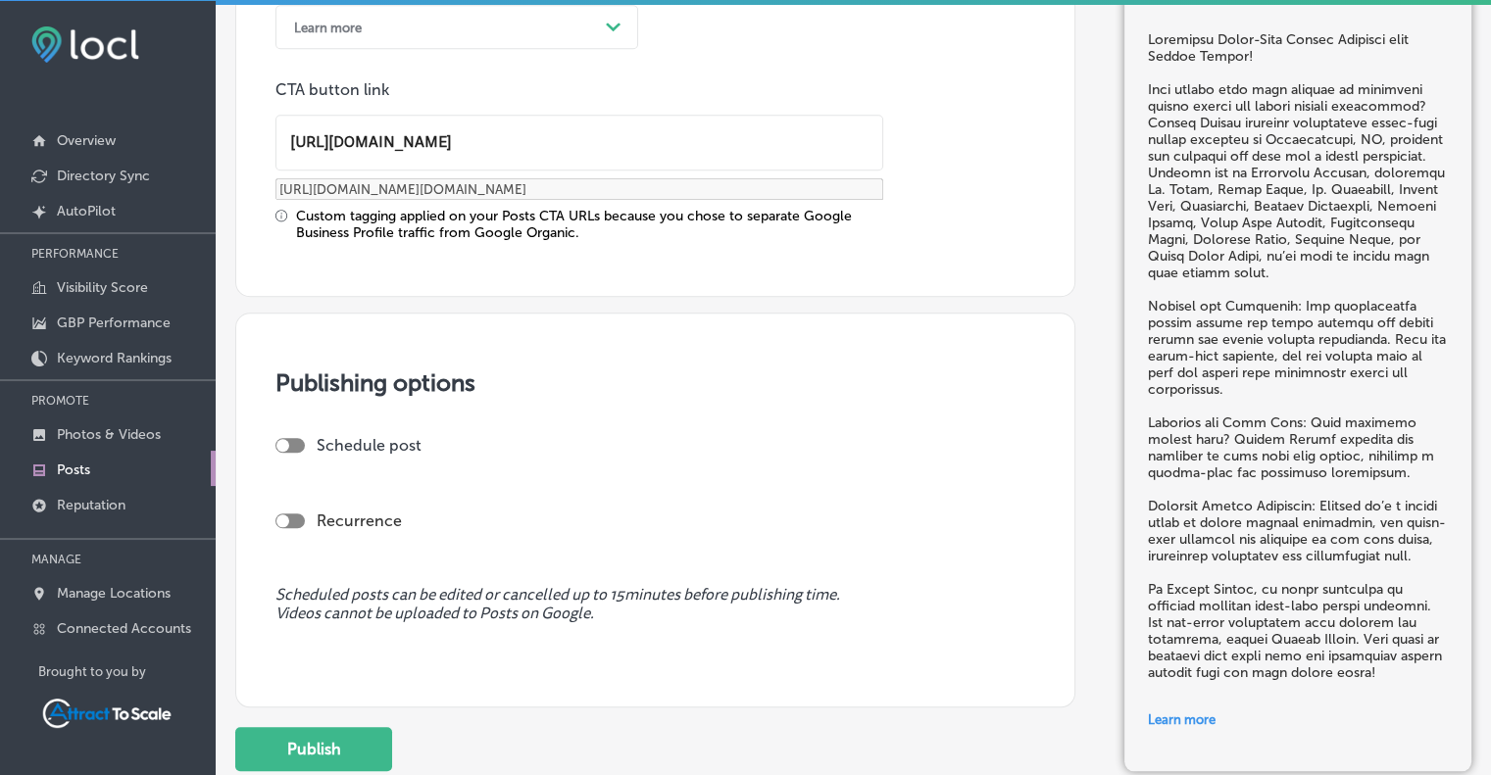
click at [295, 441] on div at bounding box center [289, 445] width 29 height 15
checkbox input "true"
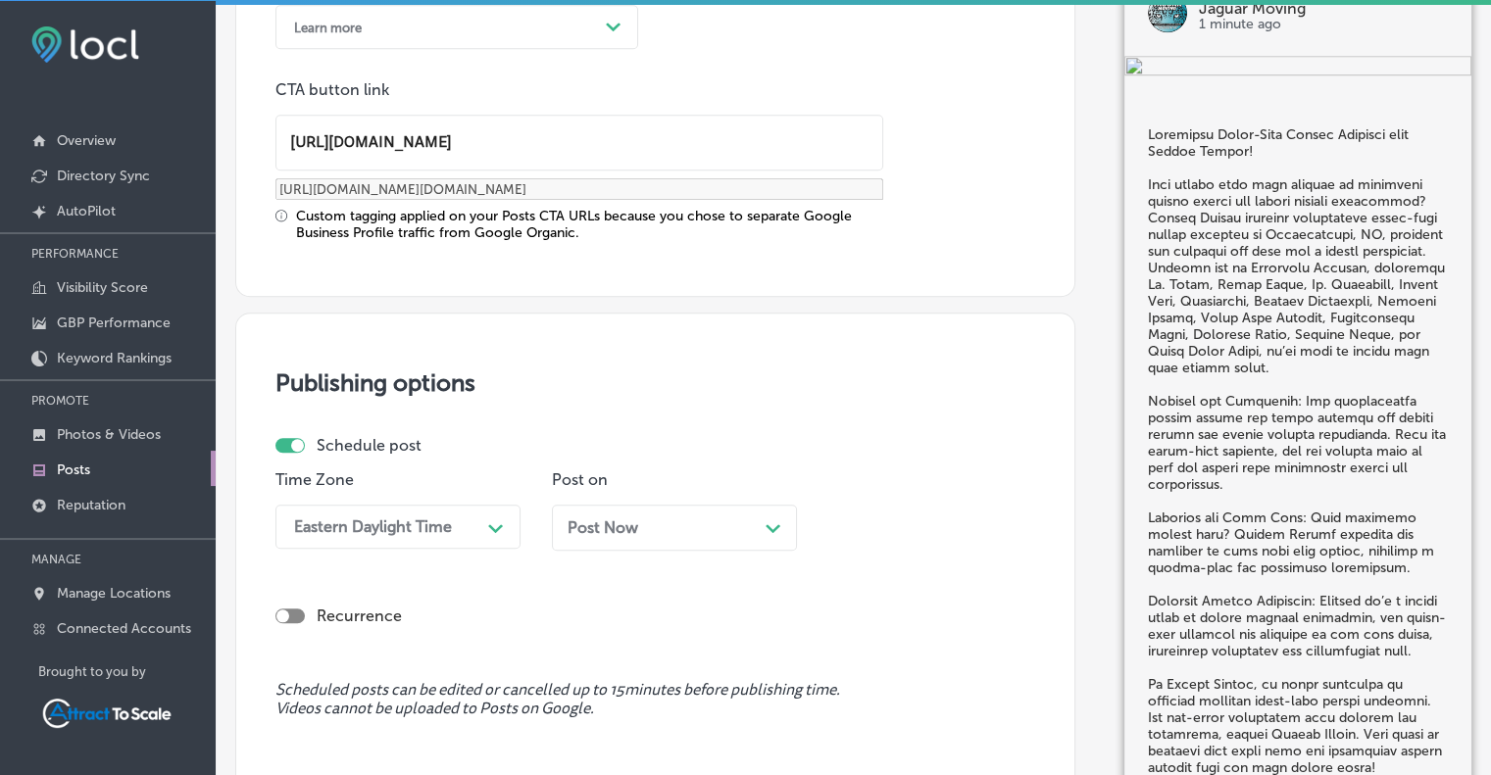
click at [686, 528] on div "Post Now Path Created with Sketch." at bounding box center [674, 527] width 214 height 19
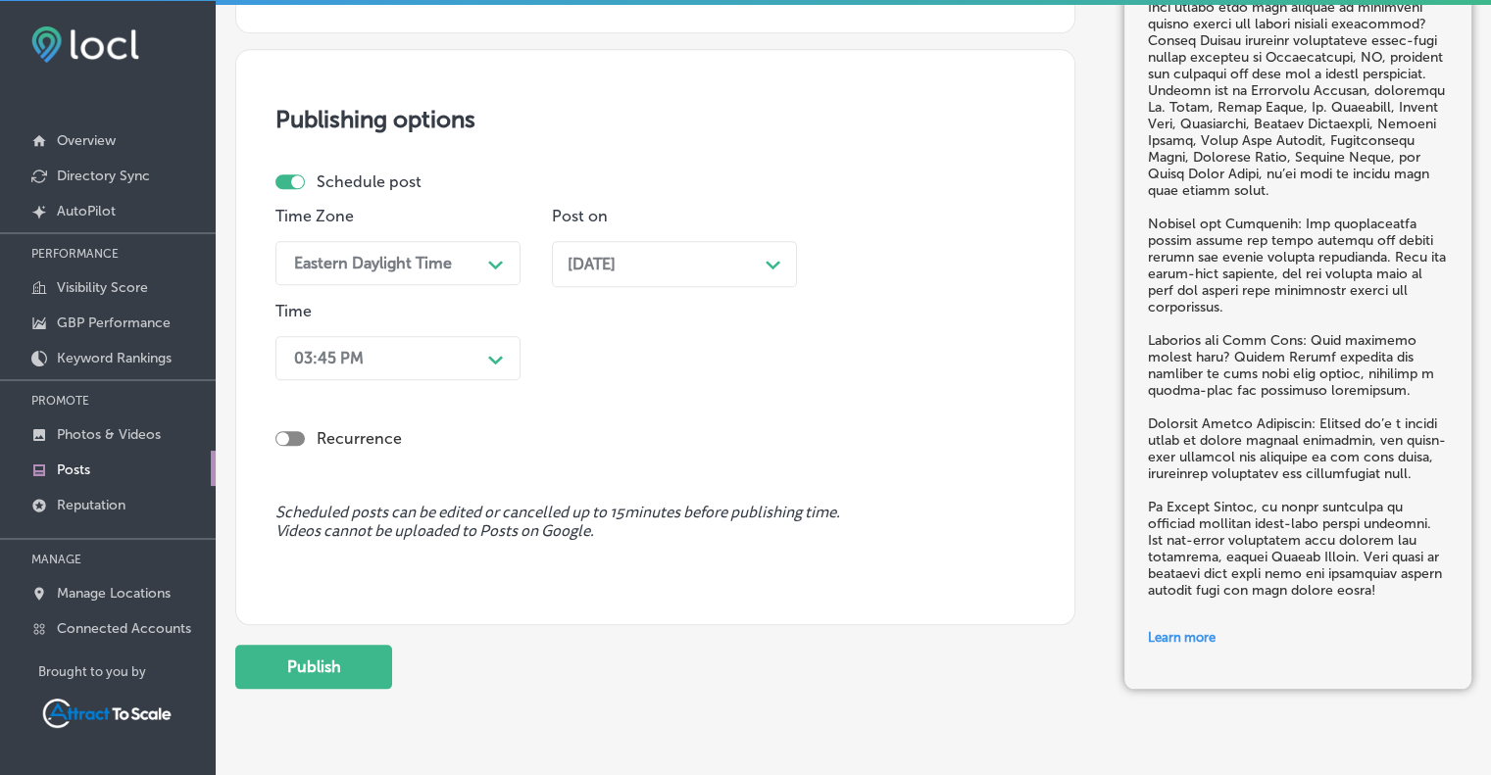
scroll to position [1852, 0]
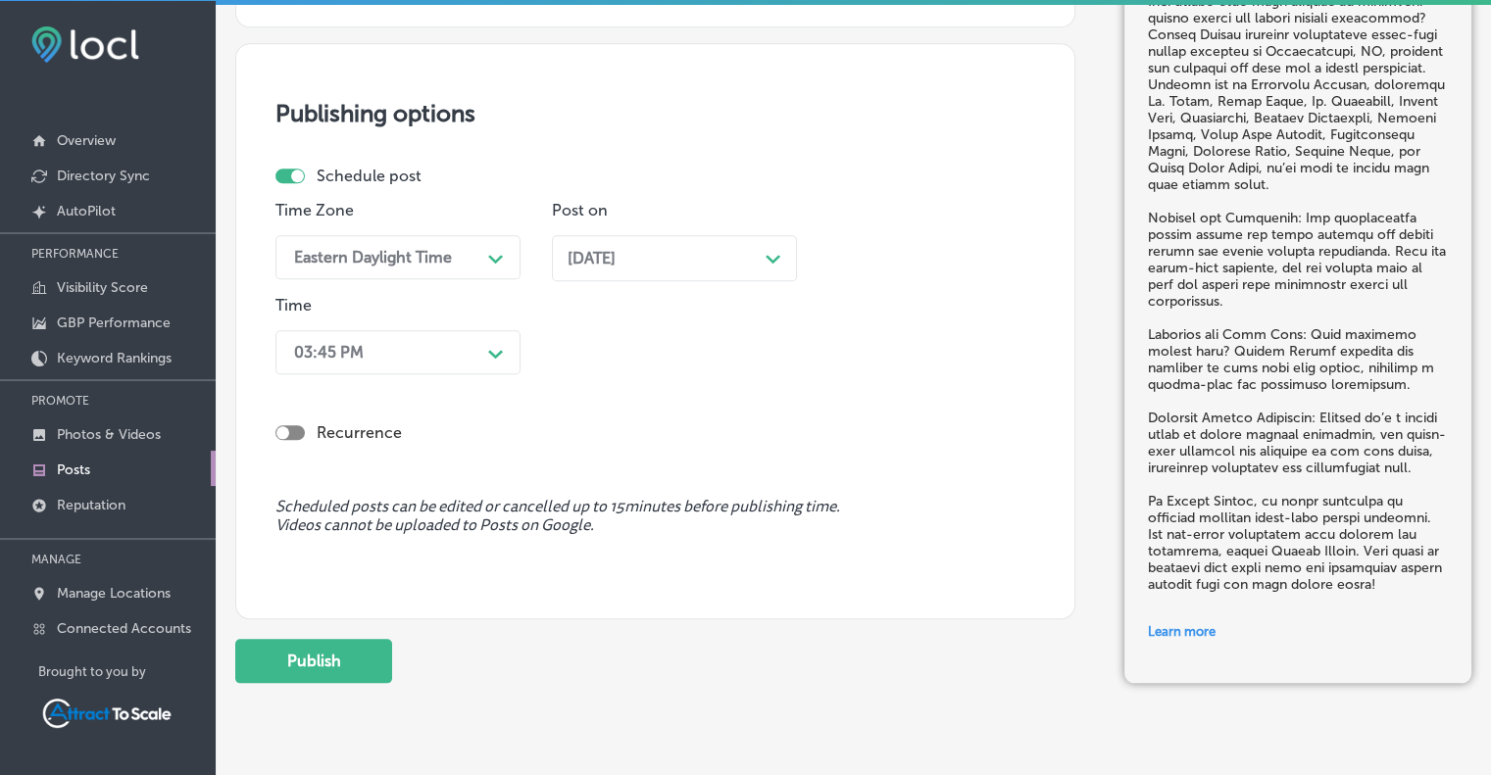
click at [275, 425] on div at bounding box center [289, 432] width 29 height 15
checkbox input "true"
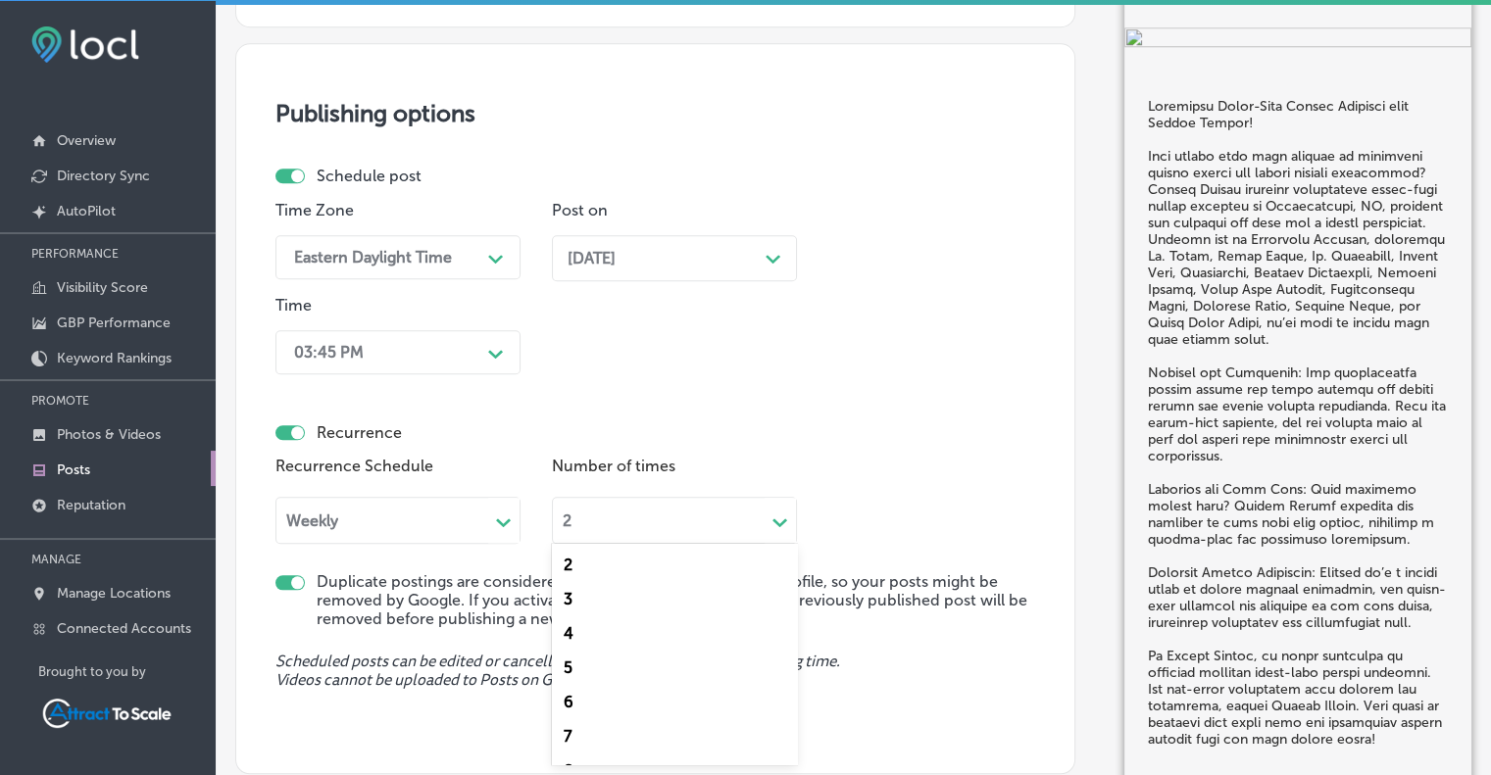
click at [634, 525] on div "2" at bounding box center [659, 520] width 212 height 23
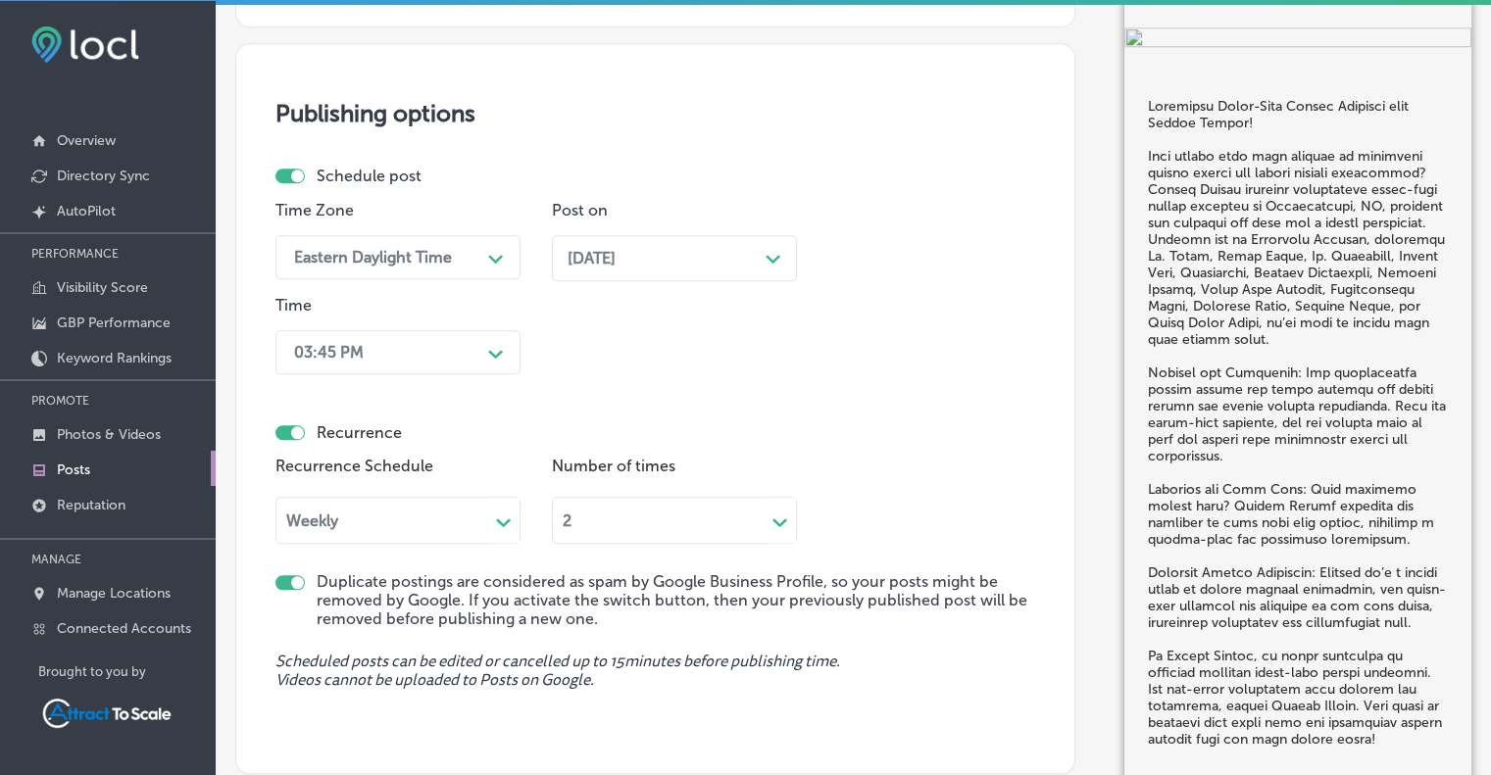
click at [468, 582] on label "Duplicate postings are considered as spam by Google Business Profile, so your p…" at bounding box center [676, 600] width 718 height 56
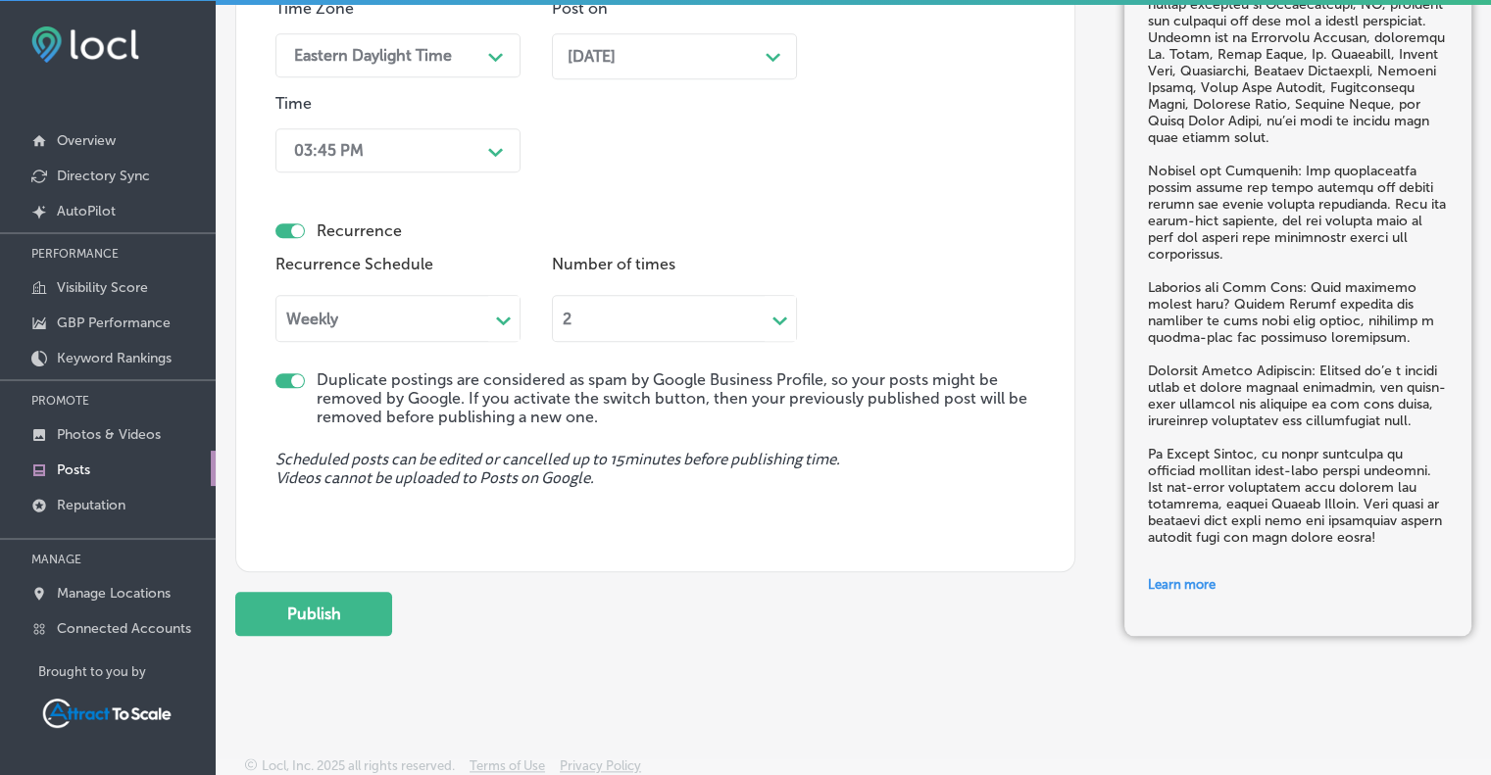
scroll to position [2059, 0]
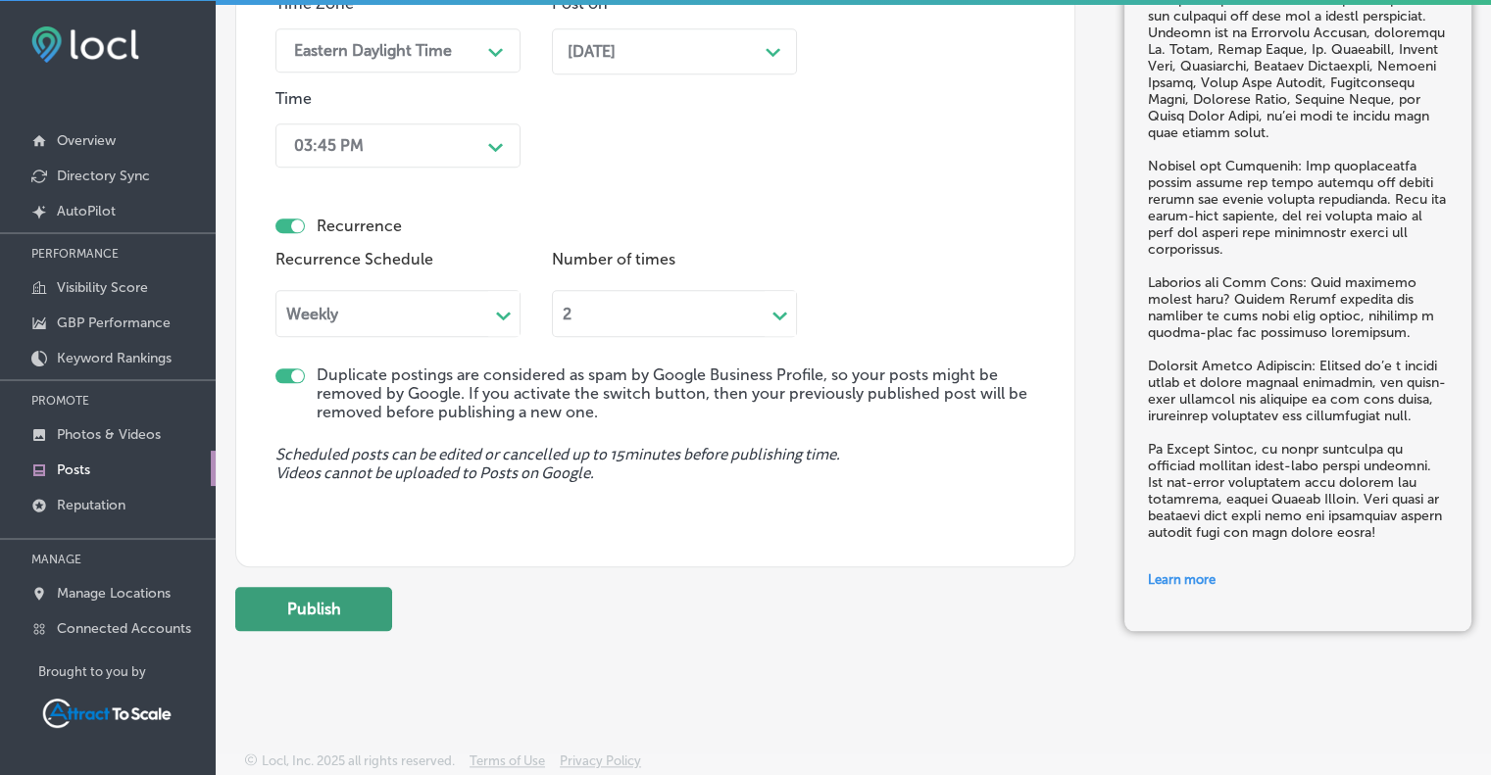
click at [361, 603] on button "Publish" at bounding box center [313, 609] width 157 height 44
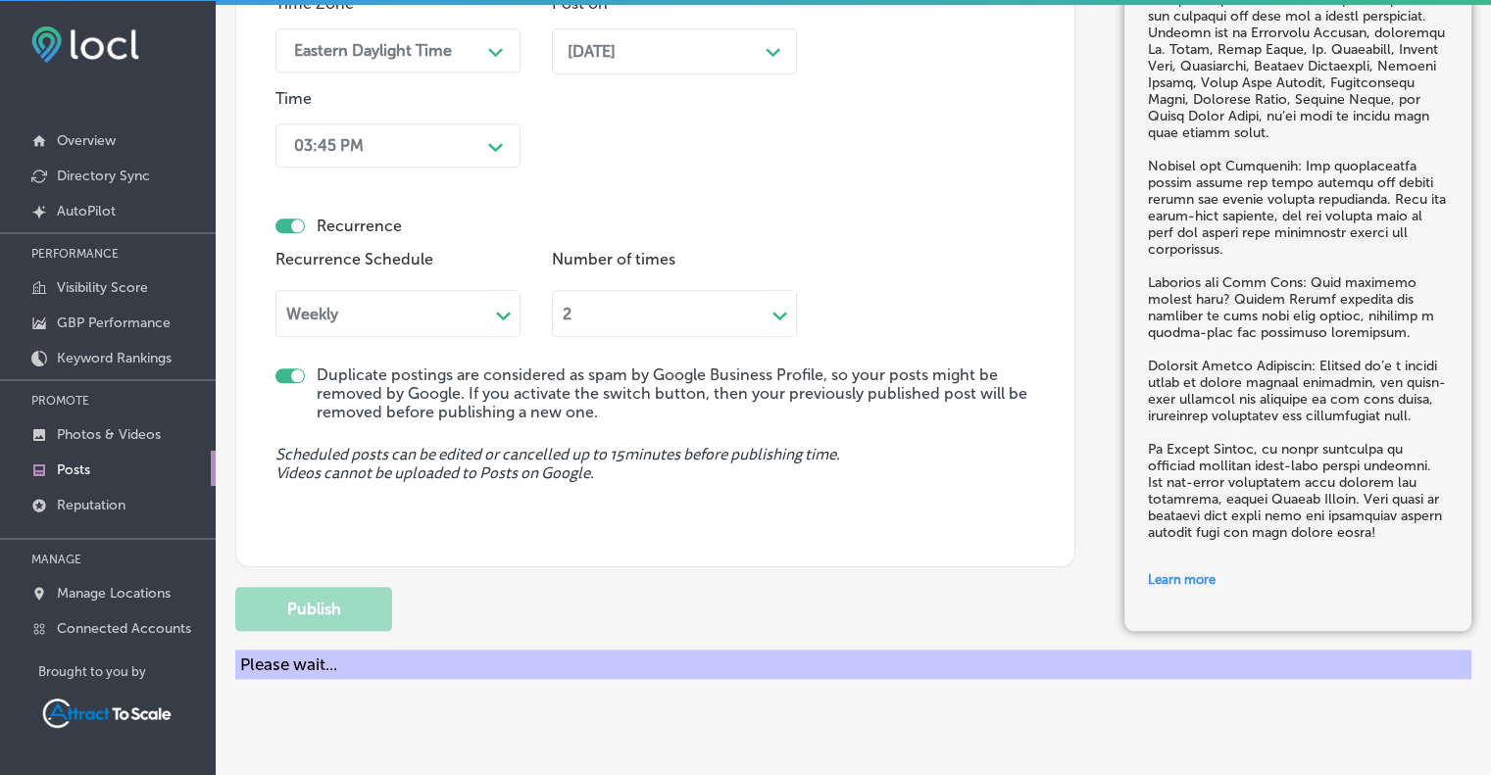
checkbox input "false"
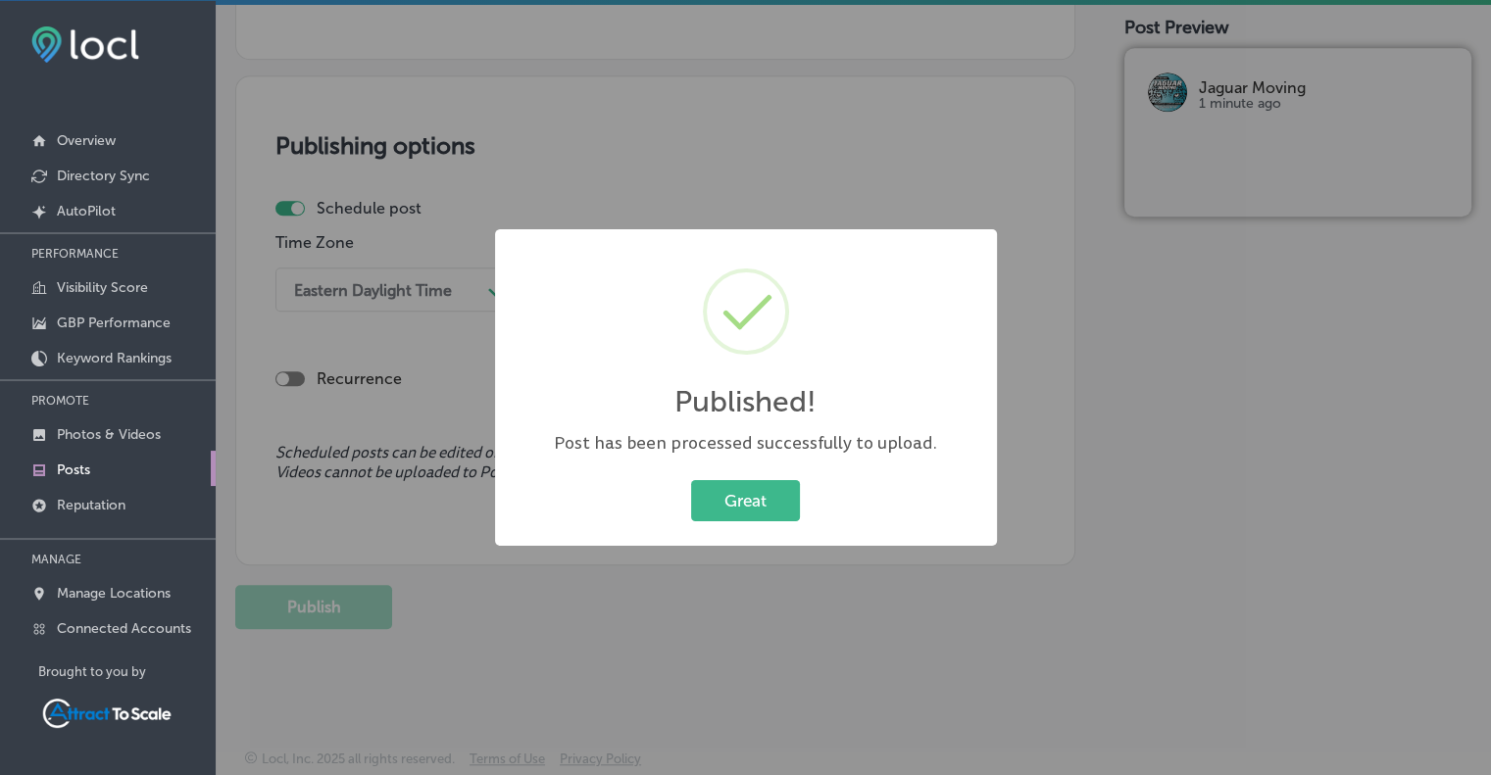
scroll to position [1642, 0]
click at [735, 505] on button "Great" at bounding box center [745, 500] width 109 height 40
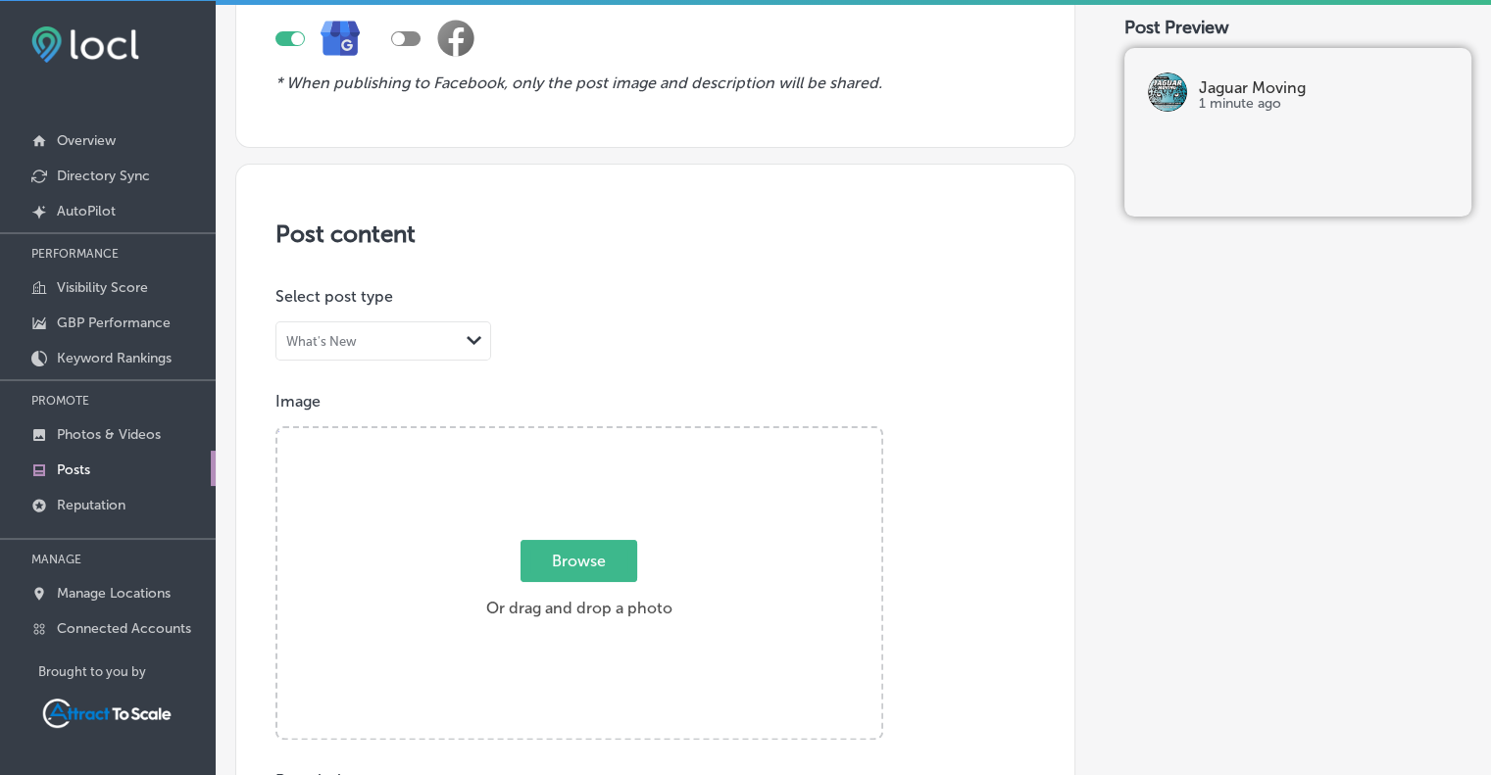
scroll to position [0, 0]
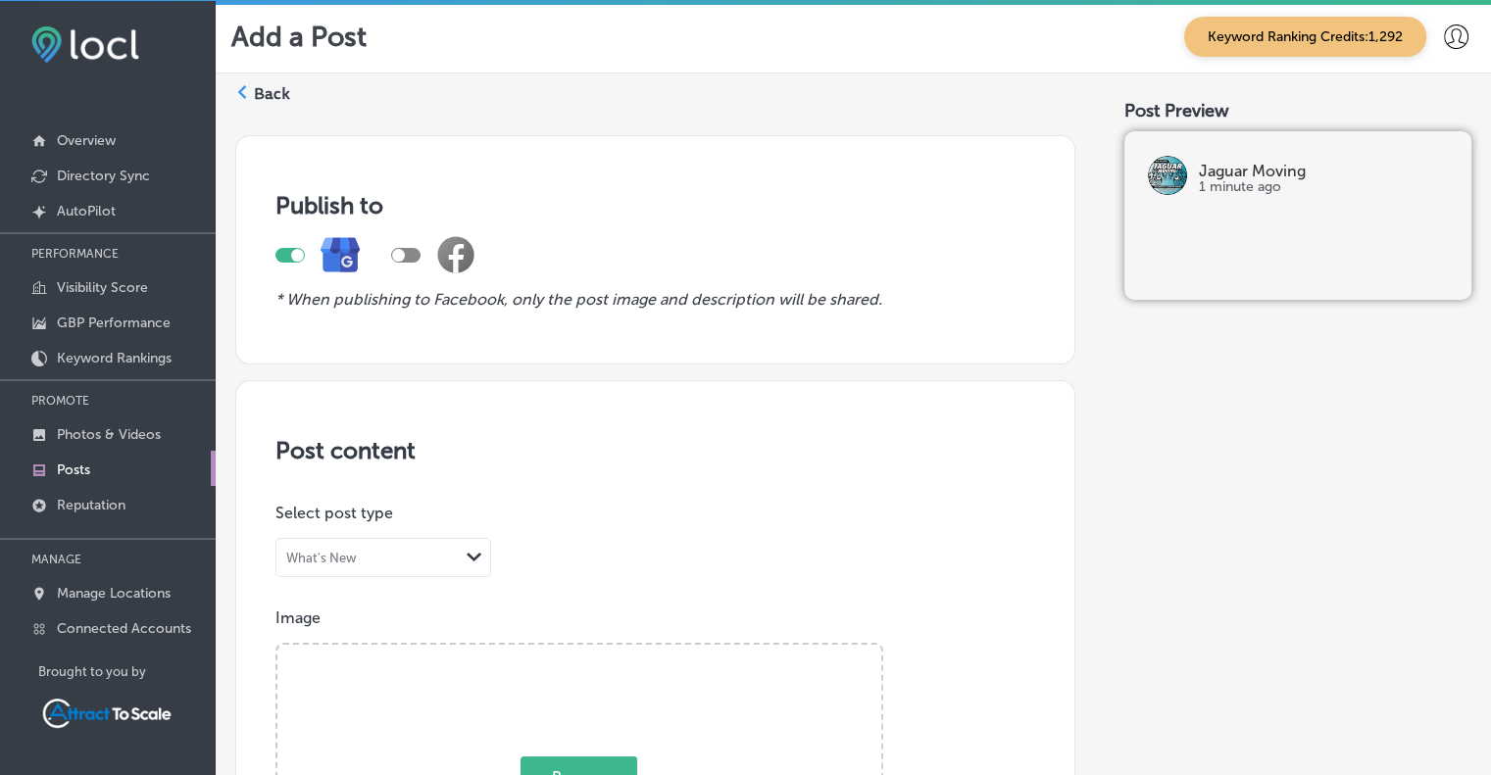
click at [247, 87] on icon at bounding box center [242, 92] width 14 height 14
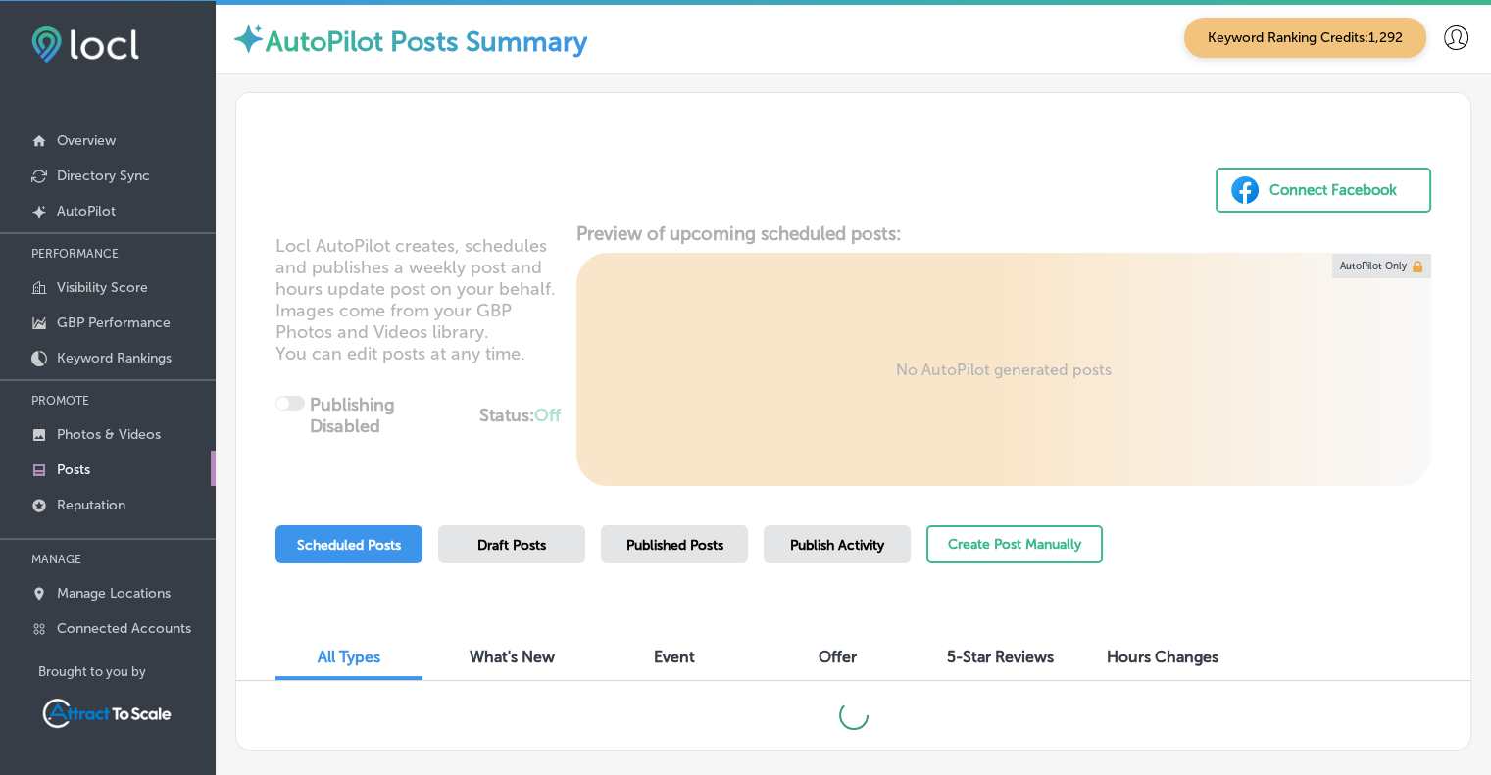
scroll to position [101, 0]
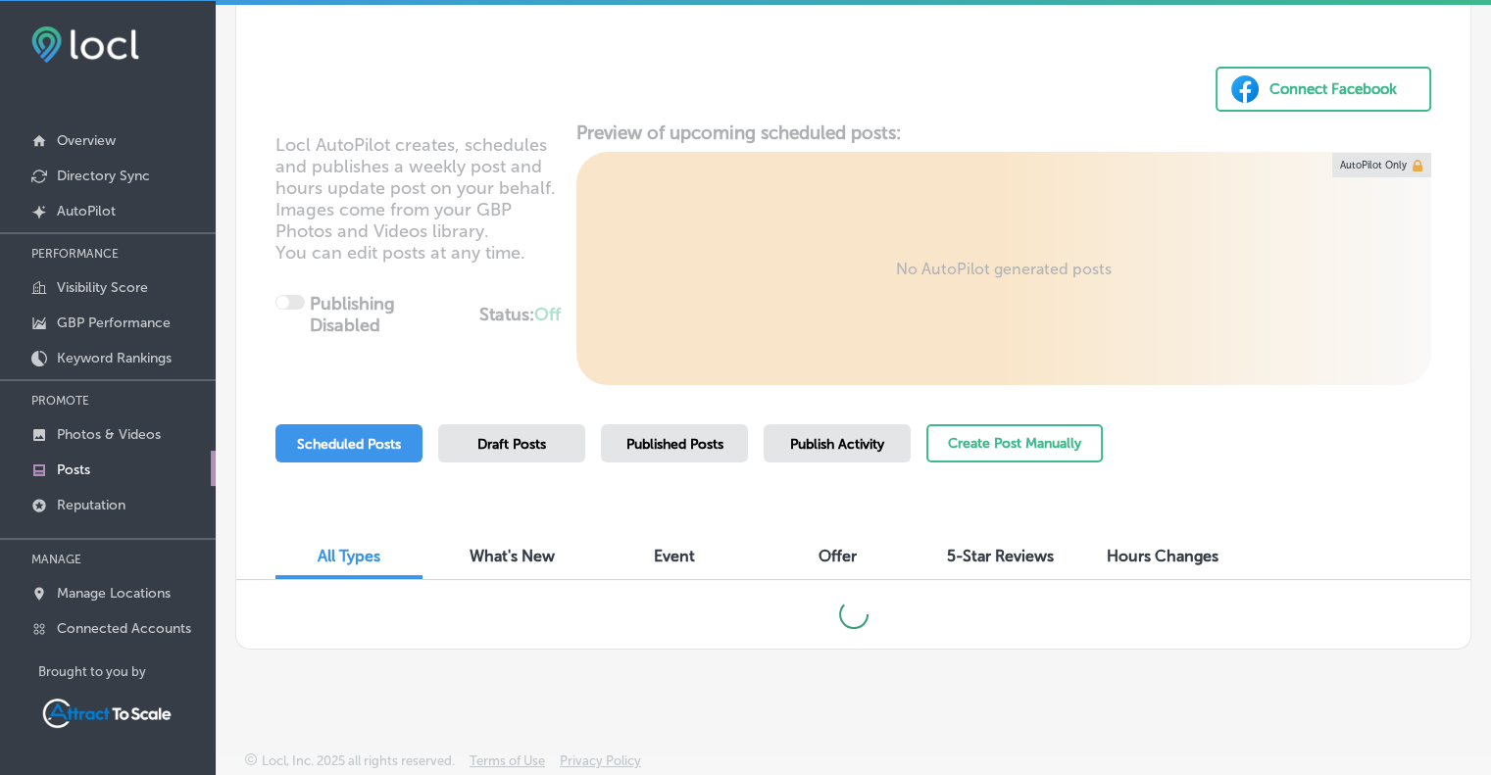
click at [633, 444] on span "Published Posts" at bounding box center [674, 444] width 97 height 17
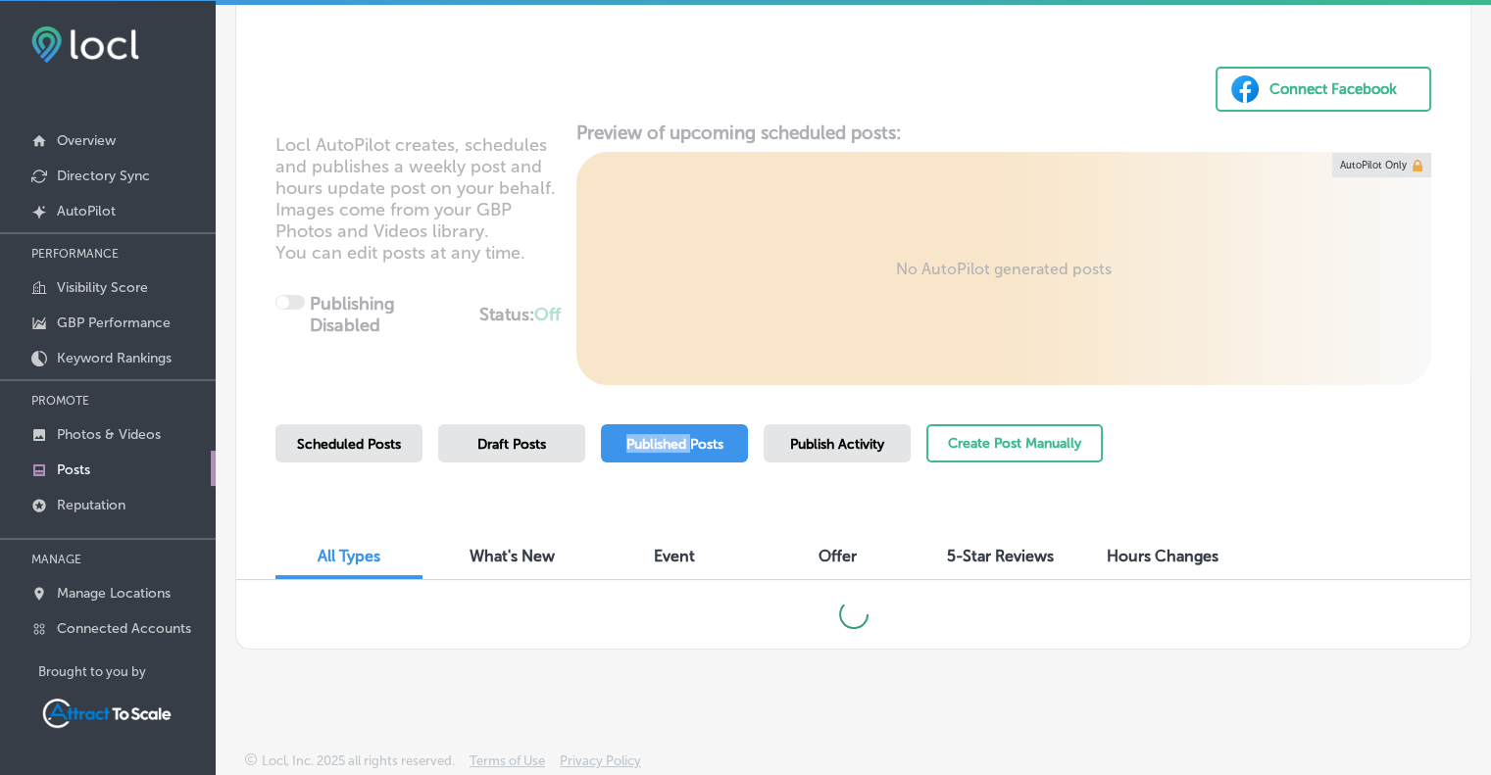
click at [633, 444] on span "Published Posts" at bounding box center [674, 444] width 97 height 17
click at [721, 445] on span "Published Posts" at bounding box center [674, 444] width 97 height 17
click at [681, 437] on span "Published Posts" at bounding box center [674, 444] width 97 height 17
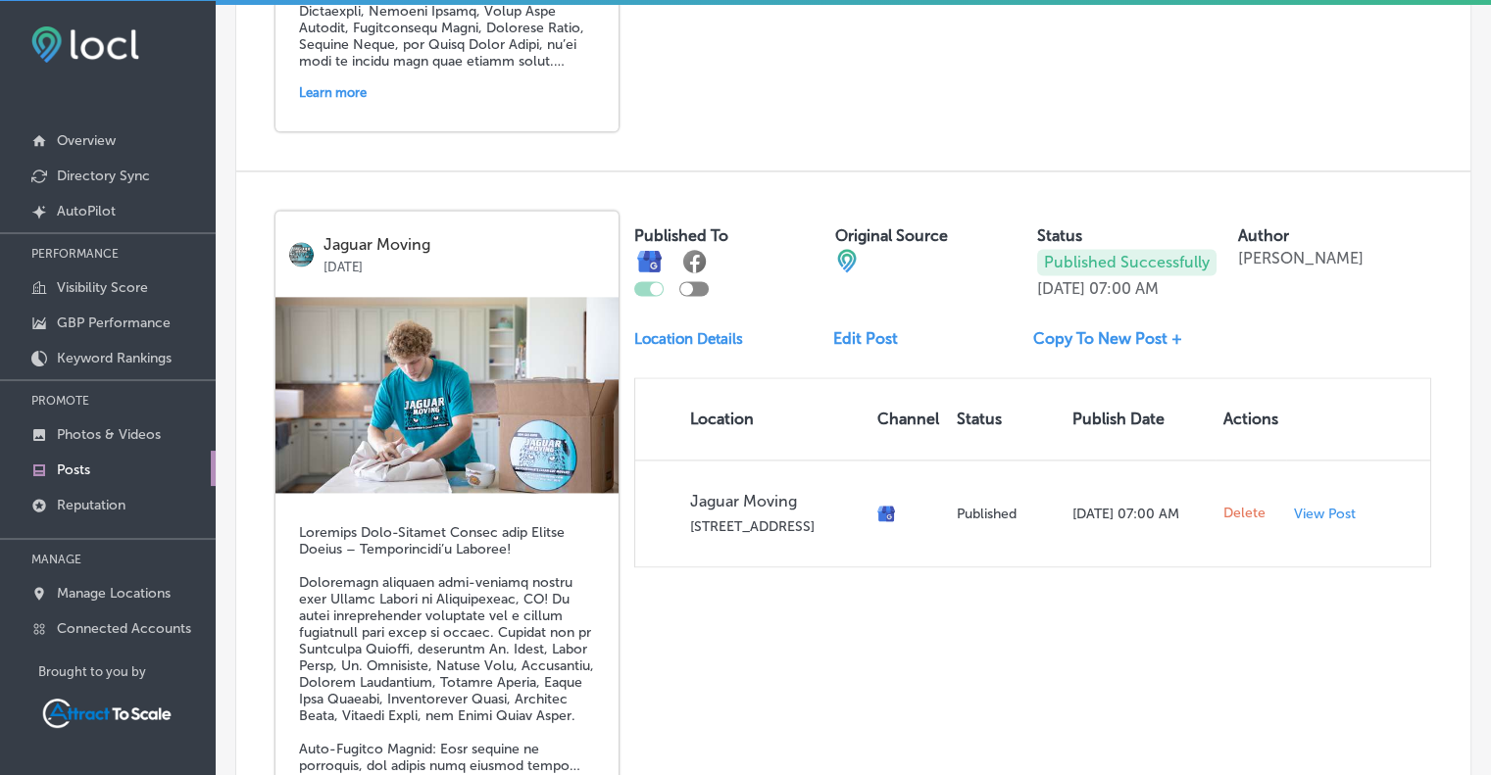
scroll to position [2621, 0]
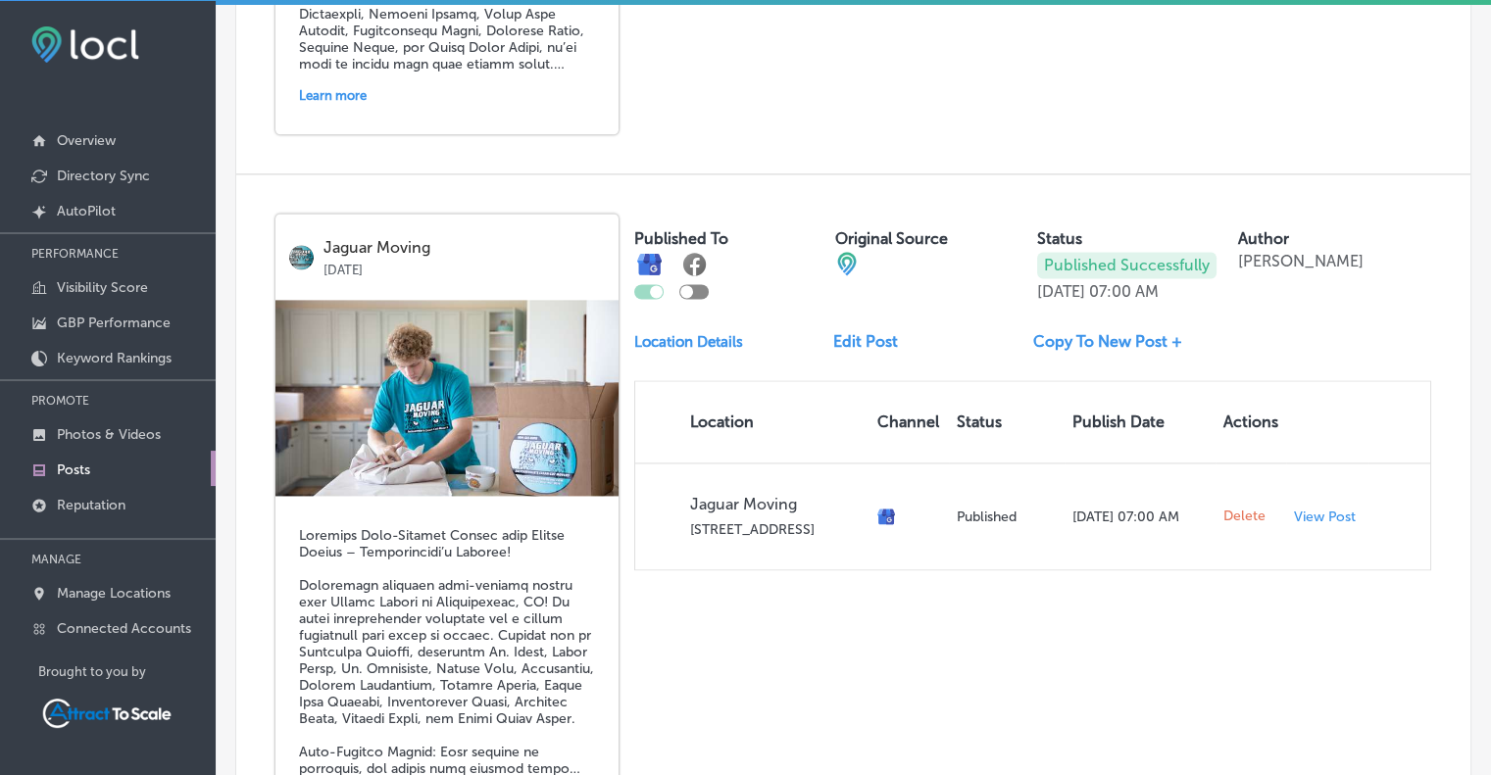
click at [1064, 332] on link "Copy To New Post +" at bounding box center [1115, 341] width 165 height 19
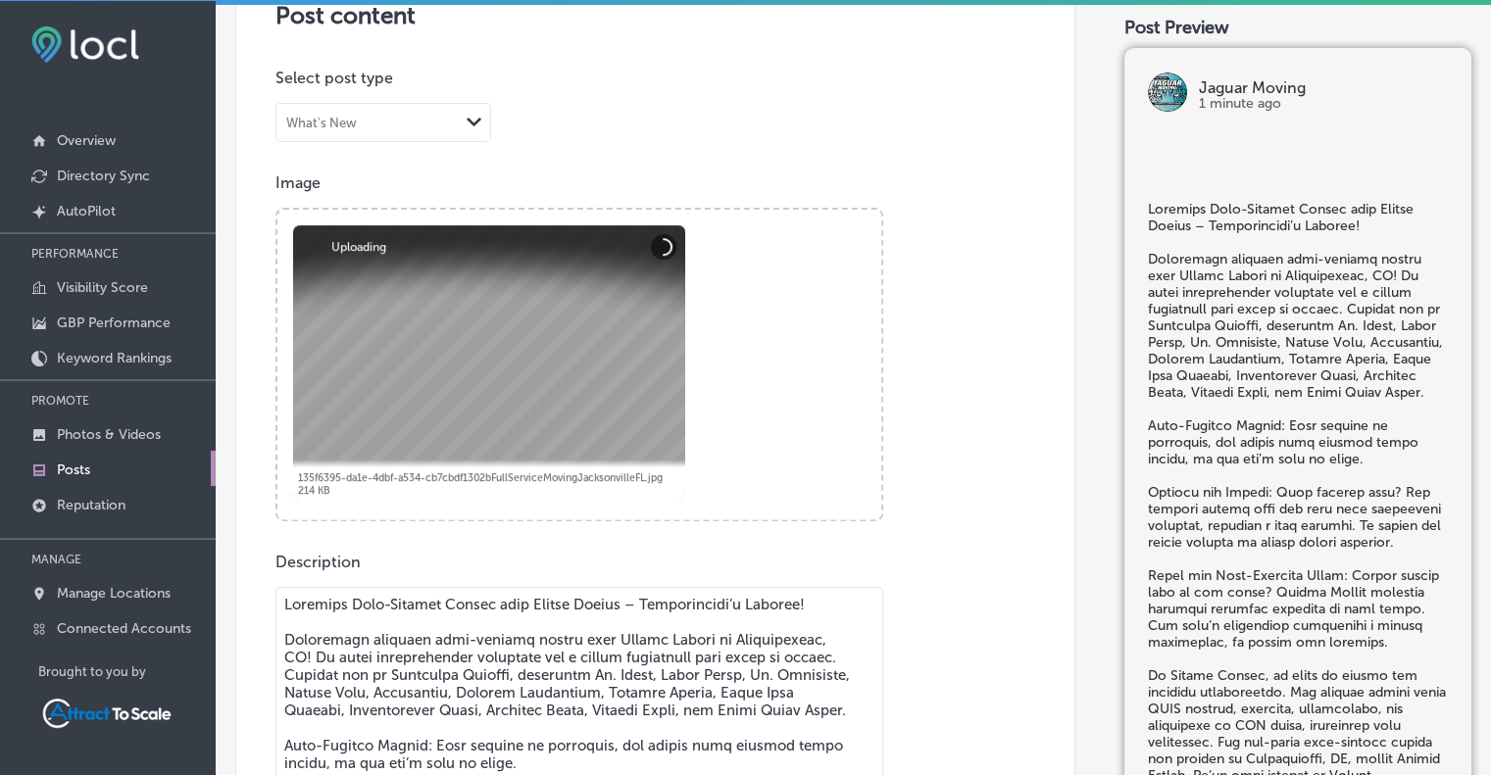
scroll to position [435, 0]
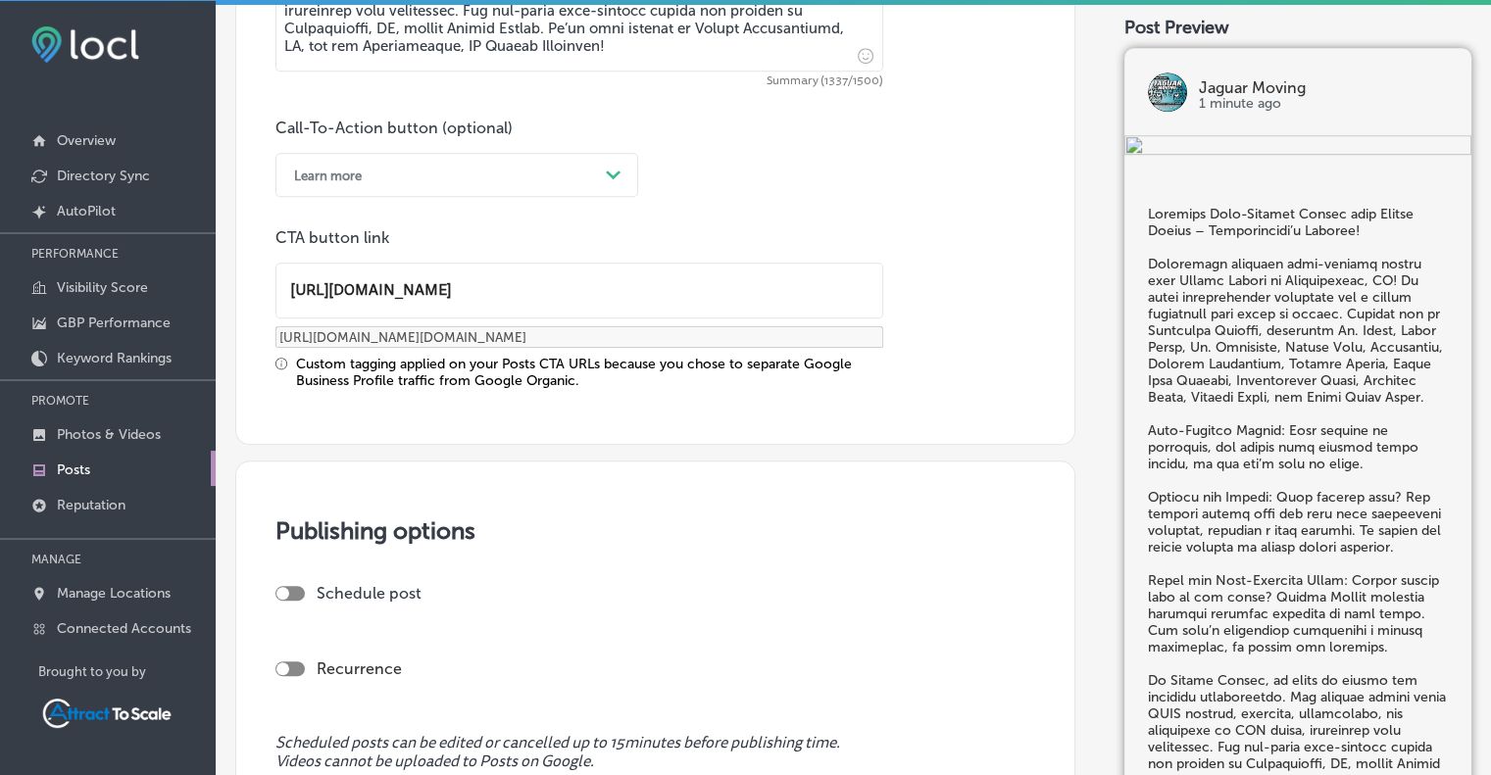
scroll to position [1687, 0]
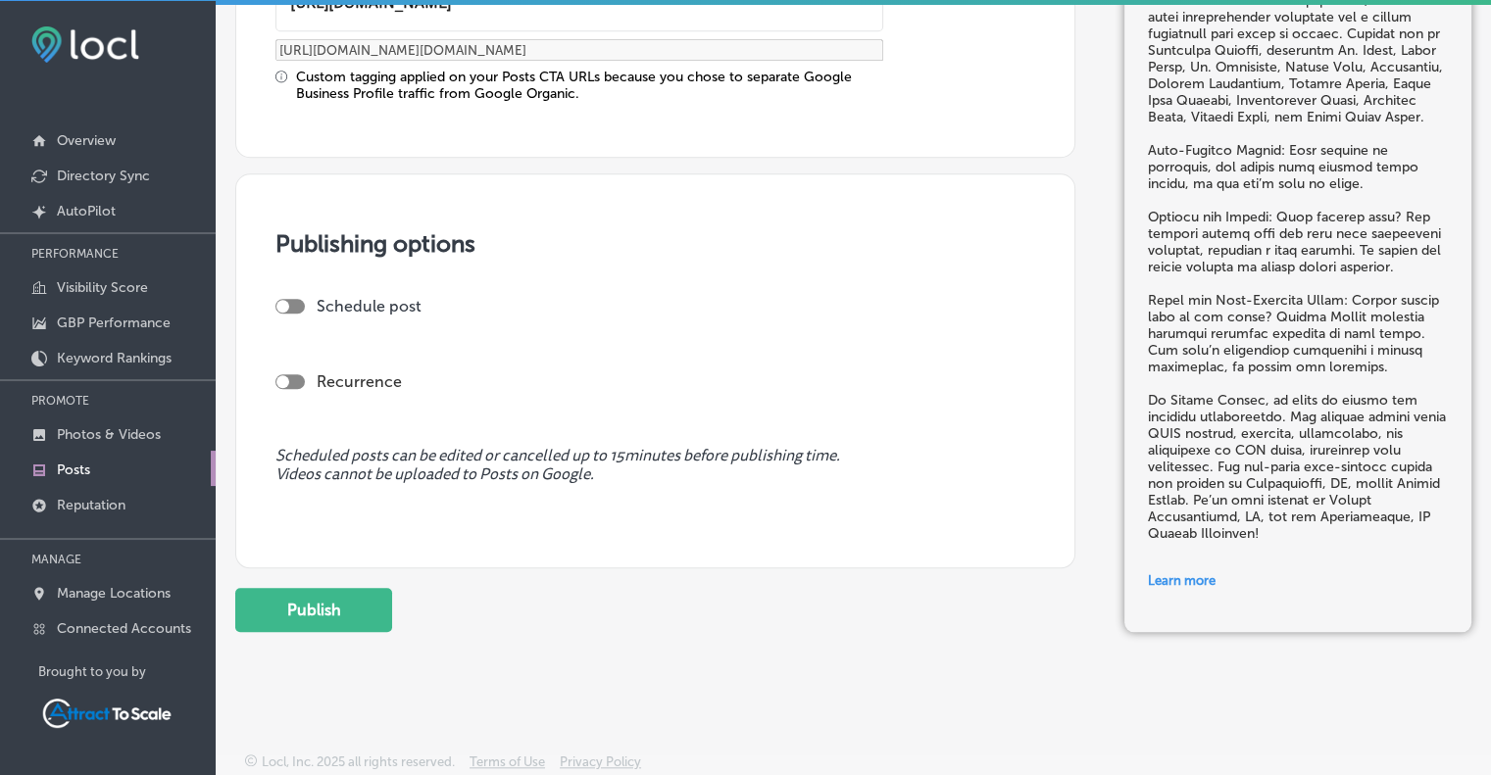
click at [281, 300] on div at bounding box center [282, 306] width 13 height 13
checkbox input "true"
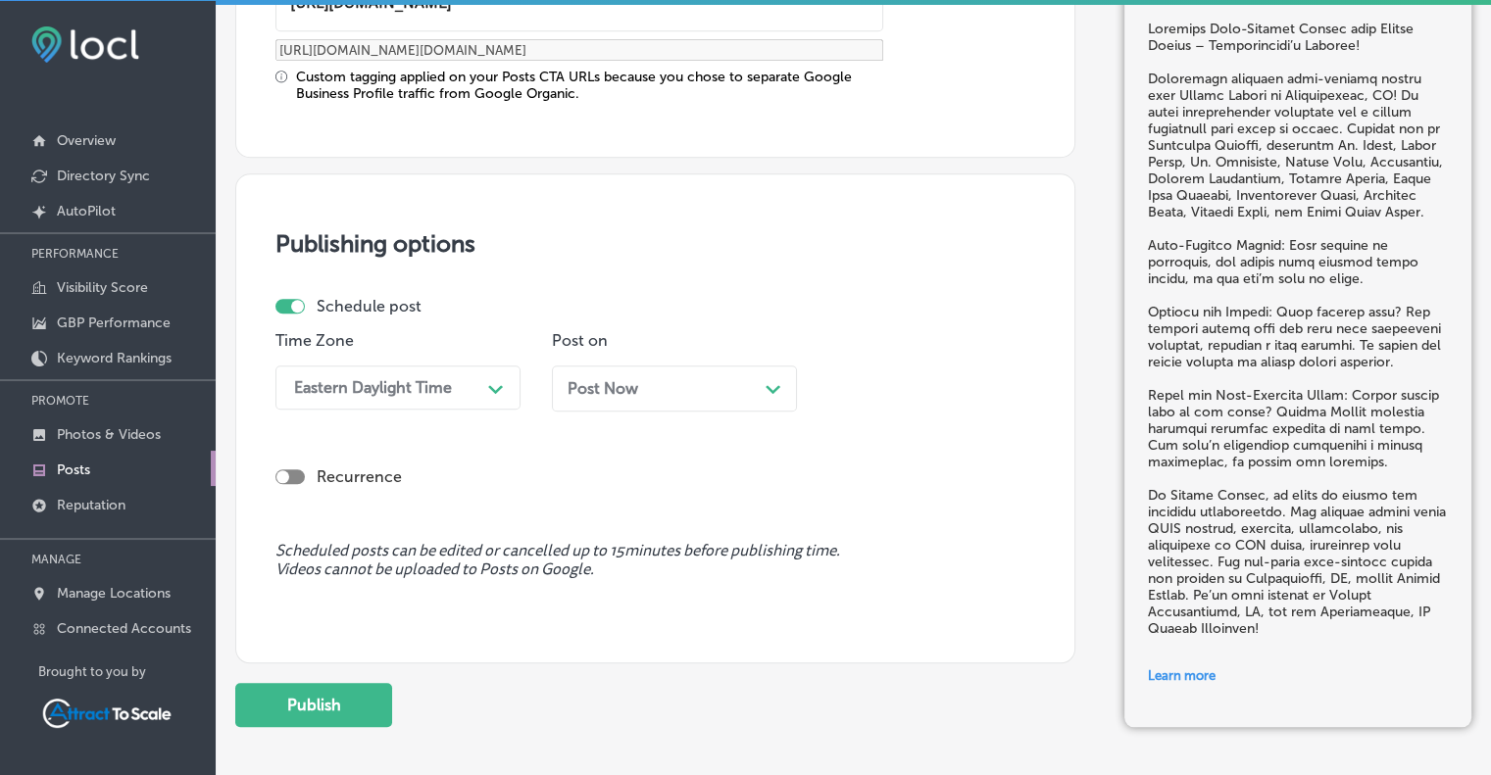
click at [692, 393] on div "Post Now Path Created with Sketch." at bounding box center [674, 388] width 214 height 19
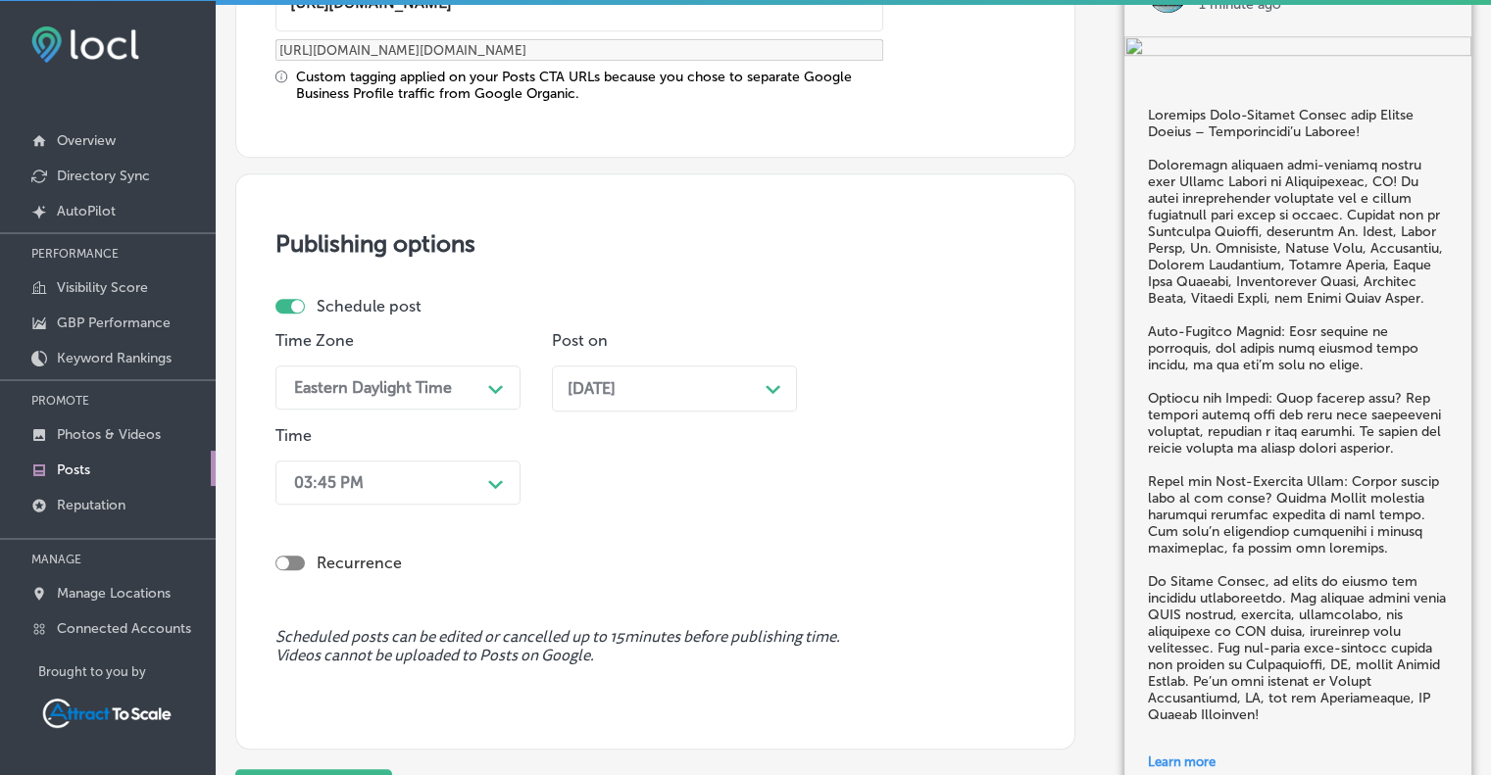
click at [290, 558] on div at bounding box center [289, 563] width 29 height 15
checkbox input "true"
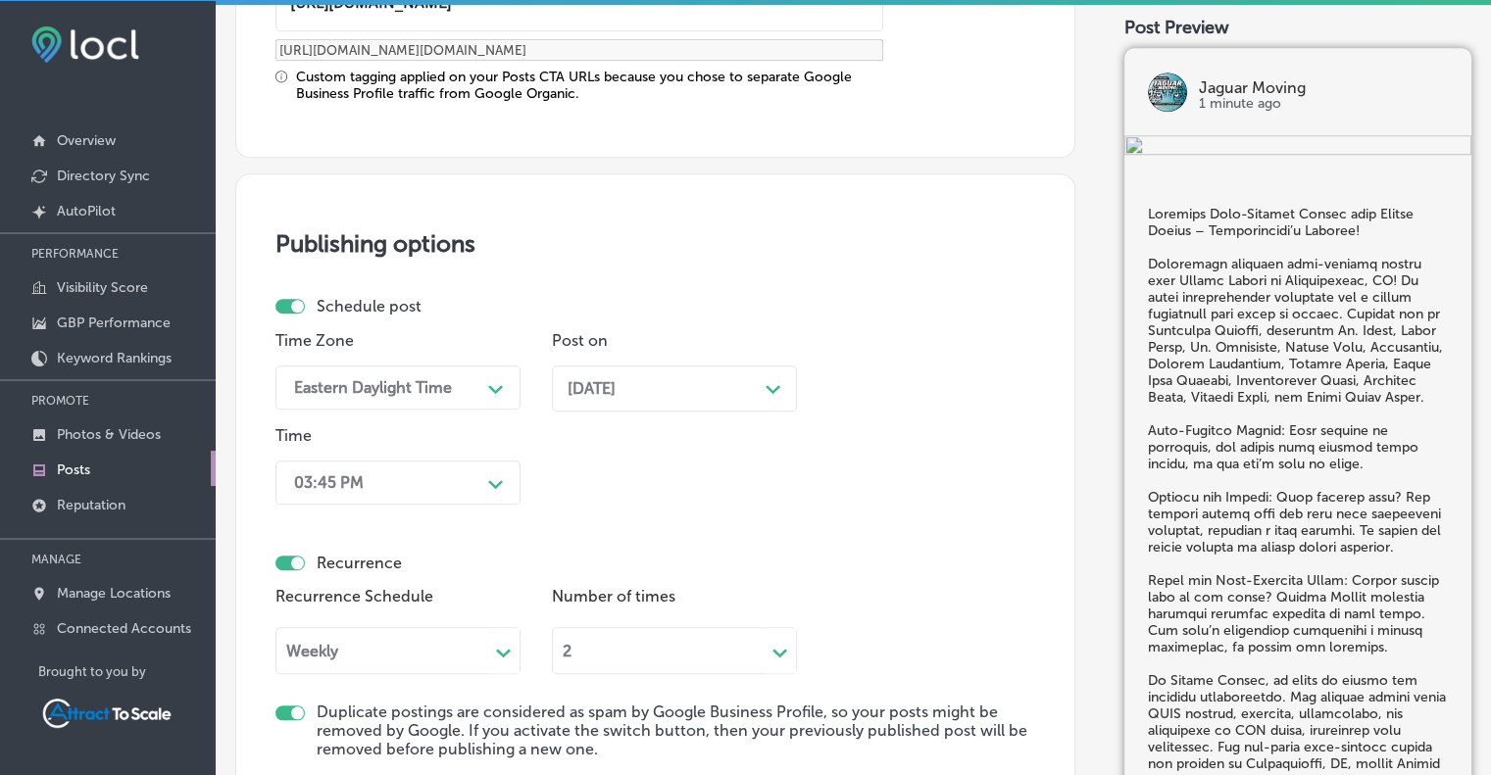
scroll to position [2024, 0]
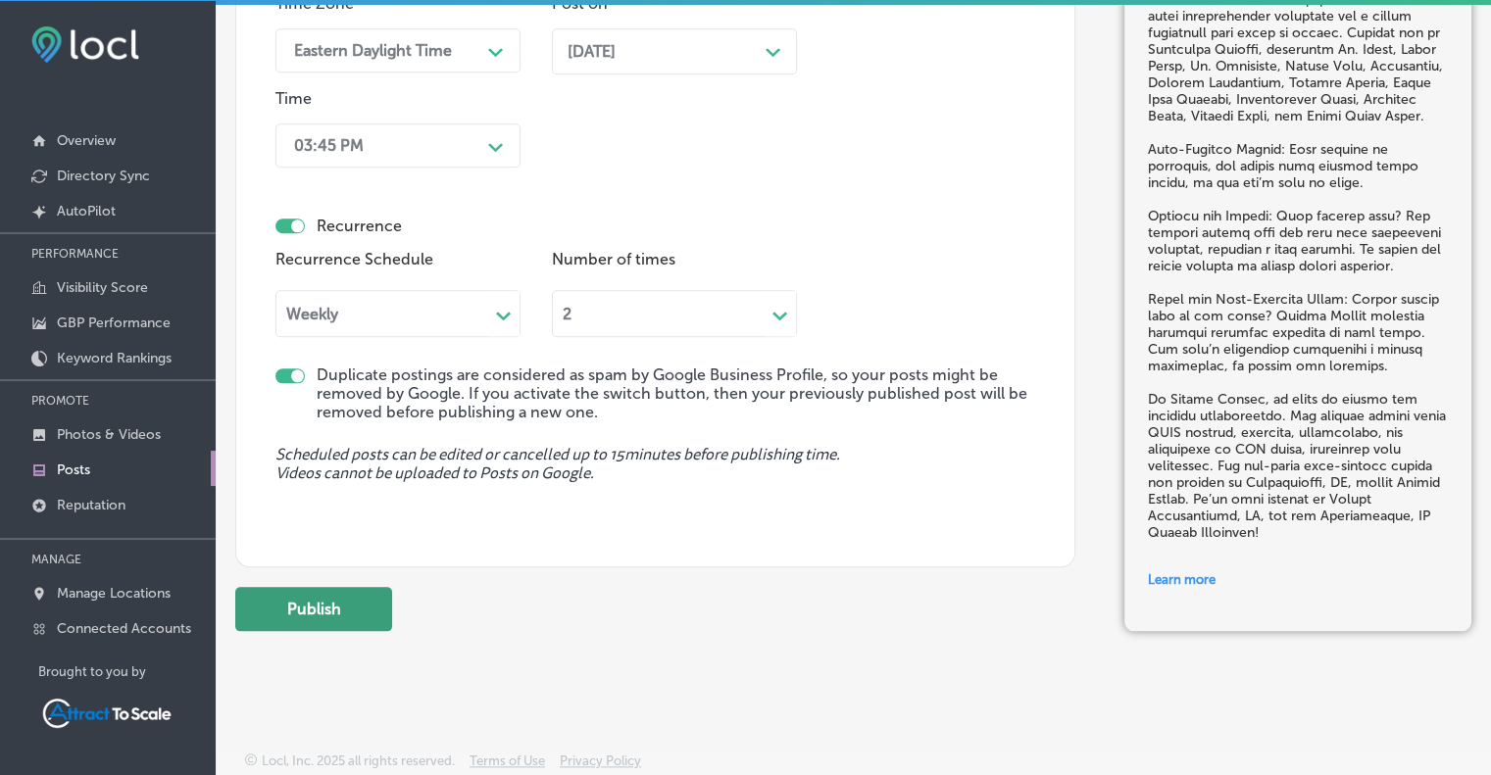
click at [306, 605] on button "Publish" at bounding box center [313, 609] width 157 height 44
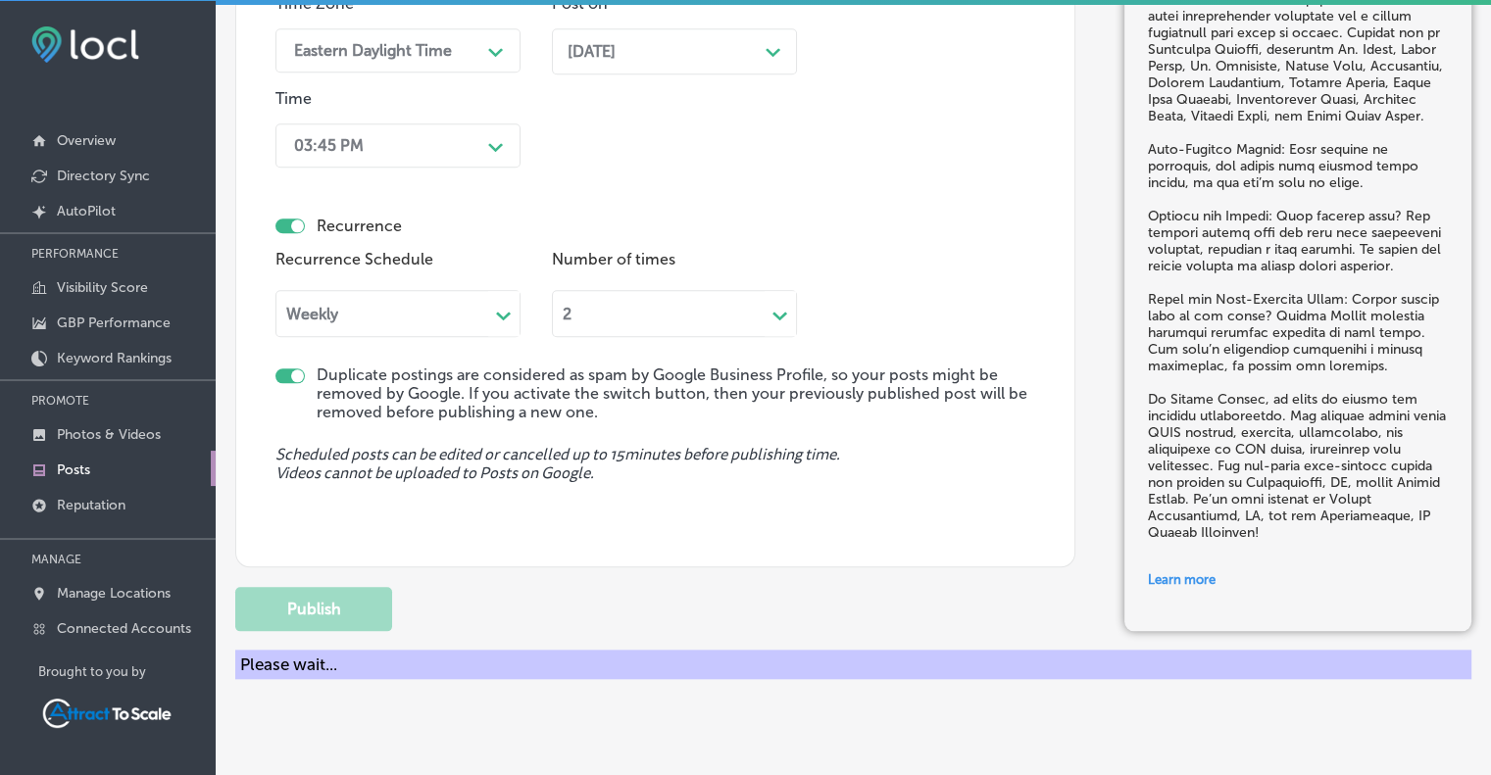
checkbox input "false"
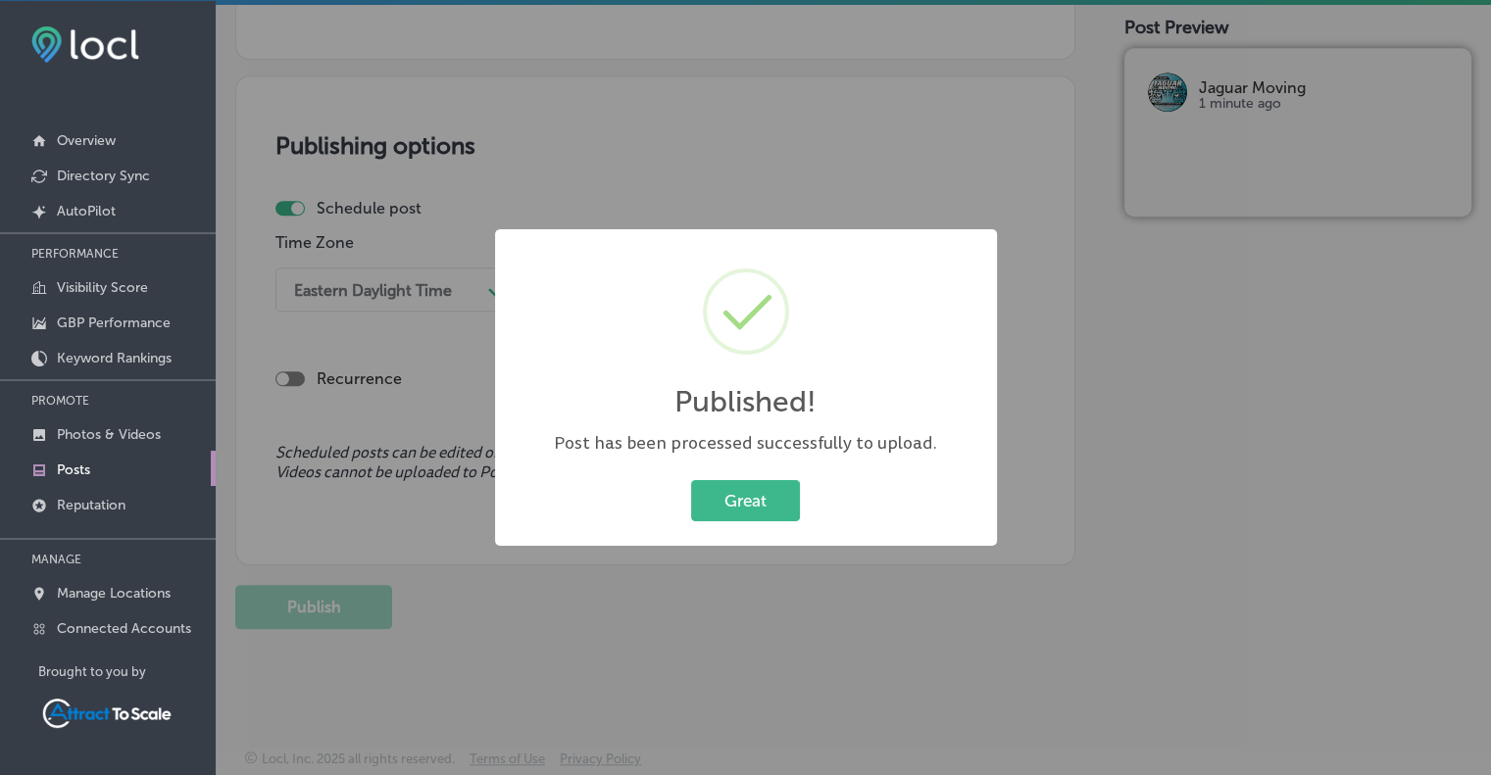
scroll to position [1606, 0]
click at [771, 505] on button "Great" at bounding box center [745, 500] width 109 height 40
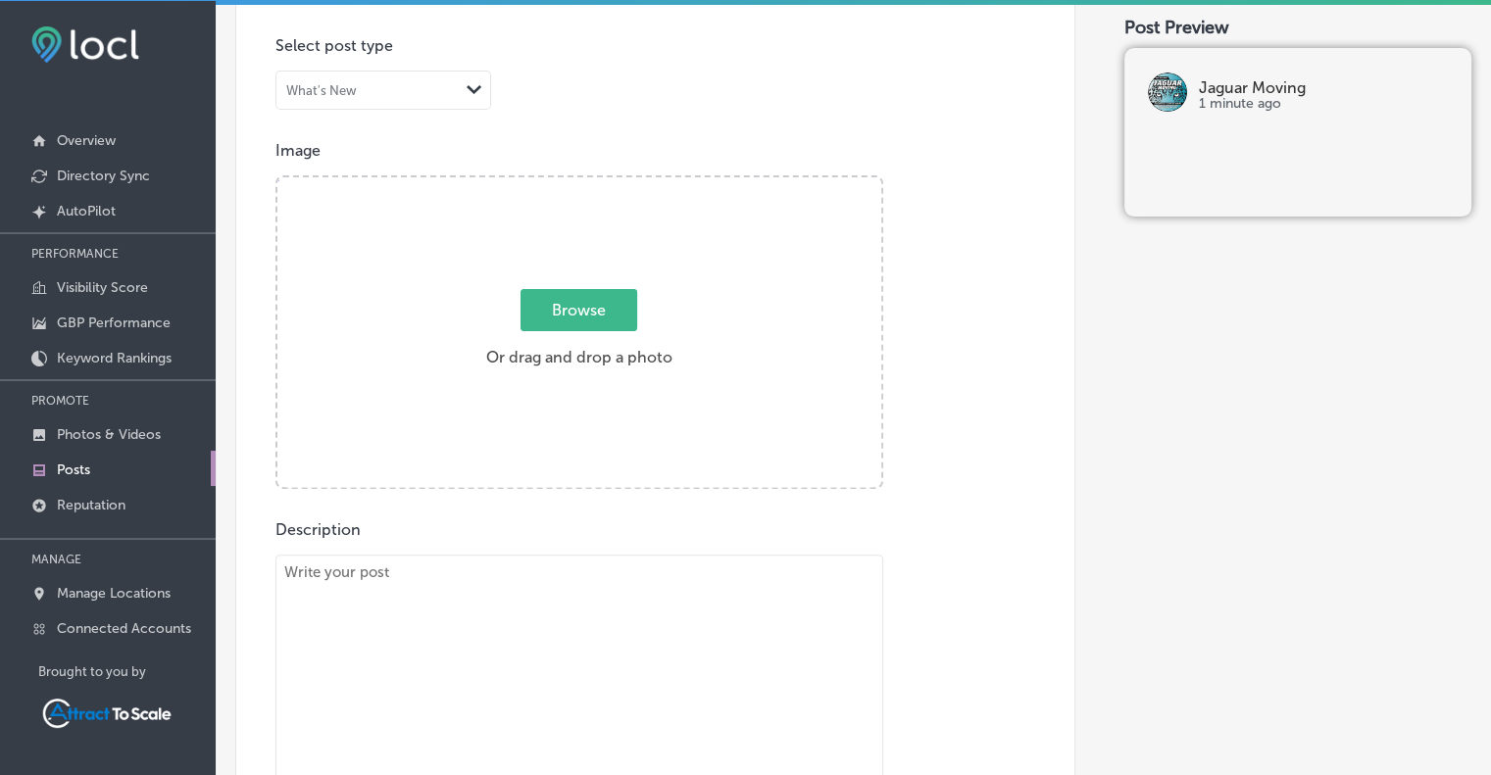
scroll to position [0, 0]
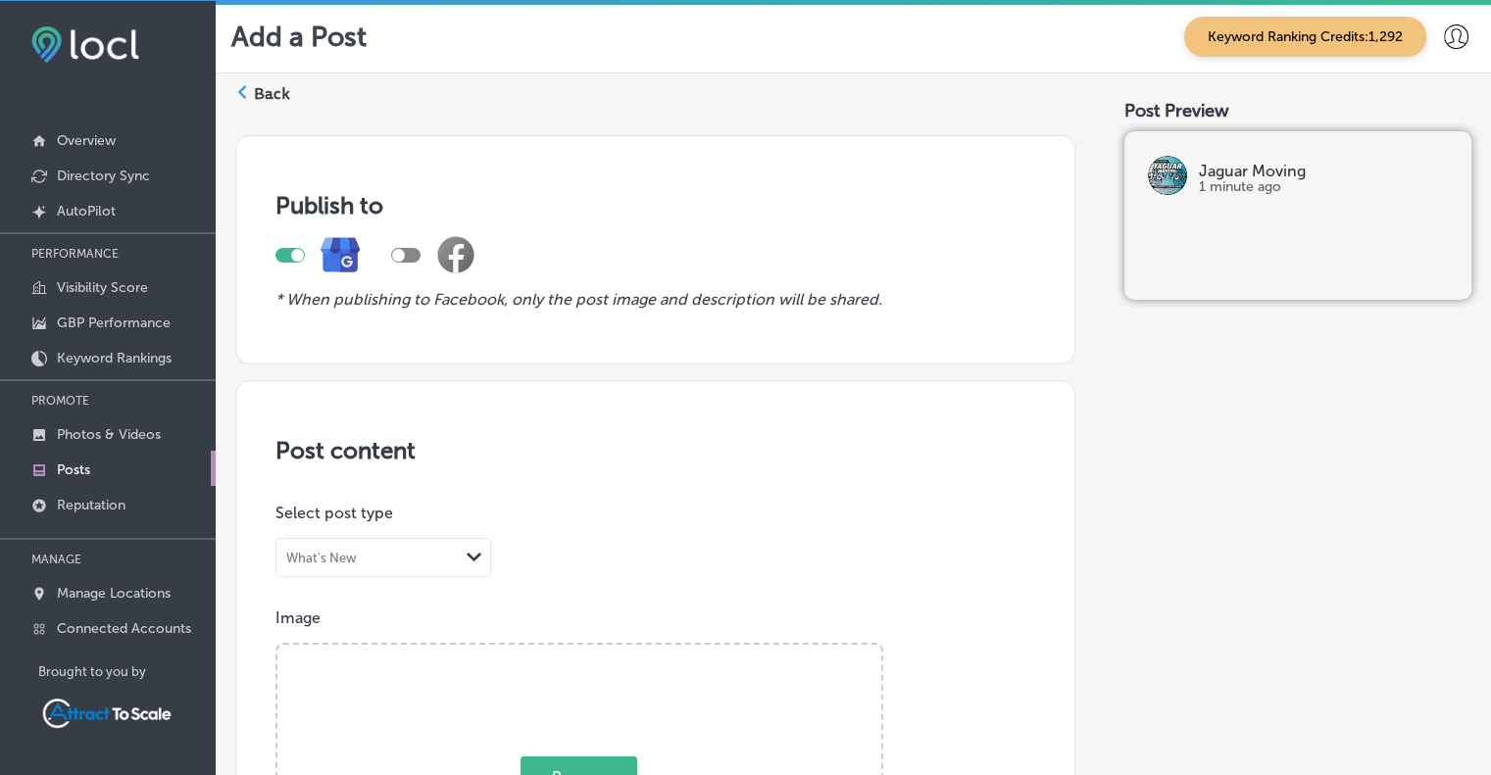
click at [250, 89] on div "Back" at bounding box center [262, 101] width 55 height 36
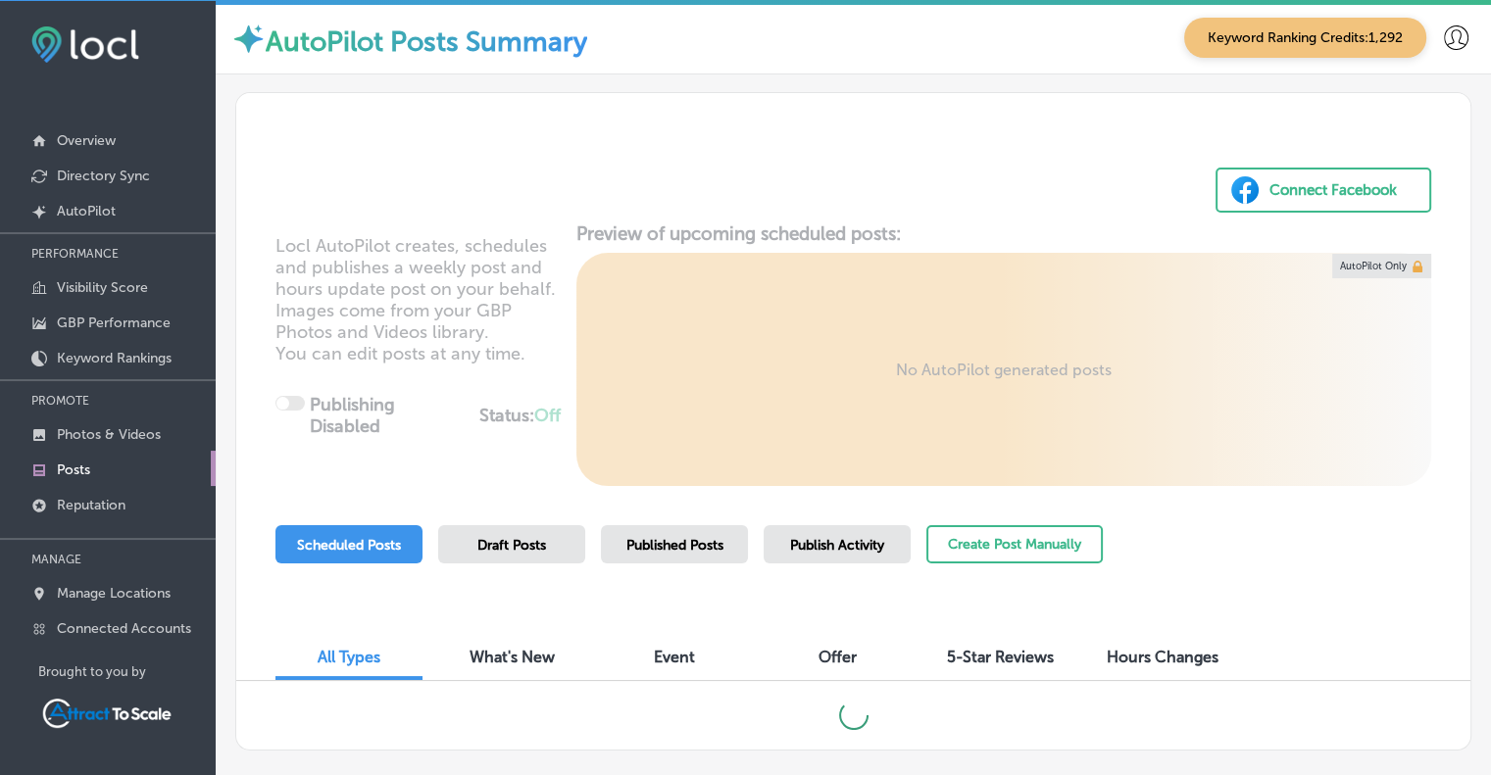
scroll to position [101, 0]
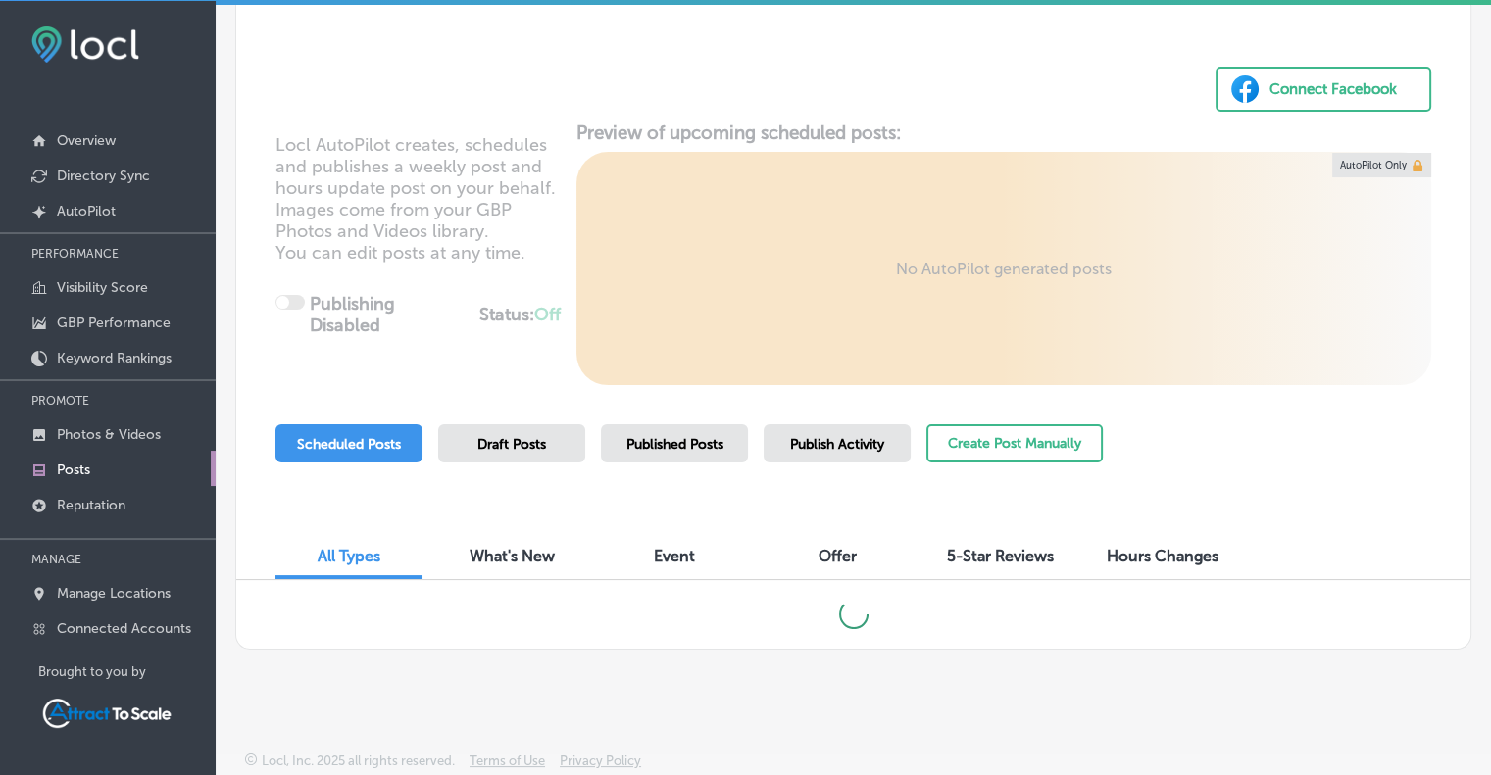
click at [669, 439] on span "Published Posts" at bounding box center [674, 444] width 97 height 17
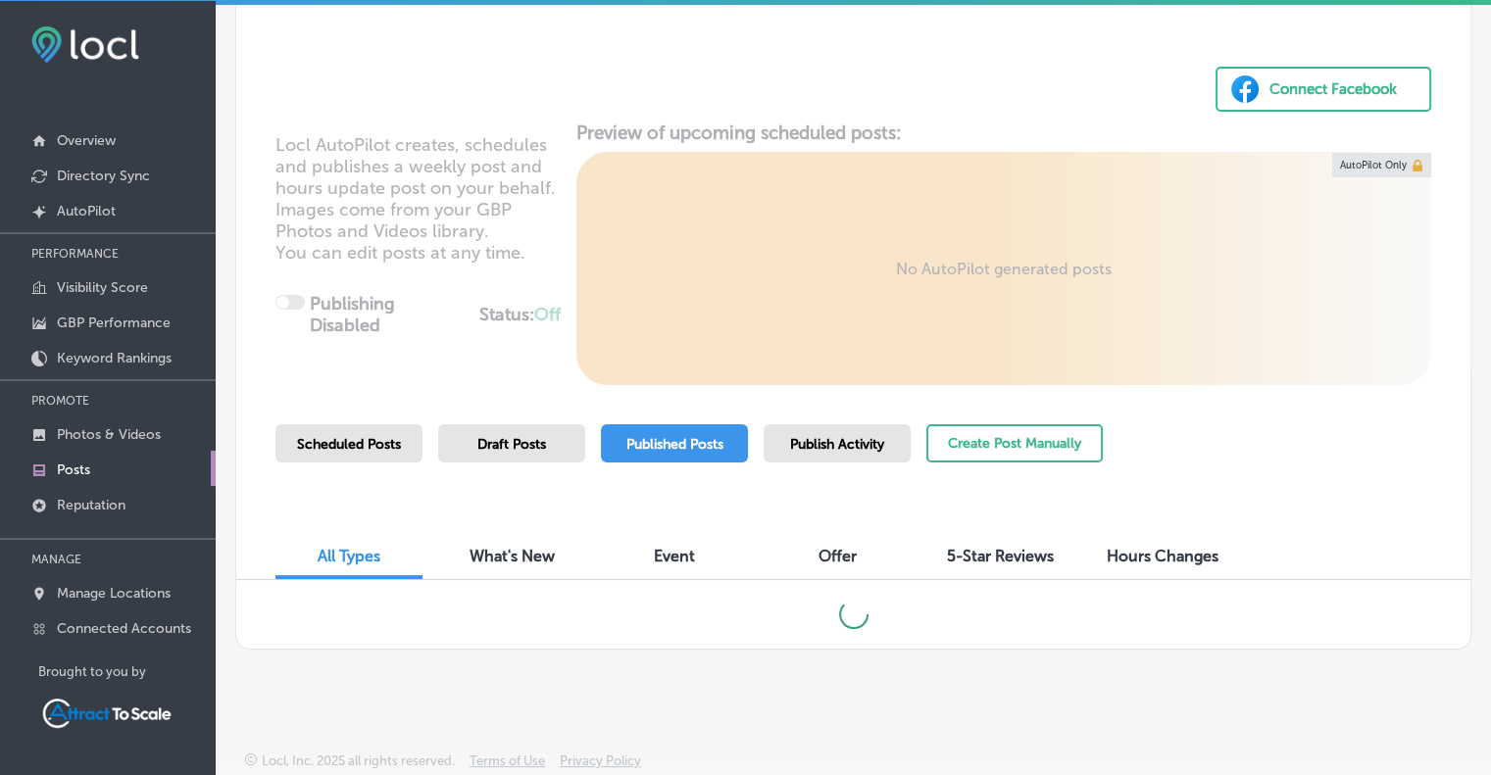
click at [669, 439] on span "Published Posts" at bounding box center [674, 444] width 97 height 17
click at [674, 438] on span "Published Posts" at bounding box center [674, 444] width 97 height 17
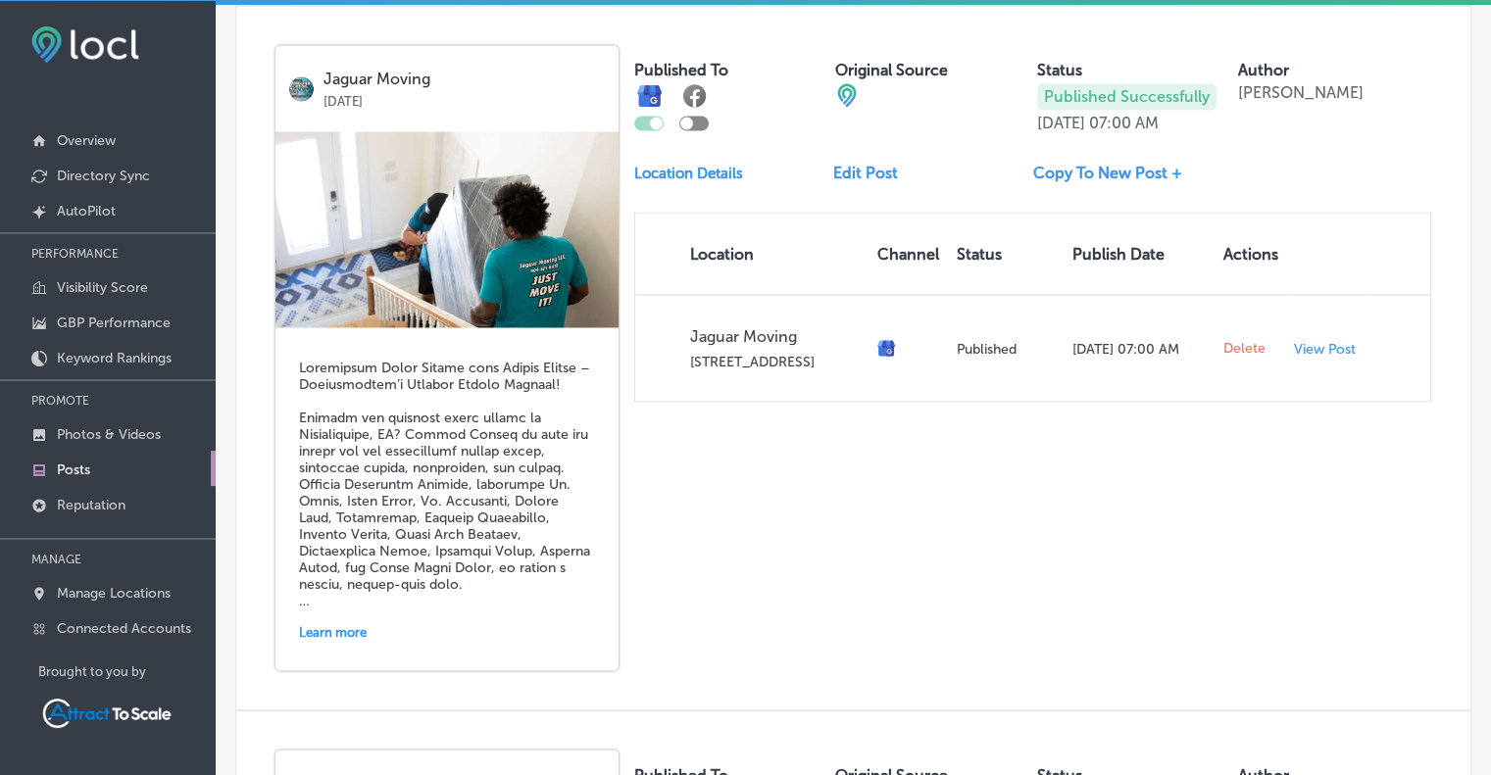
scroll to position [3493, 0]
click at [1059, 165] on link "Copy To New Post +" at bounding box center [1115, 174] width 165 height 19
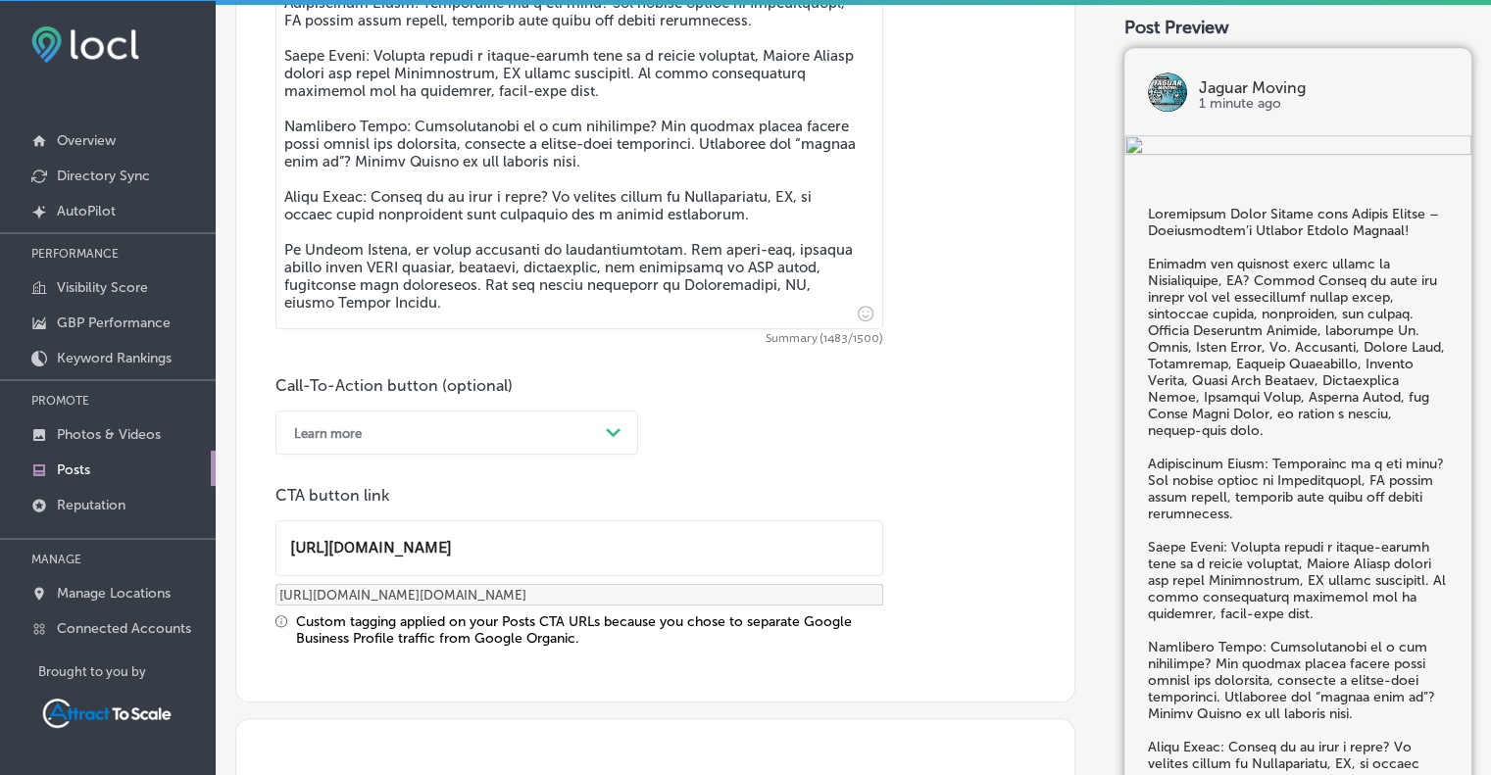
scroll to position [1219, 0]
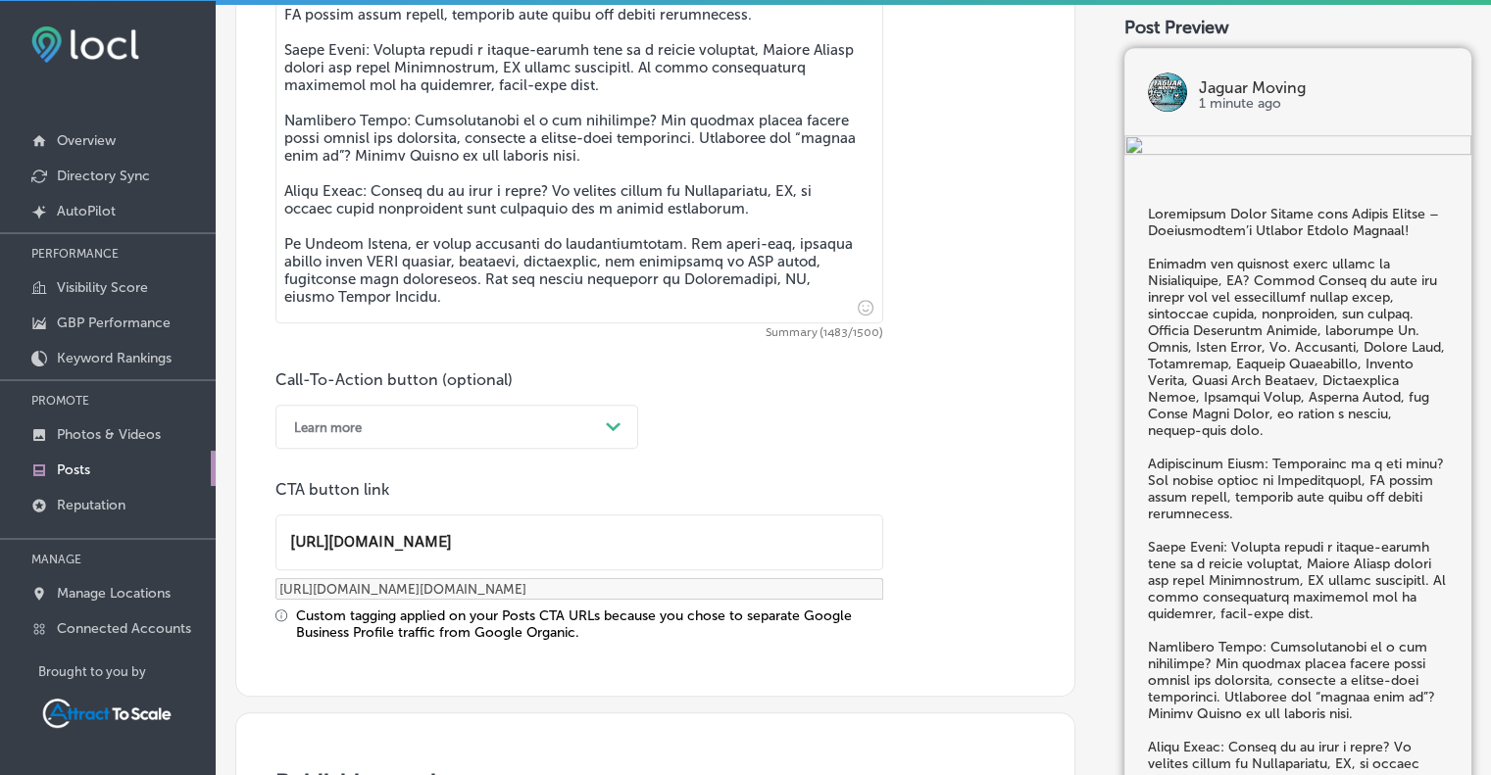
drag, startPoint x: 412, startPoint y: 464, endPoint x: 509, endPoint y: 664, distance: 222.2
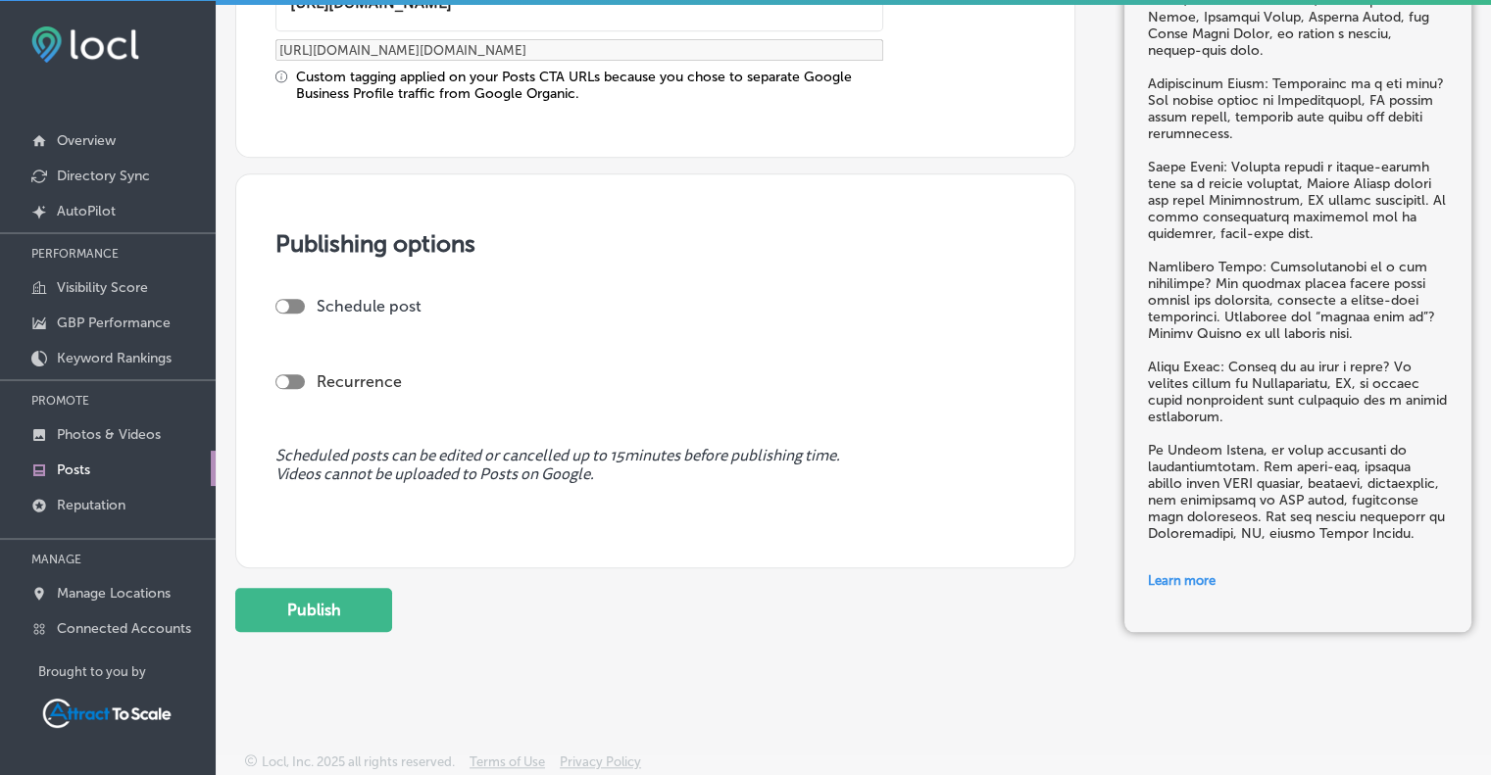
click at [293, 300] on div at bounding box center [289, 306] width 29 height 15
checkbox input "true"
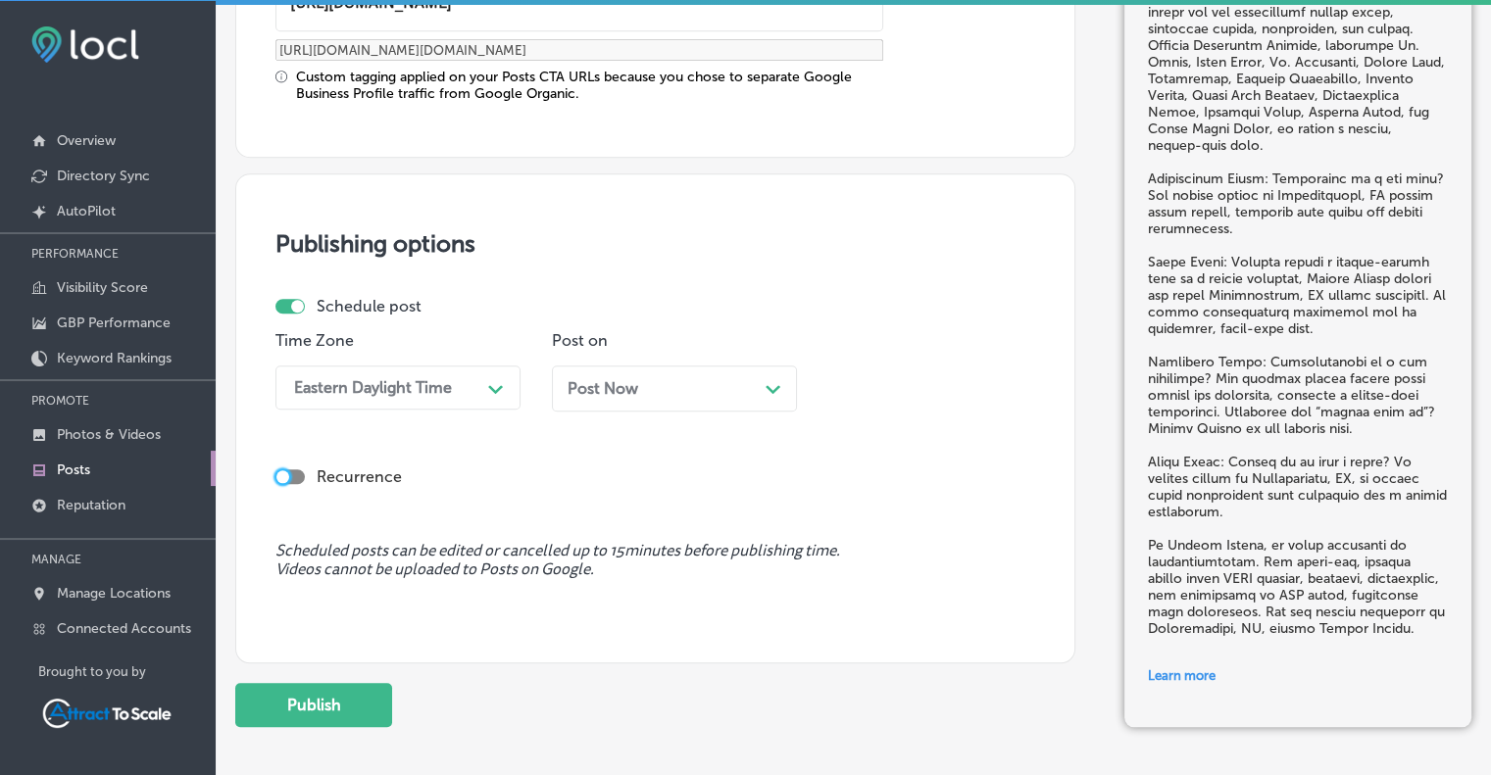
click at [278, 470] on div at bounding box center [282, 476] width 13 height 13
checkbox input "true"
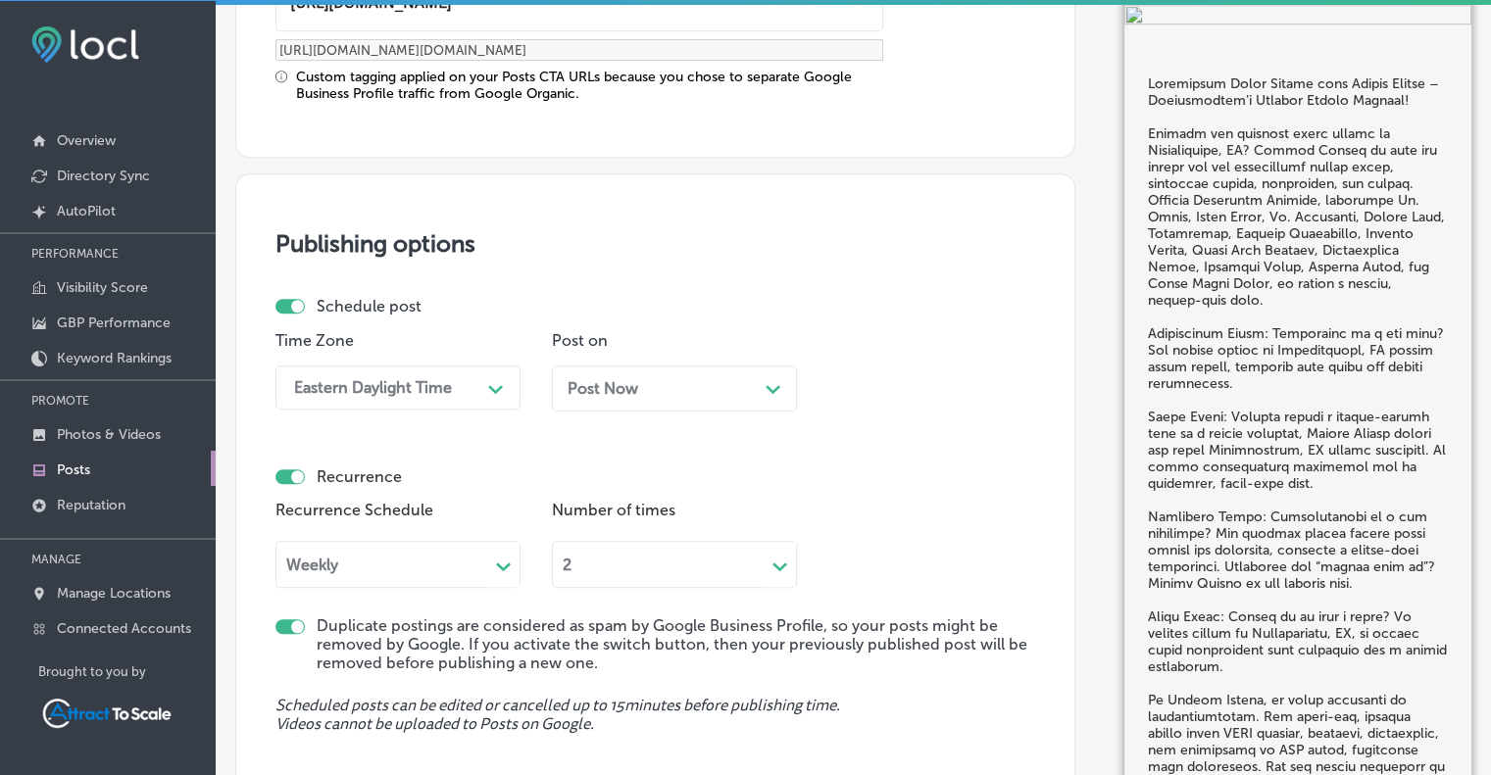
click at [774, 379] on div "Path Created with Sketch." at bounding box center [773, 387] width 16 height 16
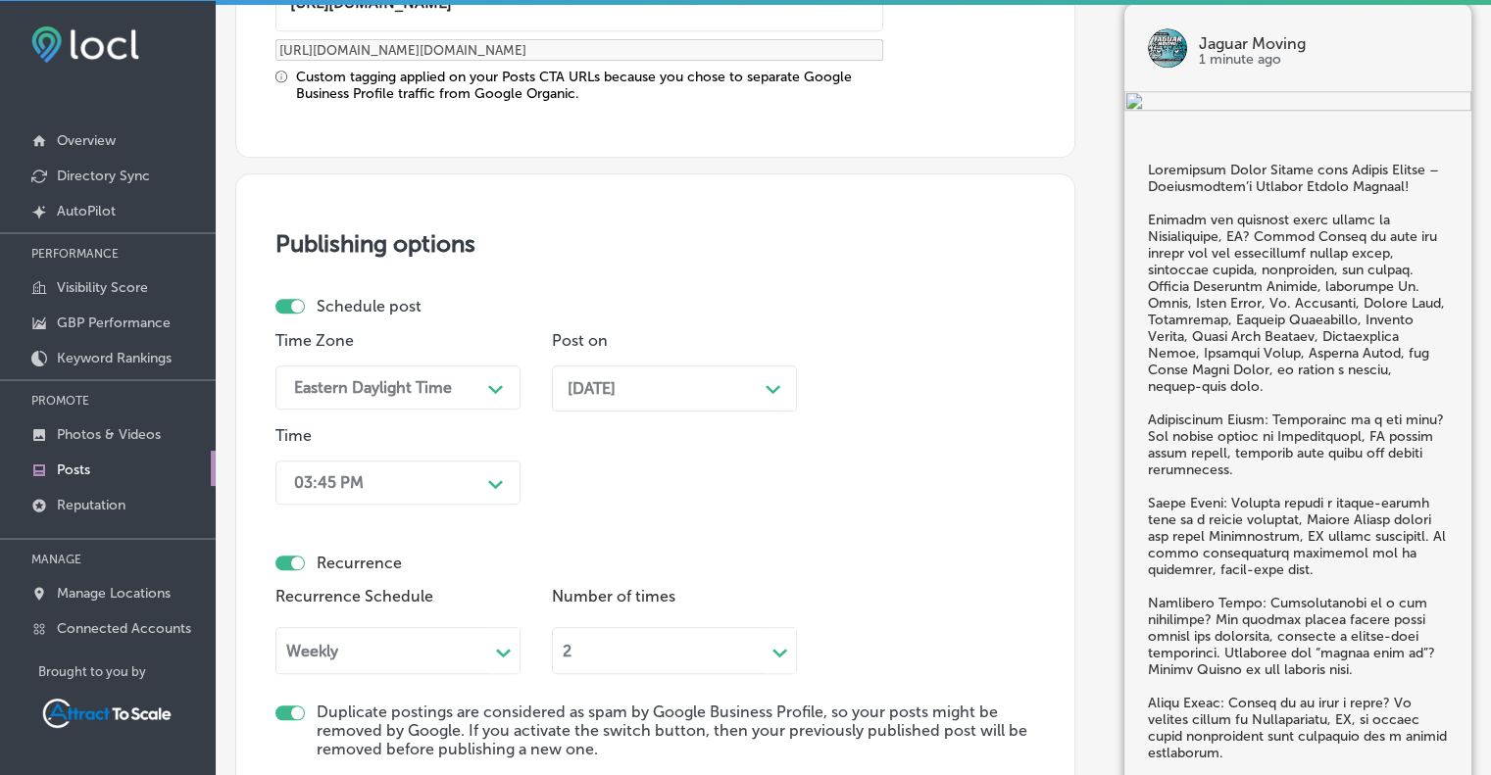
scroll to position [1978, 0]
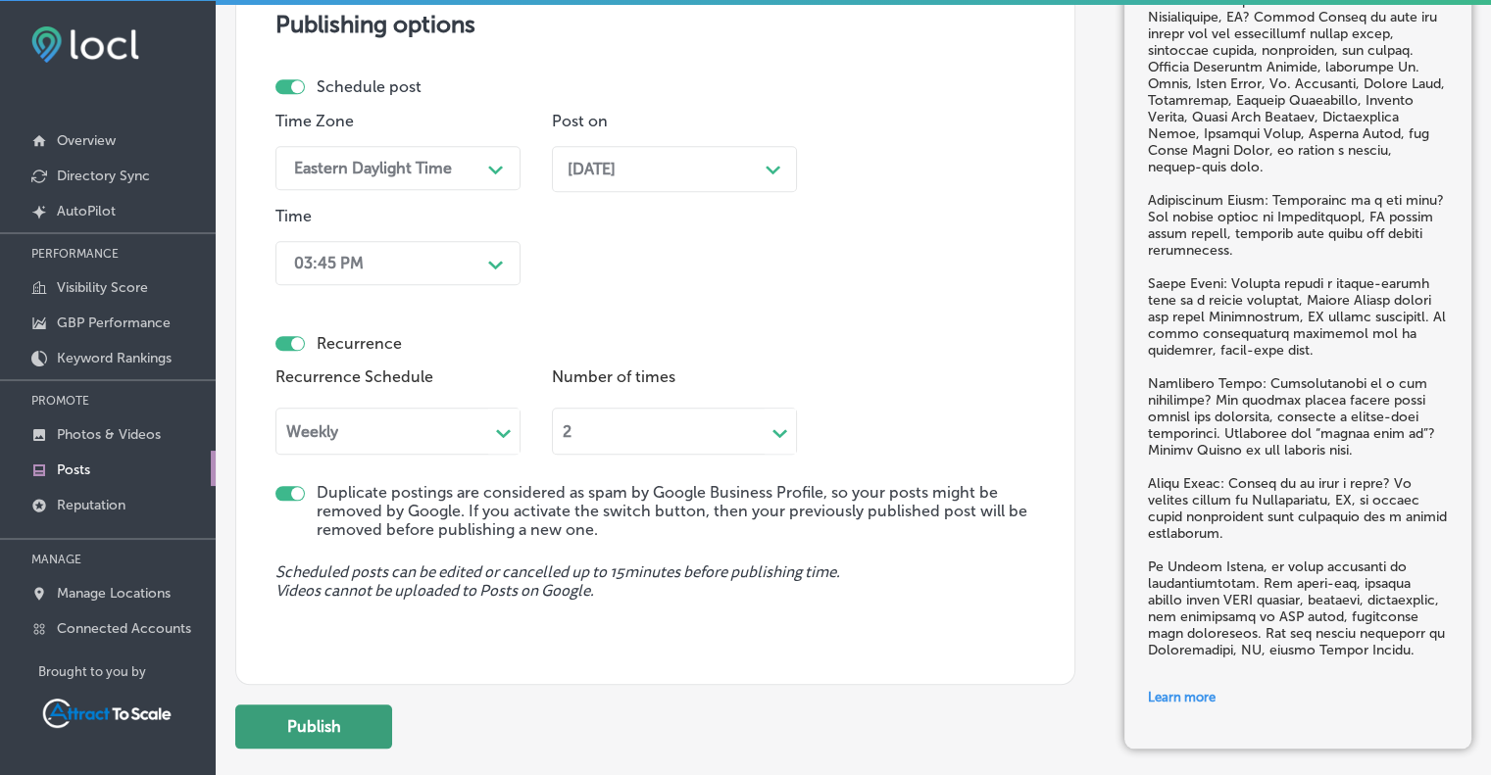
click at [372, 732] on button "Publish" at bounding box center [313, 727] width 157 height 44
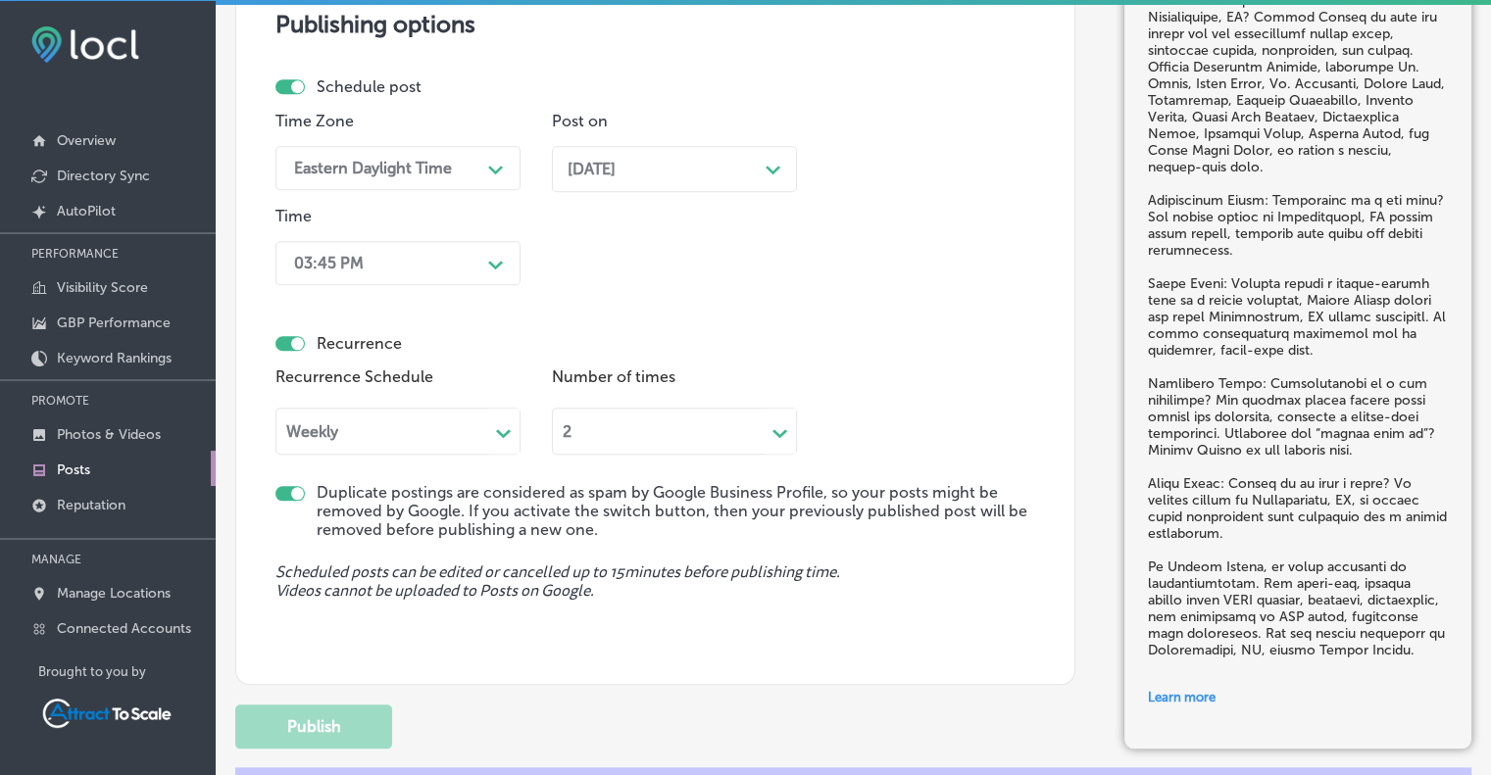
checkbox input "false"
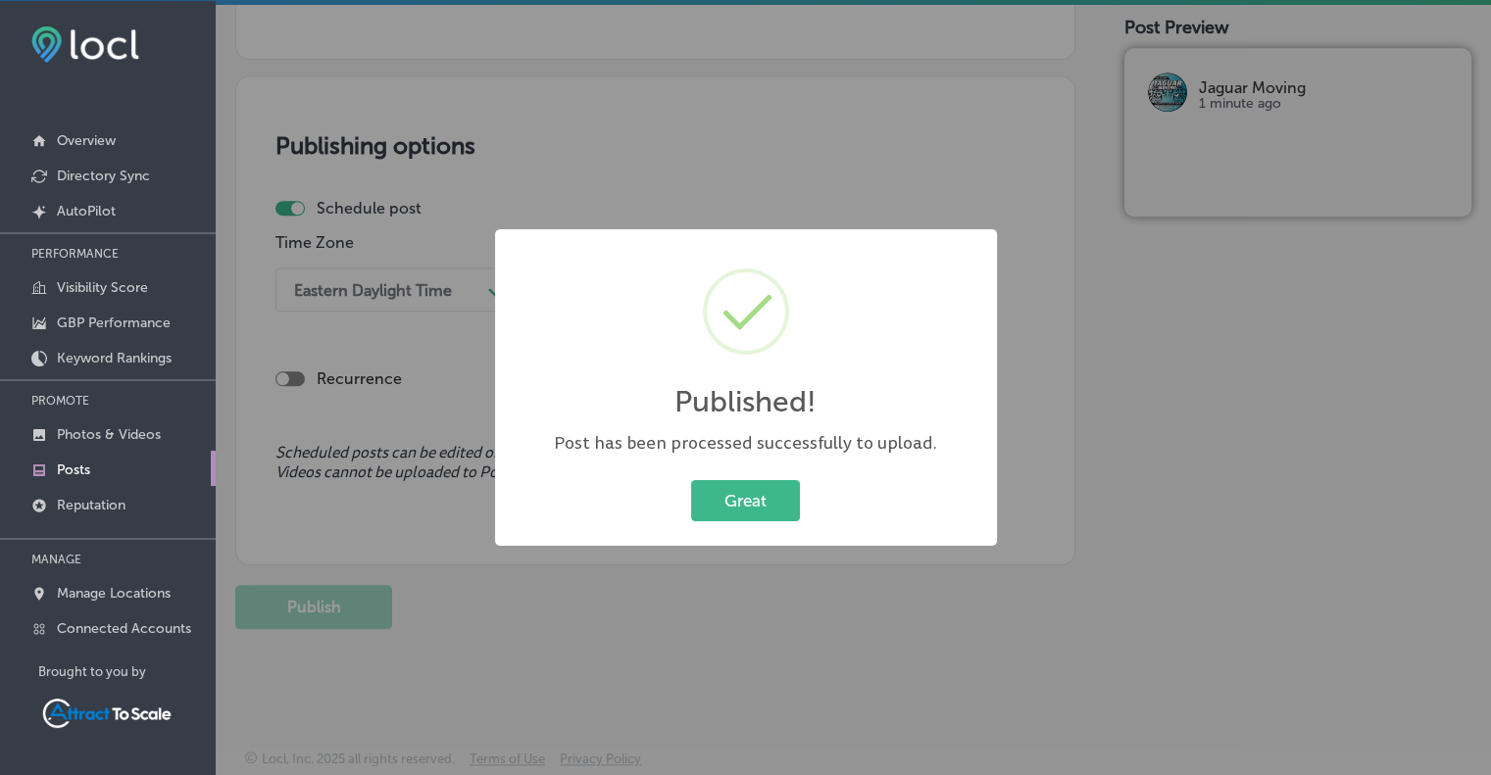
scroll to position [1678, 0]
click at [729, 520] on button "Great" at bounding box center [745, 500] width 109 height 40
